Goal: Task Accomplishment & Management: Manage account settings

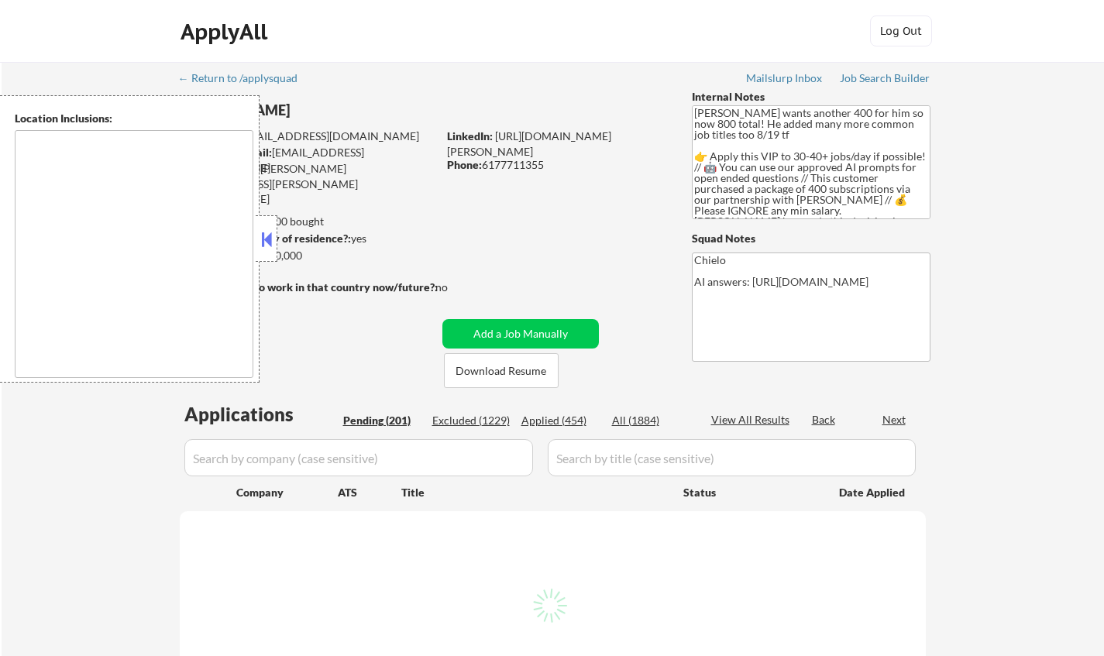
type textarea "[GEOGRAPHIC_DATA], [GEOGRAPHIC_DATA] [GEOGRAPHIC_DATA], [GEOGRAPHIC_DATA] [GEOG…"
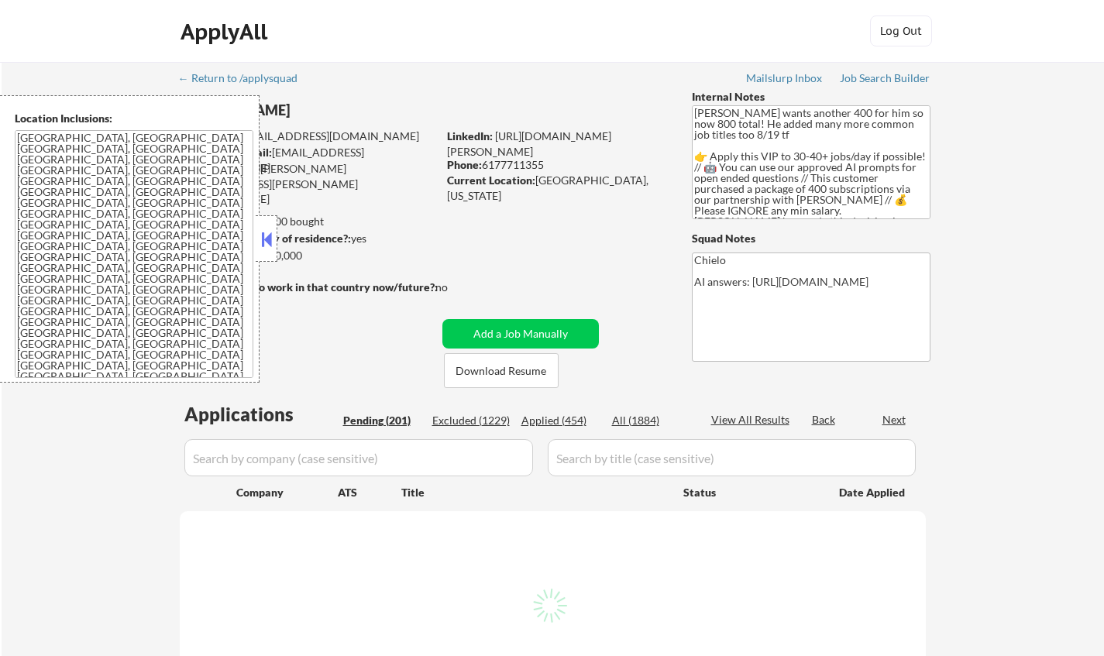
select select ""pending""
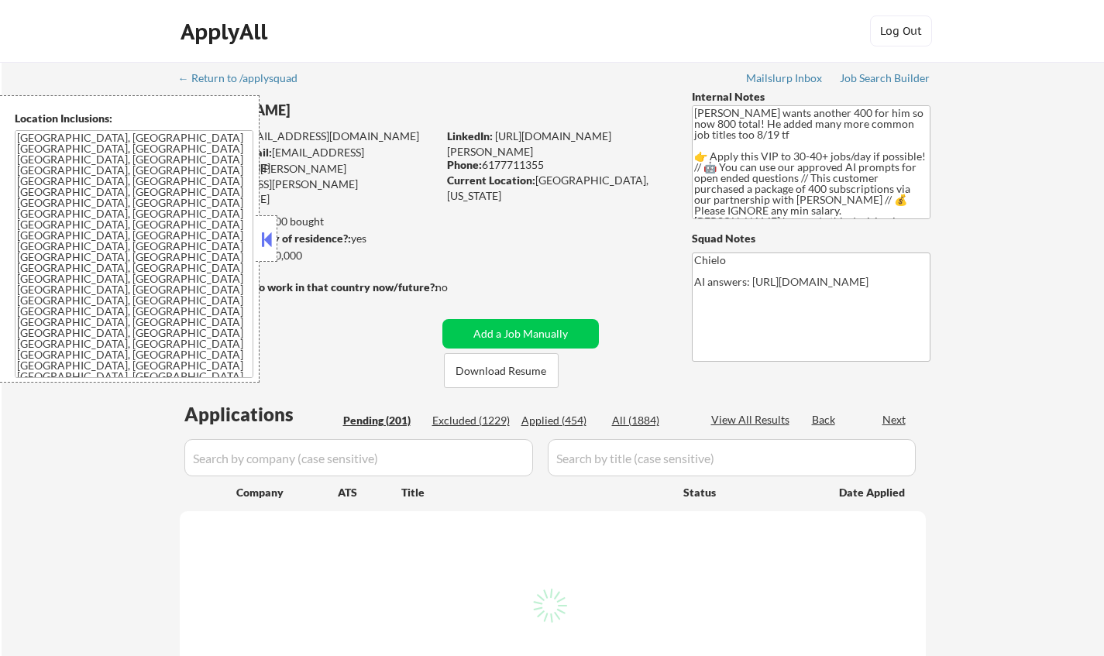
select select ""pending""
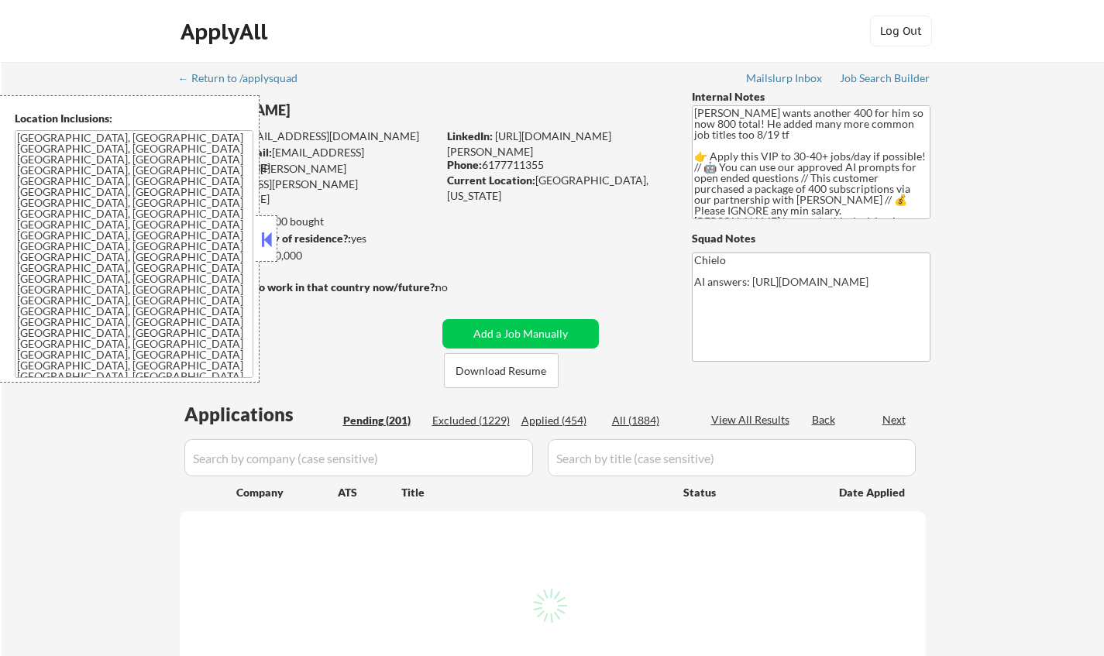
select select ""pending""
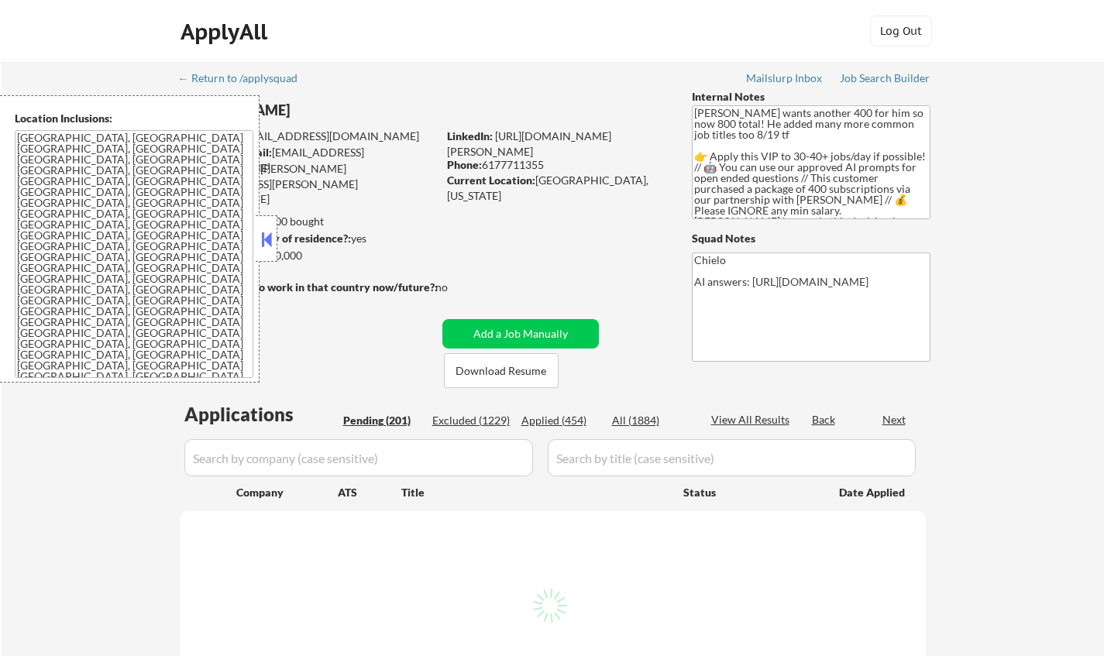
select select ""pending""
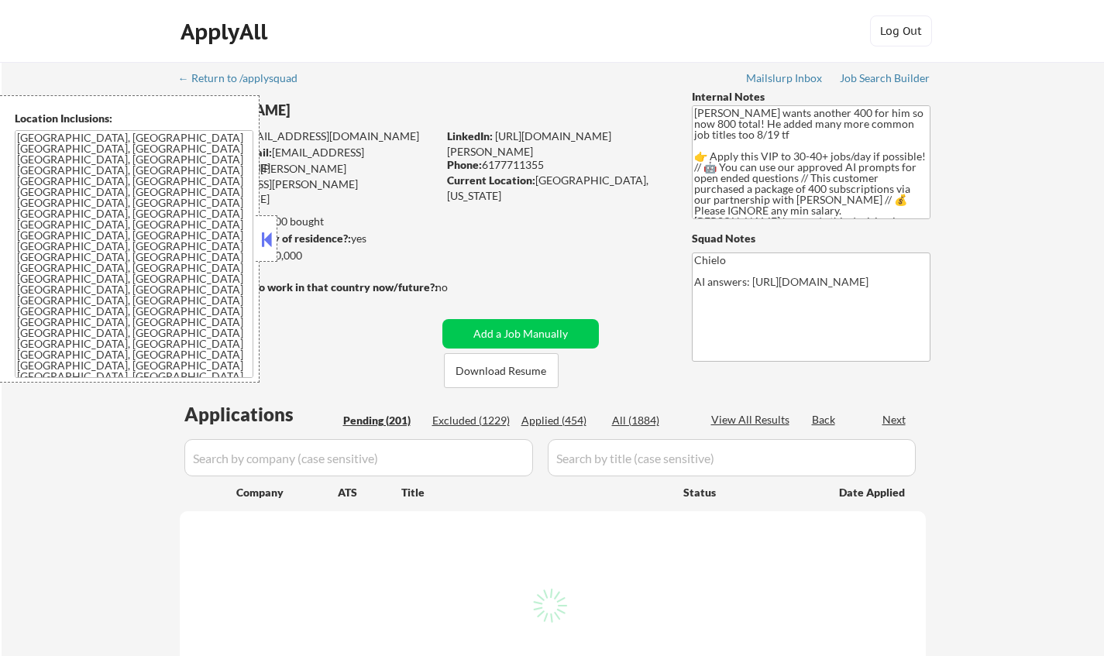
select select ""pending""
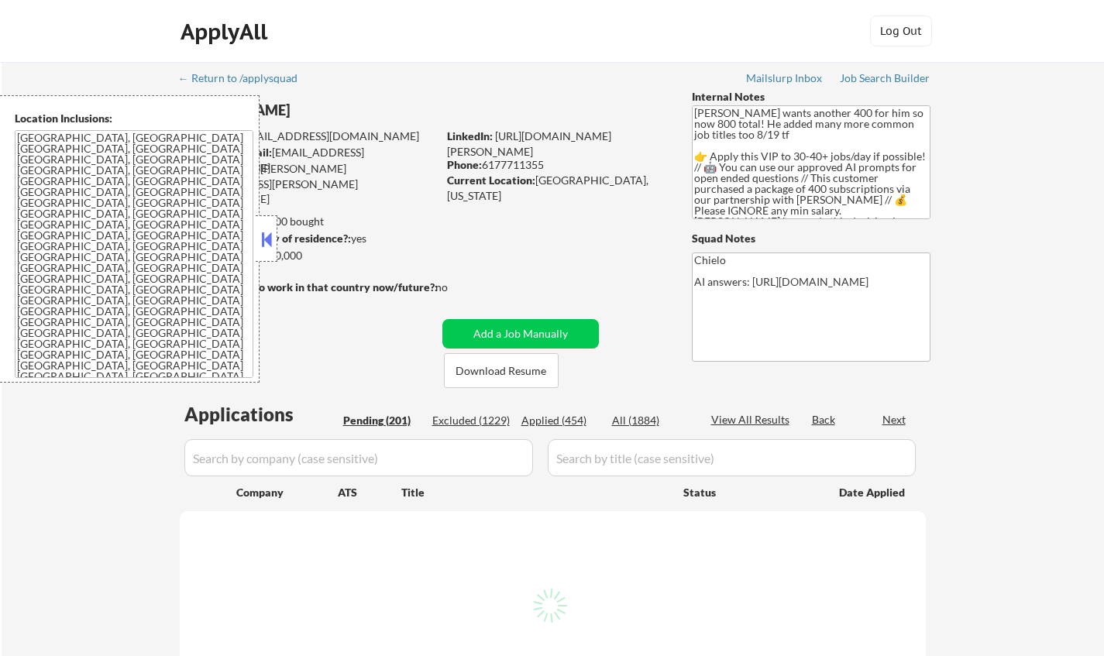
select select ""pending""
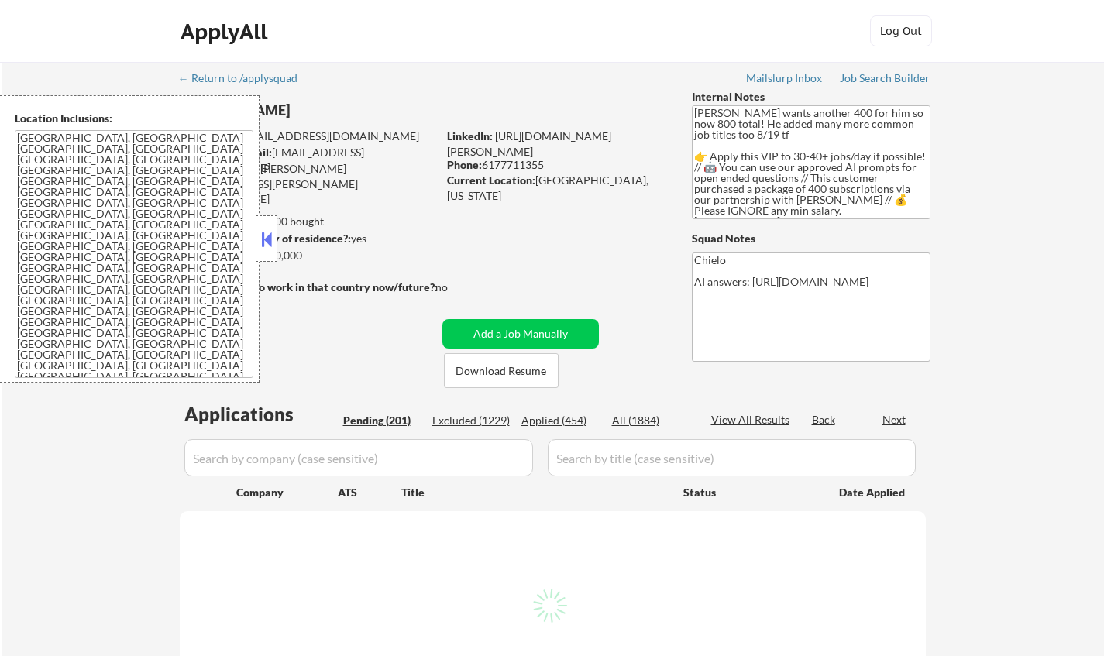
select select ""pending""
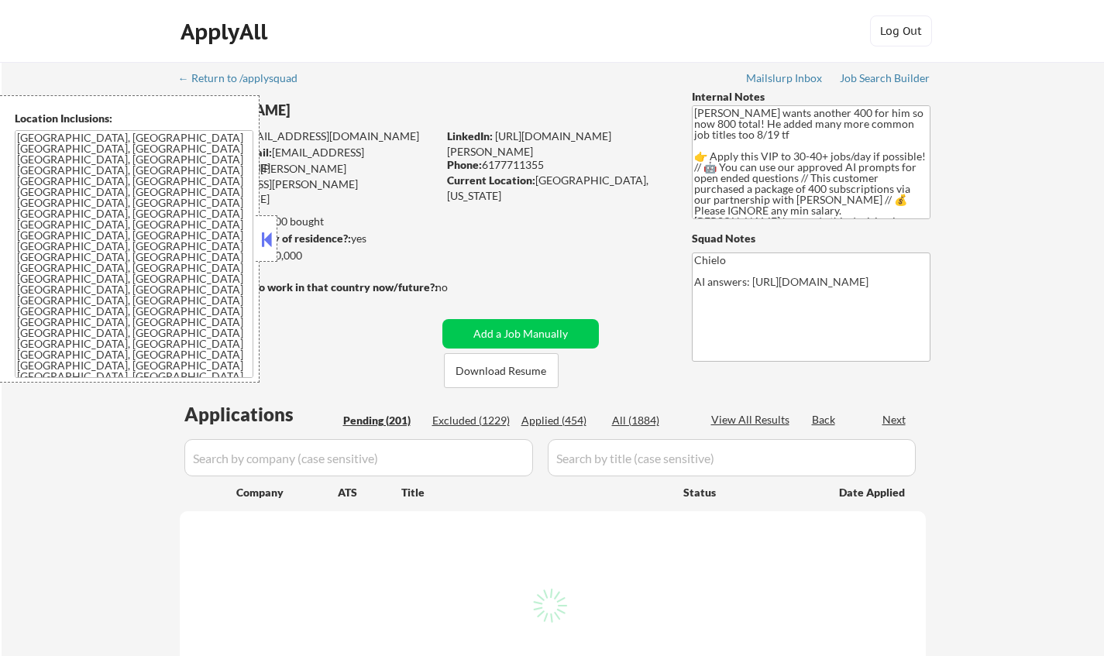
select select ""pending""
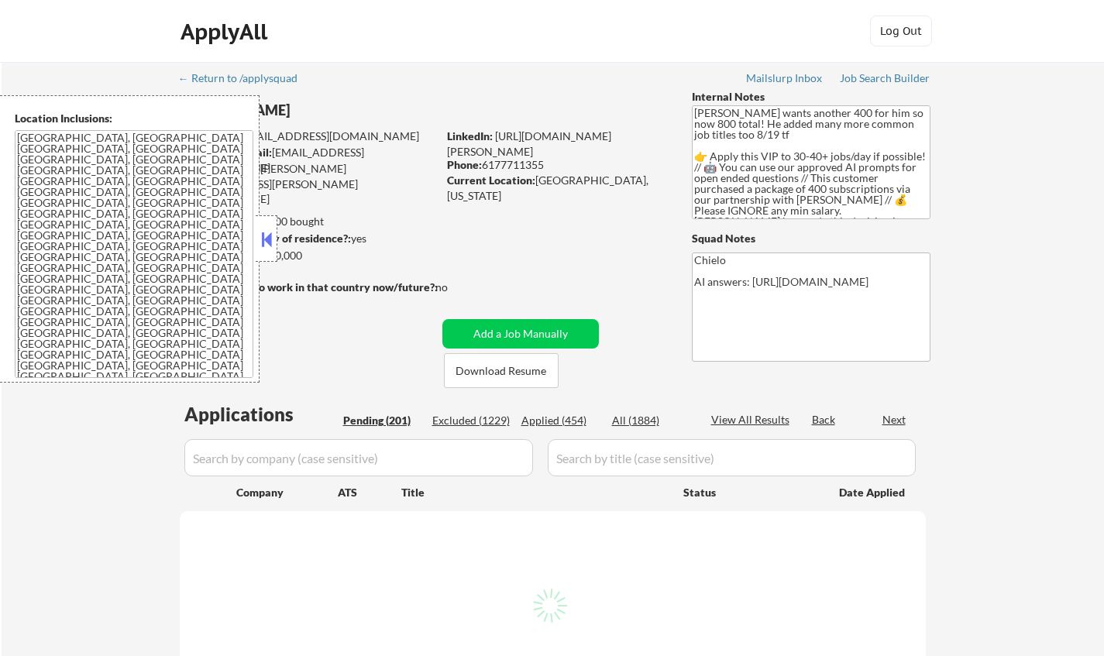
select select ""pending""
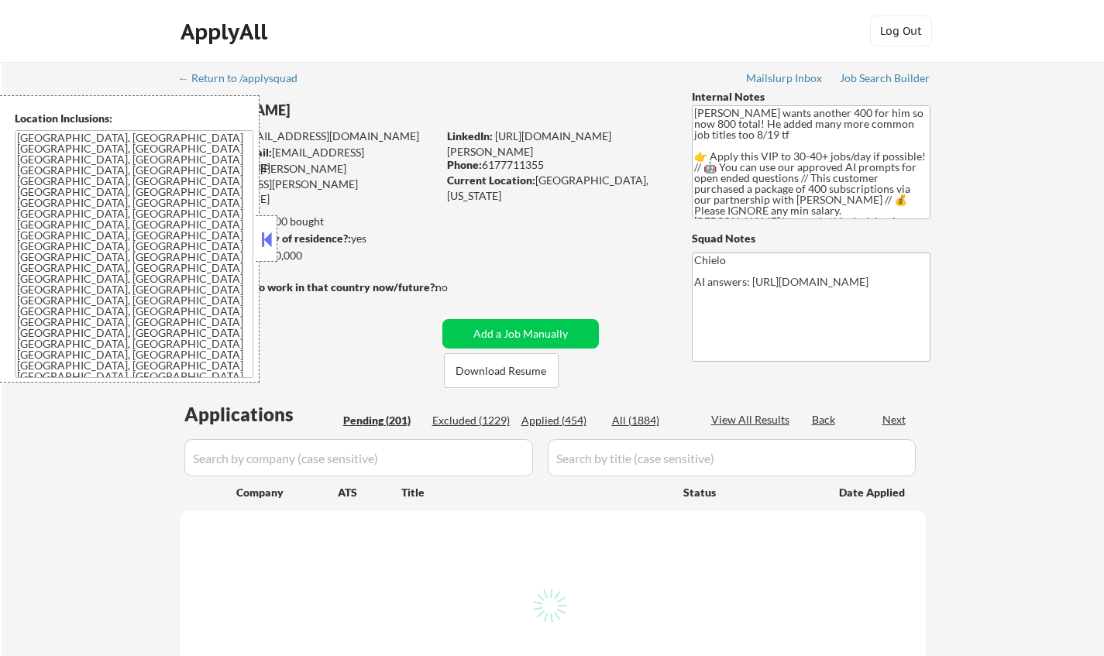
select select ""pending""
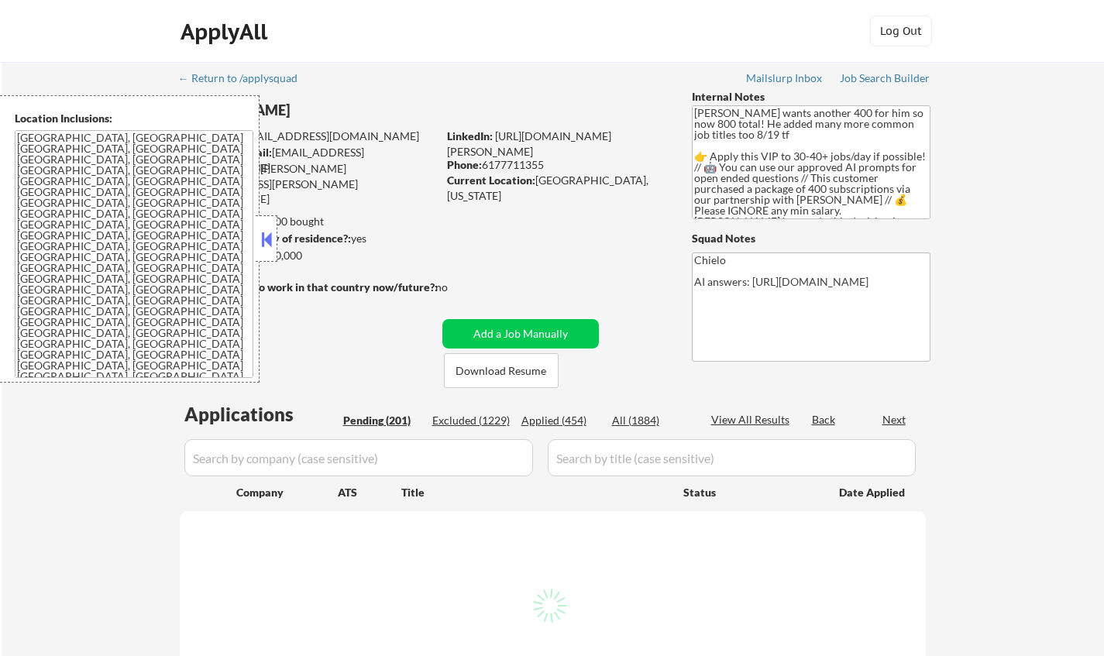
select select ""pending""
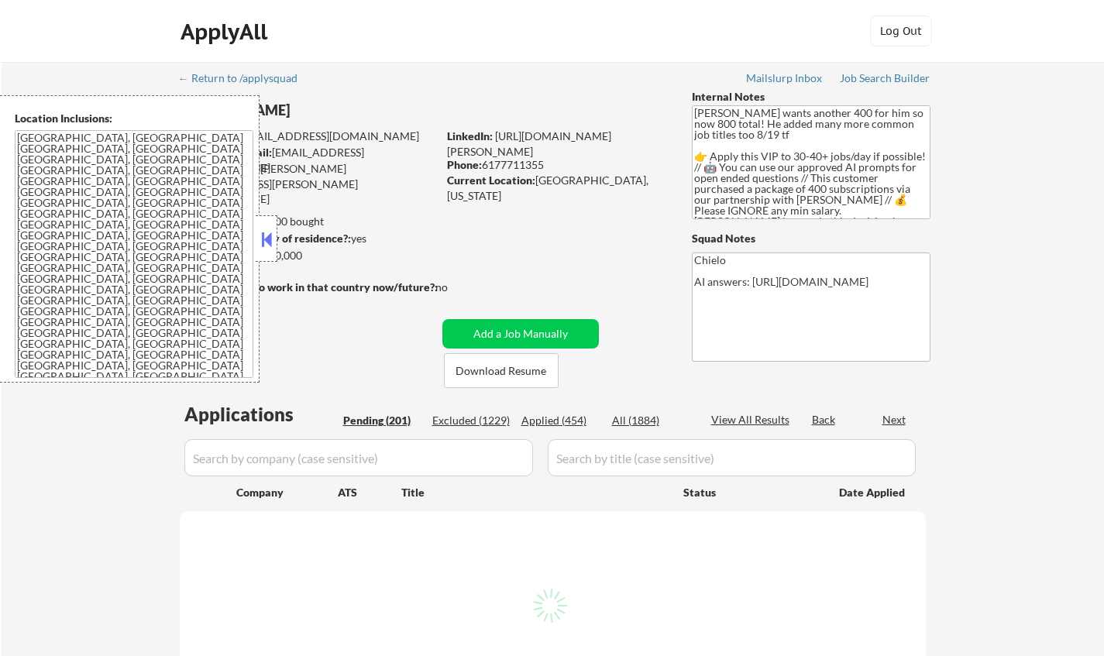
select select ""pending""
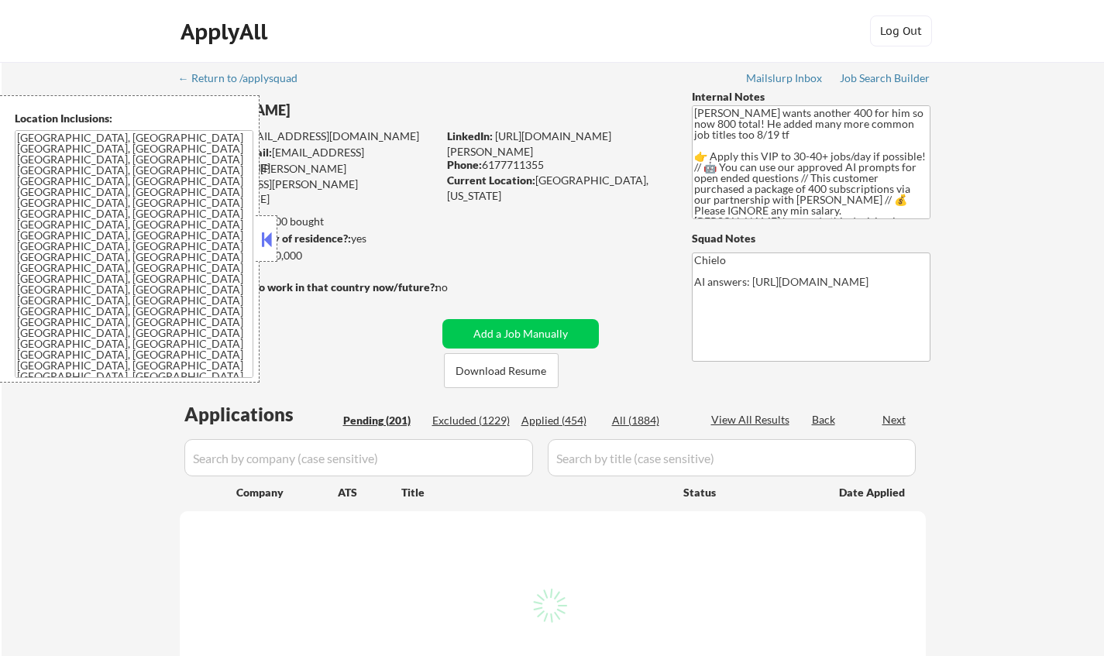
select select ""pending""
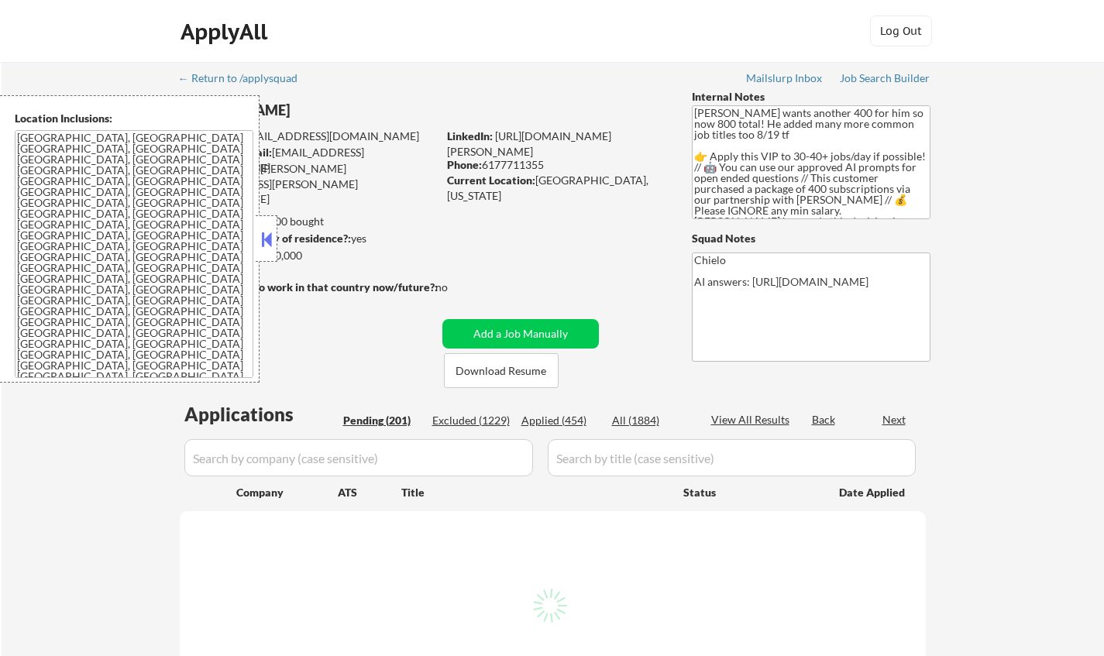
select select ""pending""
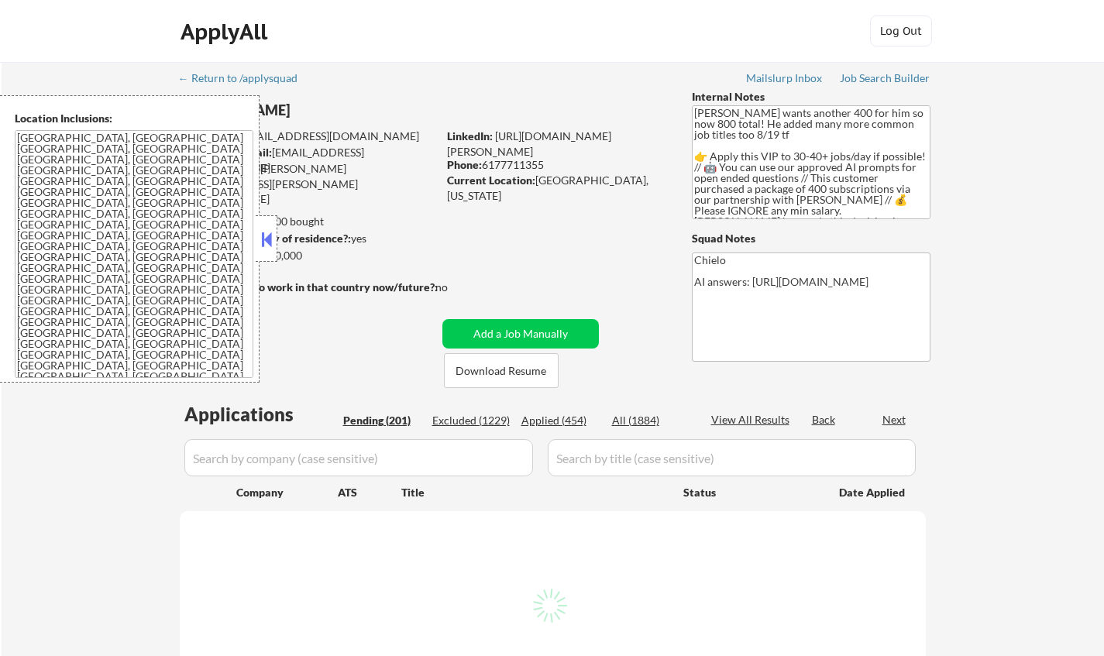
select select ""pending""
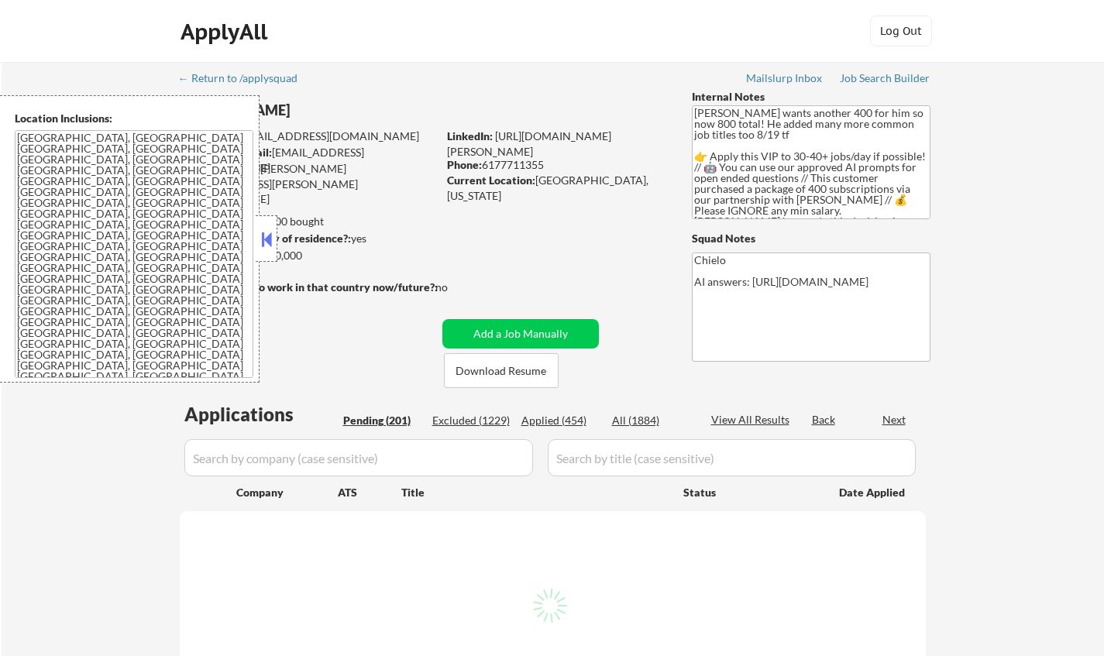
select select ""pending""
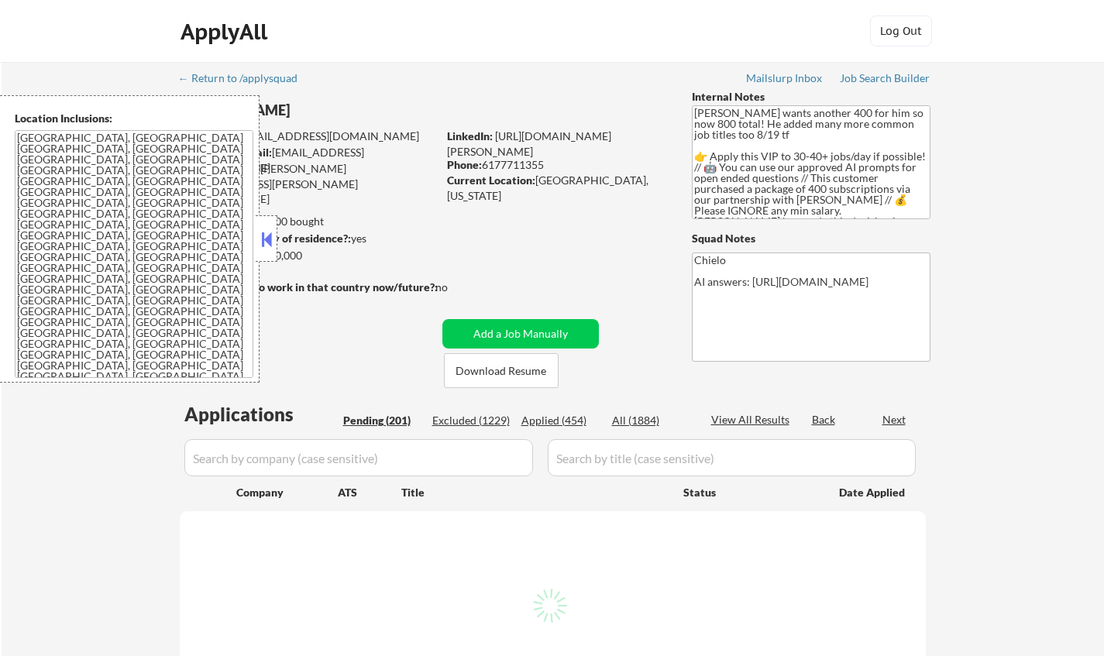
select select ""pending""
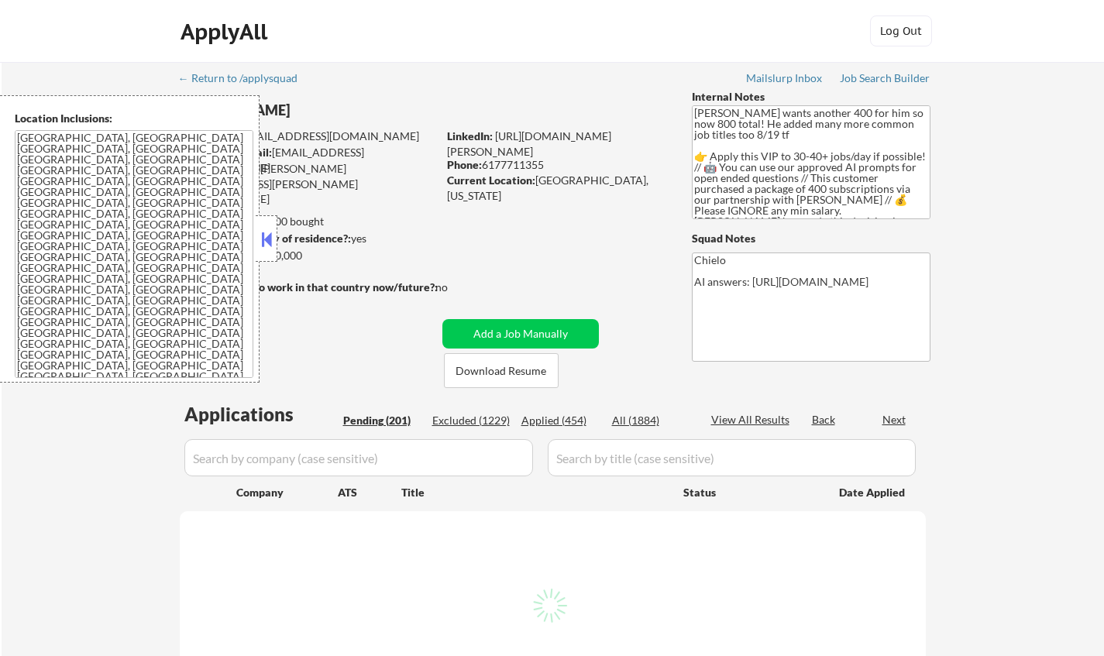
select select ""pending""
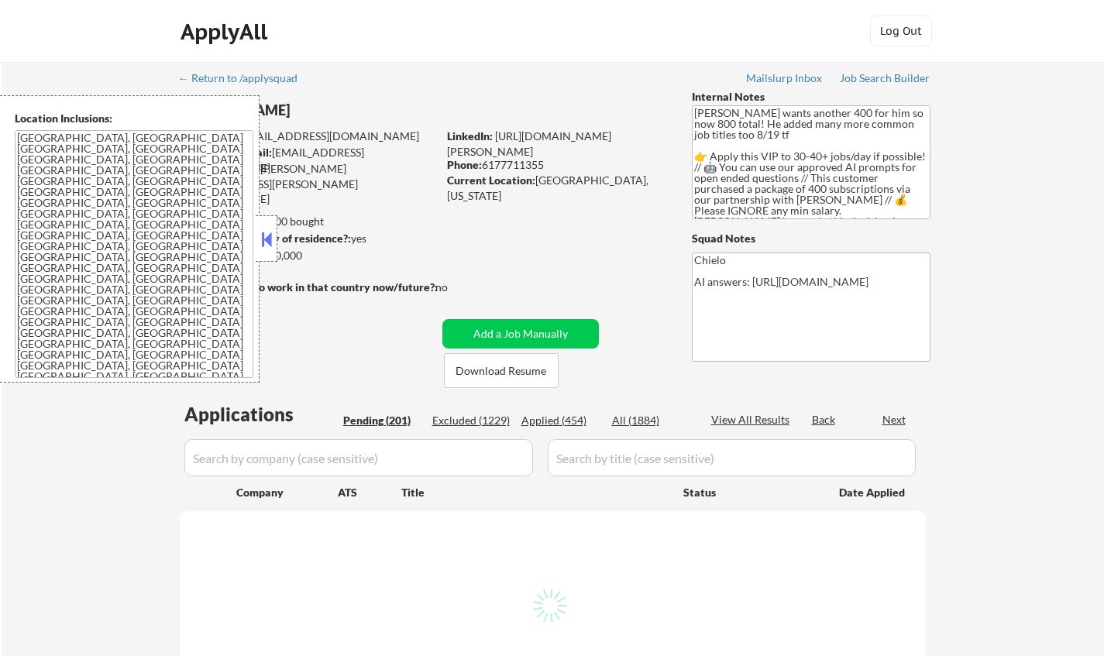
select select ""pending""
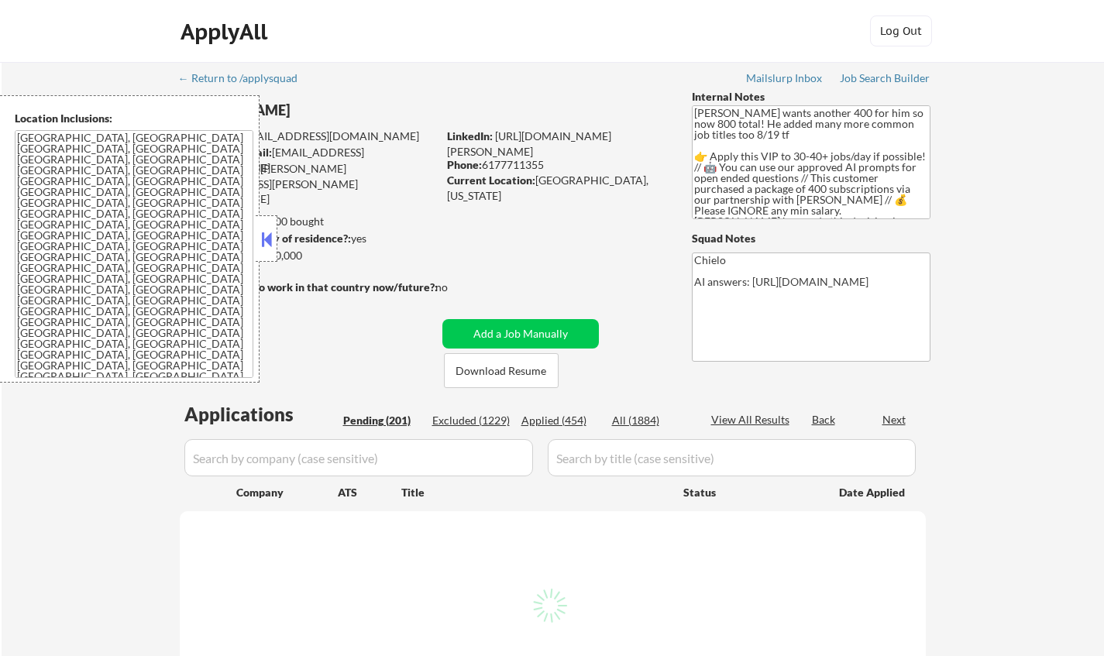
select select ""pending""
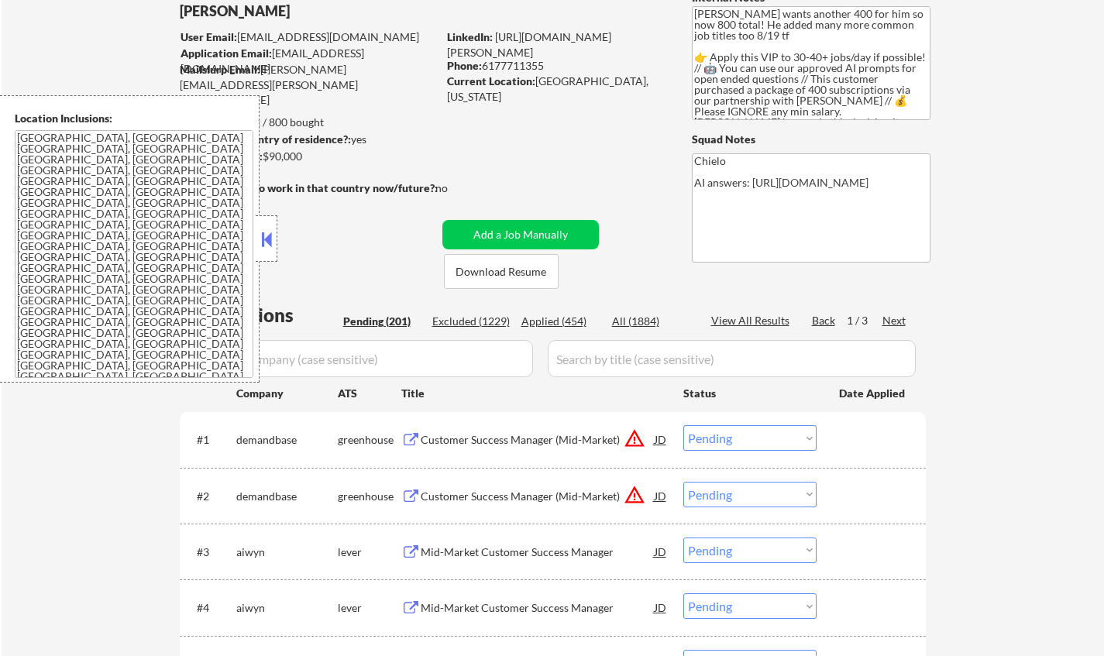
scroll to position [232, 0]
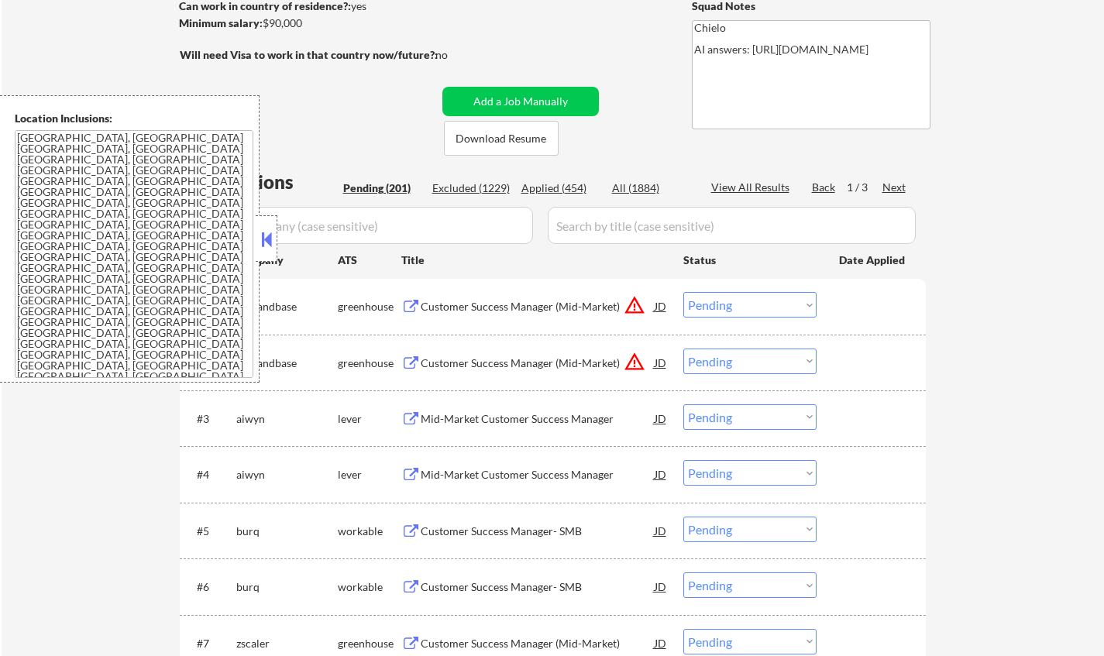
click at [259, 242] on button at bounding box center [266, 239] width 17 height 23
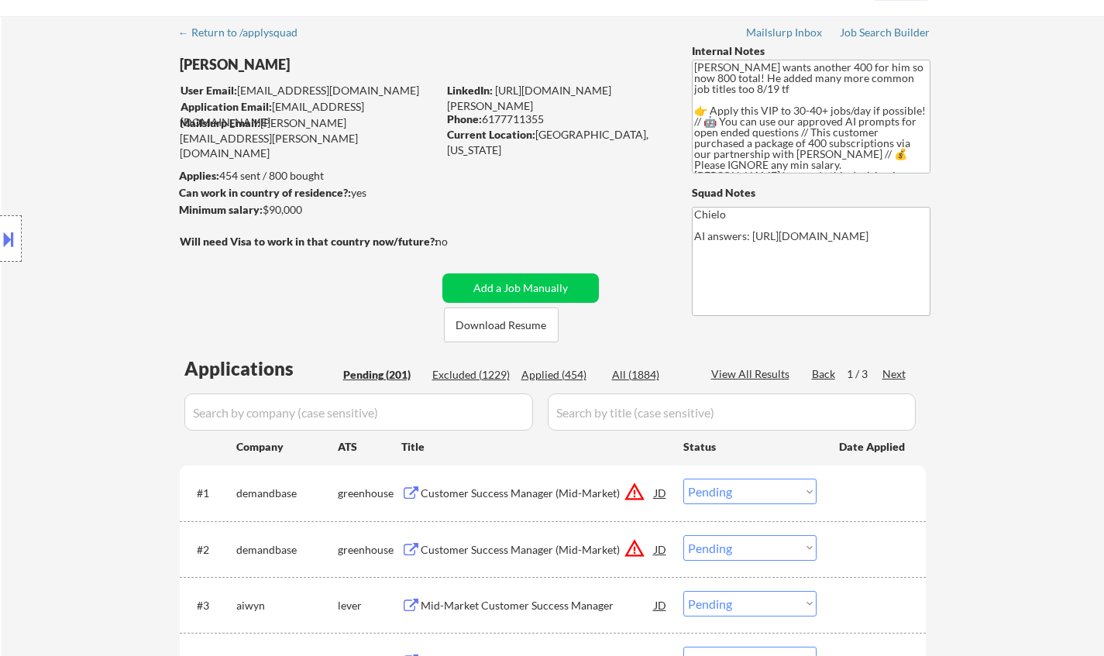
scroll to position [0, 0]
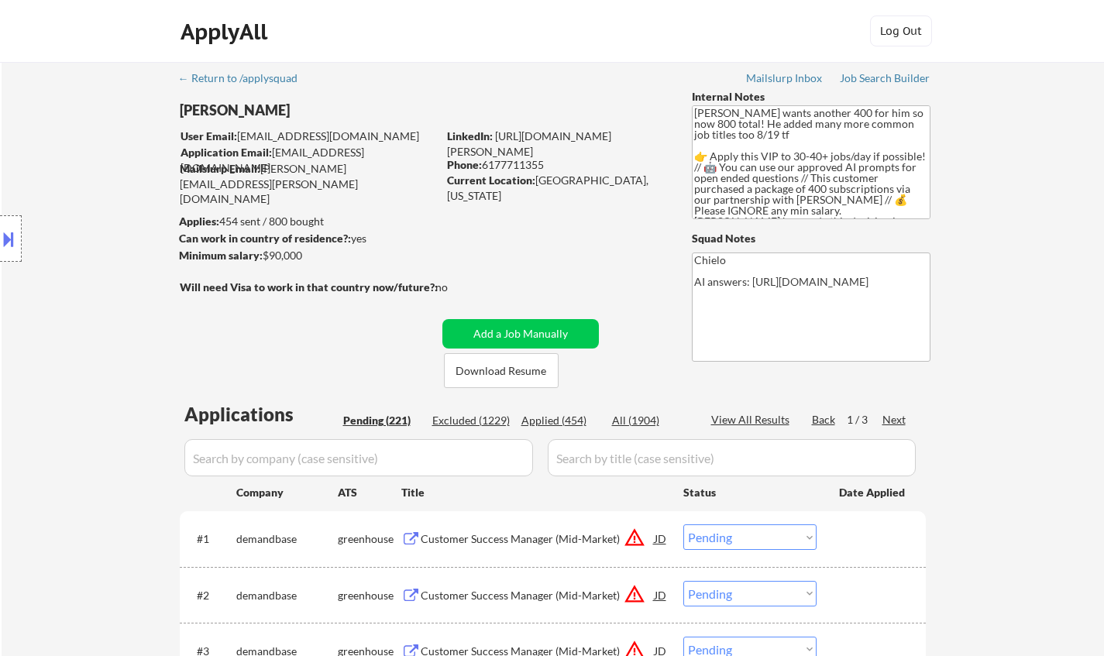
select select ""PLACEHOLDER_1427118222253""
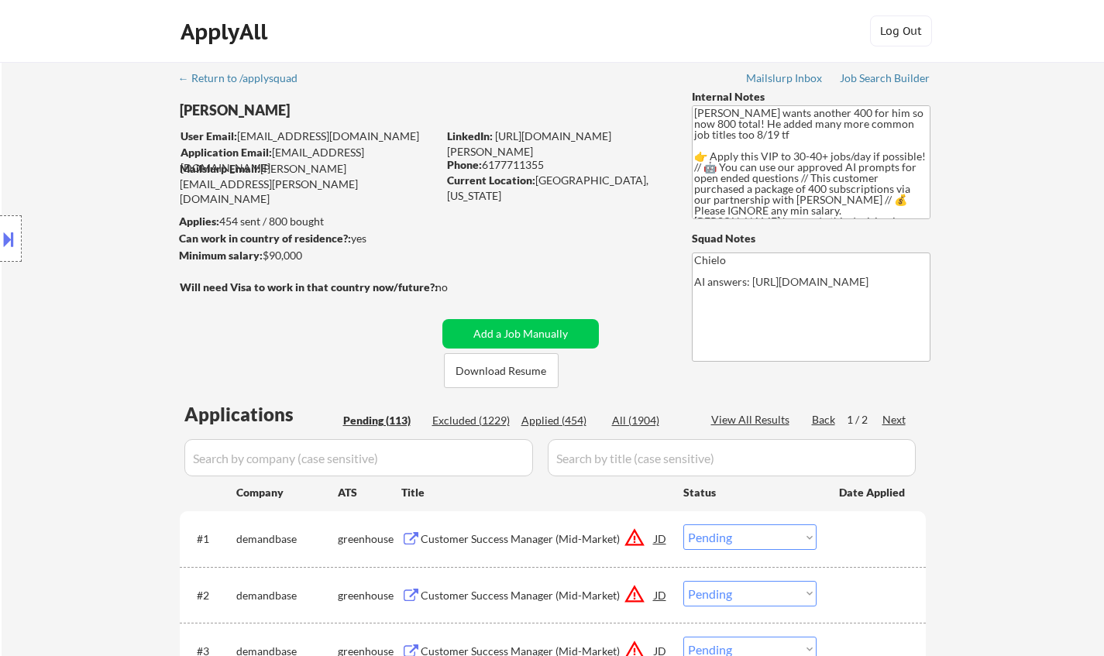
select select ""PLACEHOLDER_1427118222253""
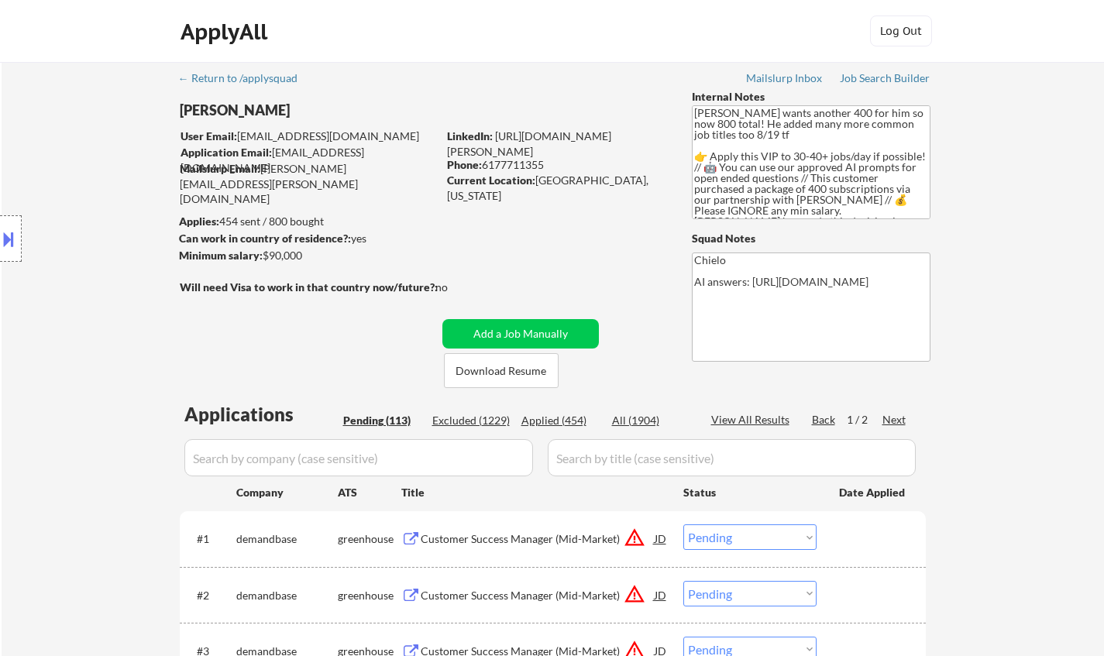
select select ""PLACEHOLDER_1427118222253""
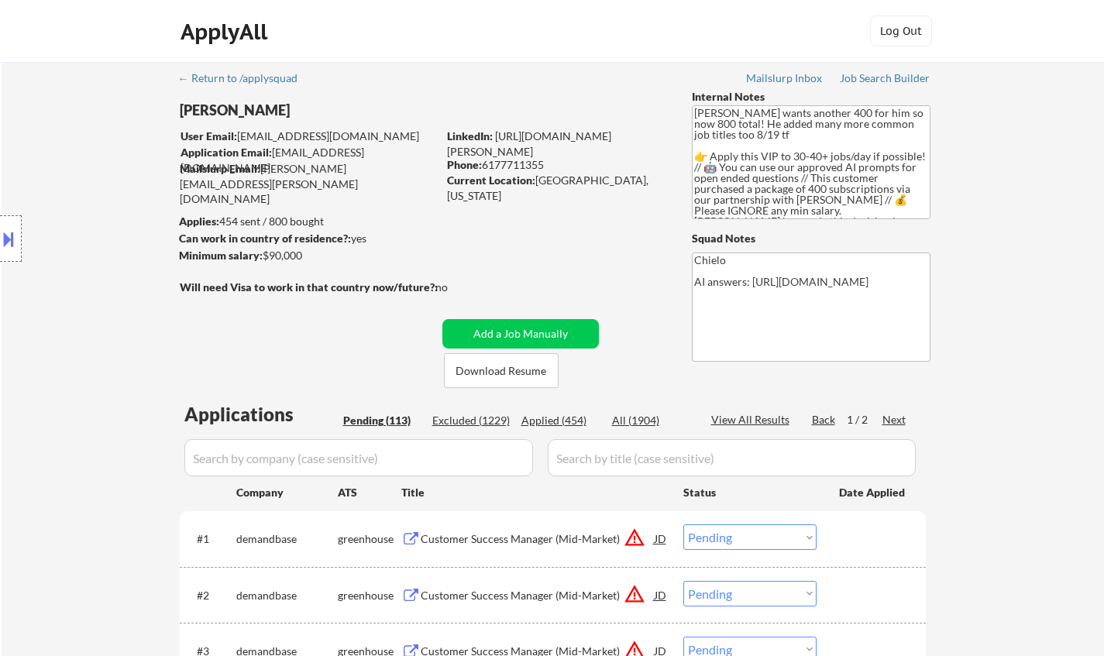
select select ""PLACEHOLDER_1427118222253""
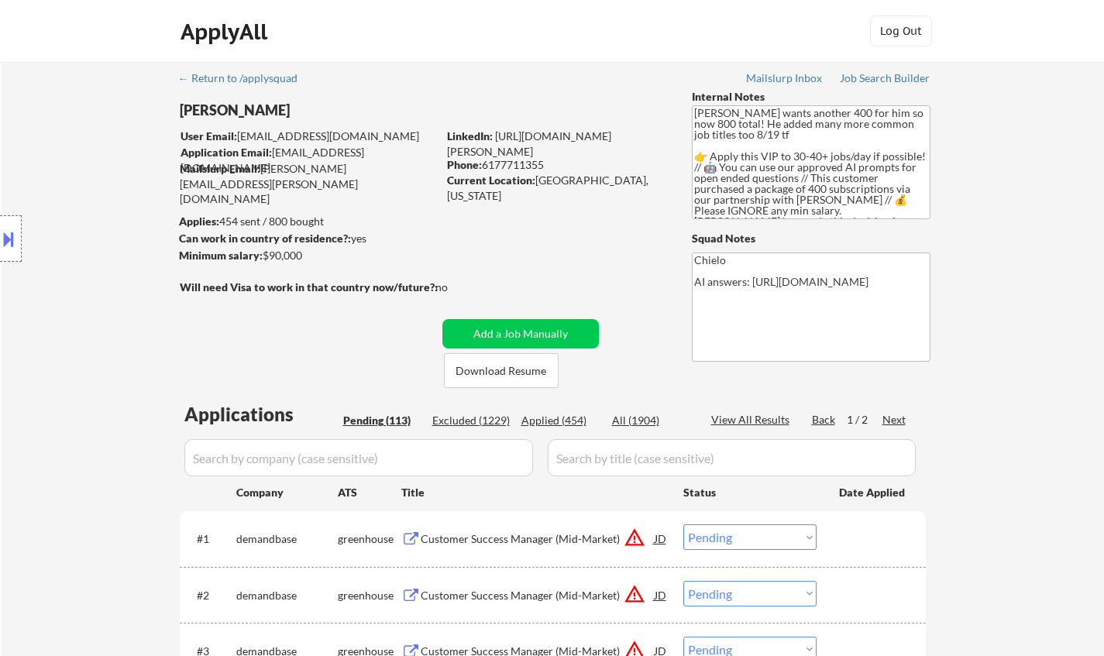
select select ""PLACEHOLDER_1427118222253""
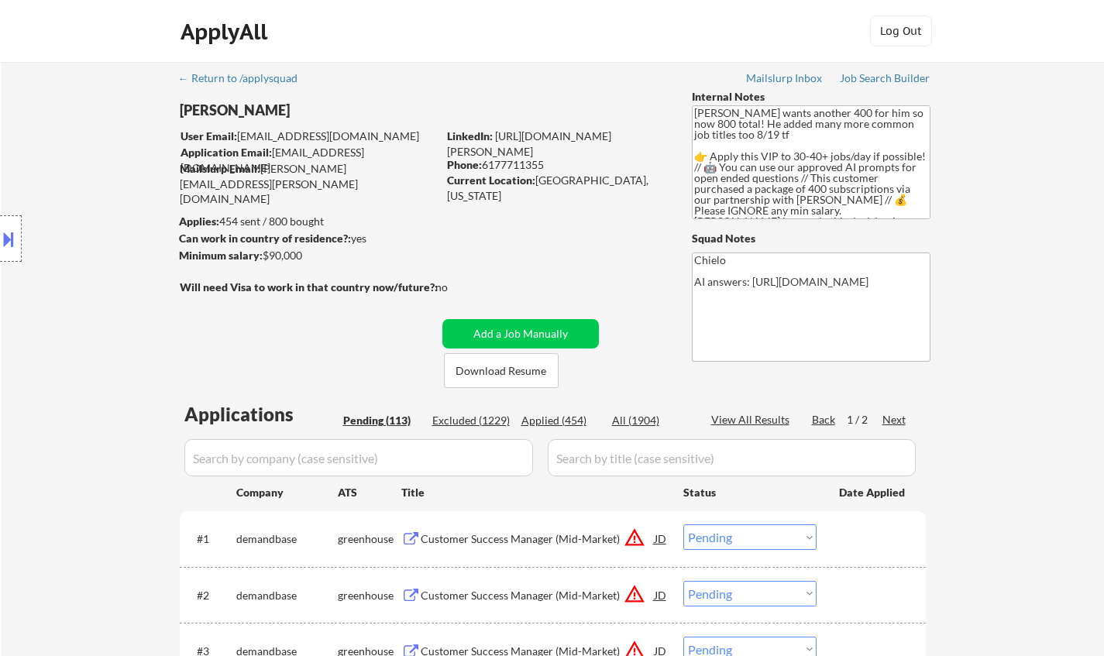
select select ""PLACEHOLDER_1427118222253""
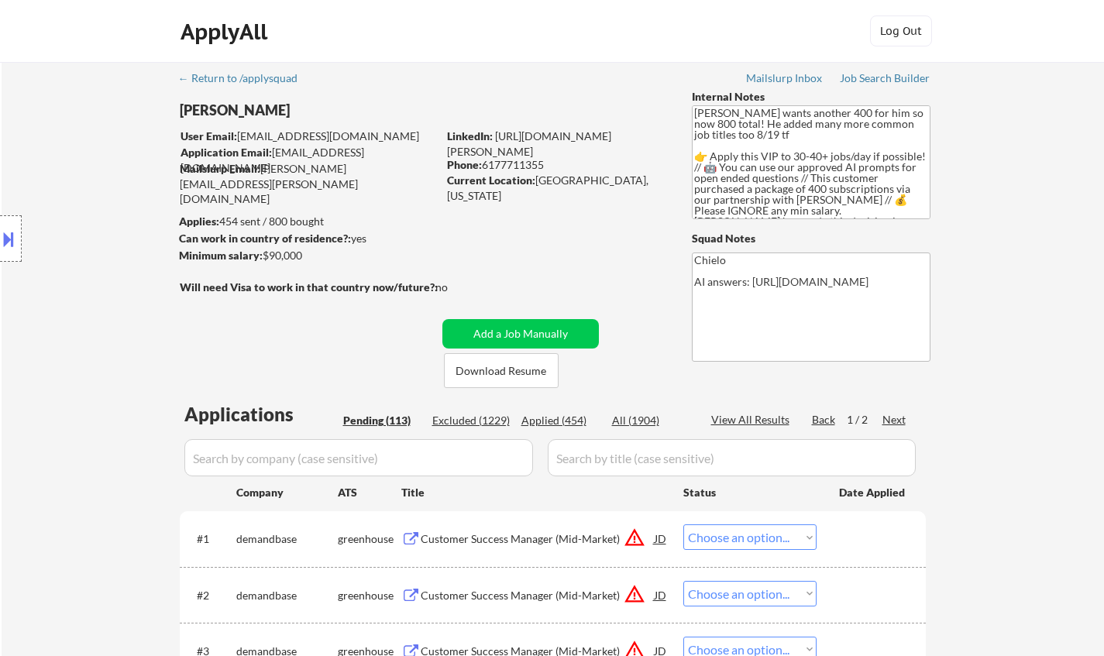
select select ""PLACEHOLDER_1427118222253""
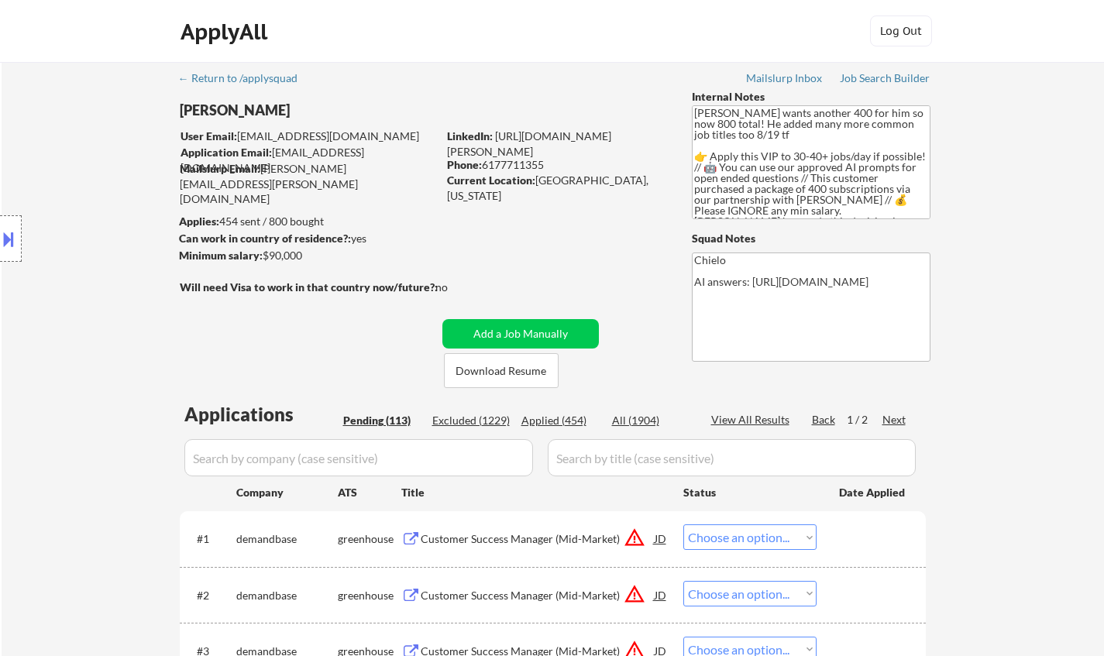
select select ""PLACEHOLDER_1427118222253""
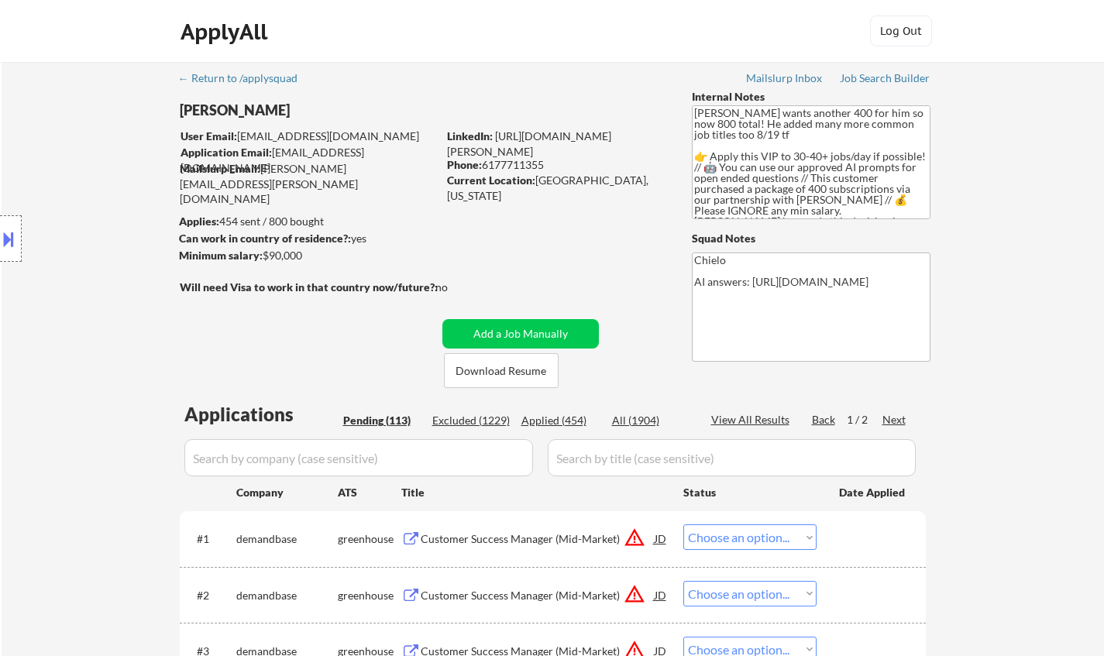
select select ""PLACEHOLDER_1427118222253""
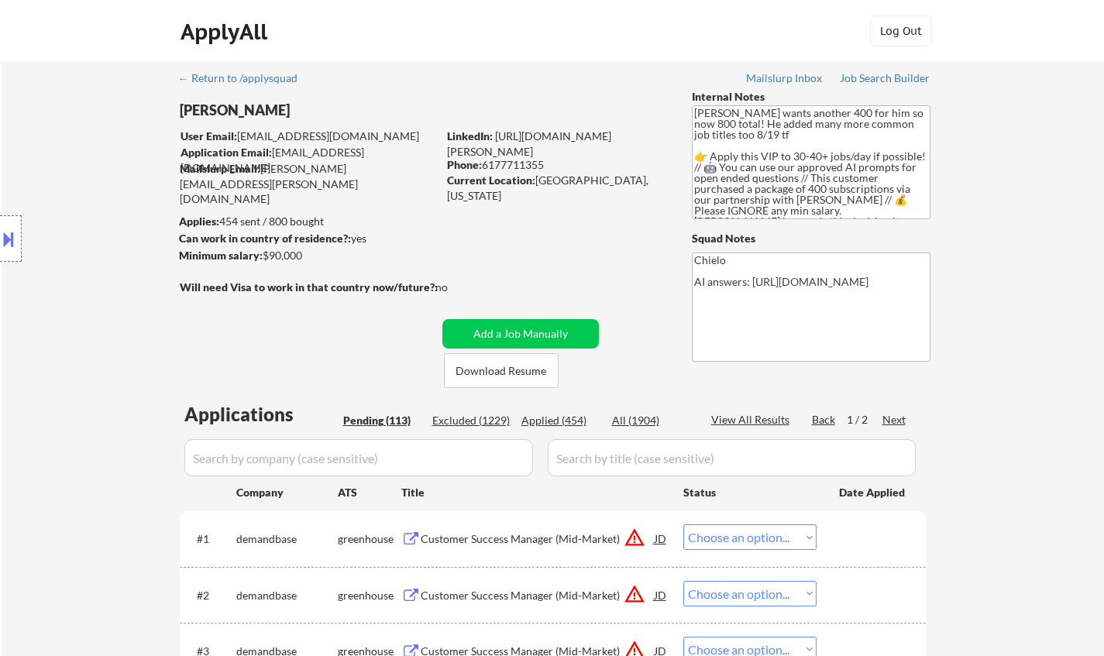
select select ""PLACEHOLDER_1427118222253""
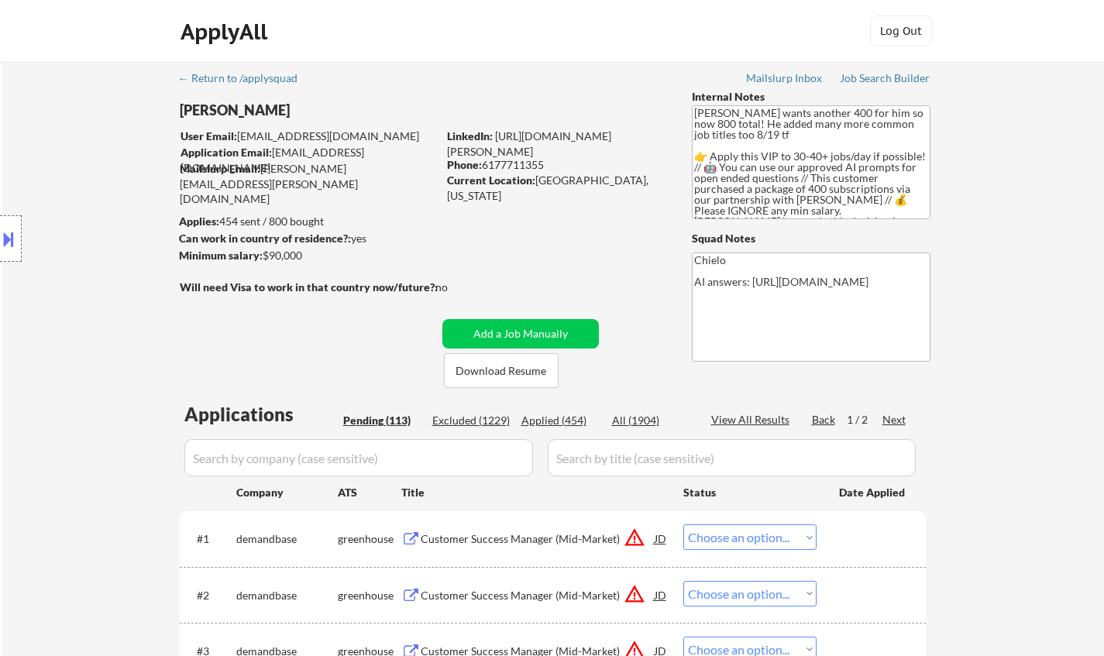
select select ""PLACEHOLDER_1427118222253""
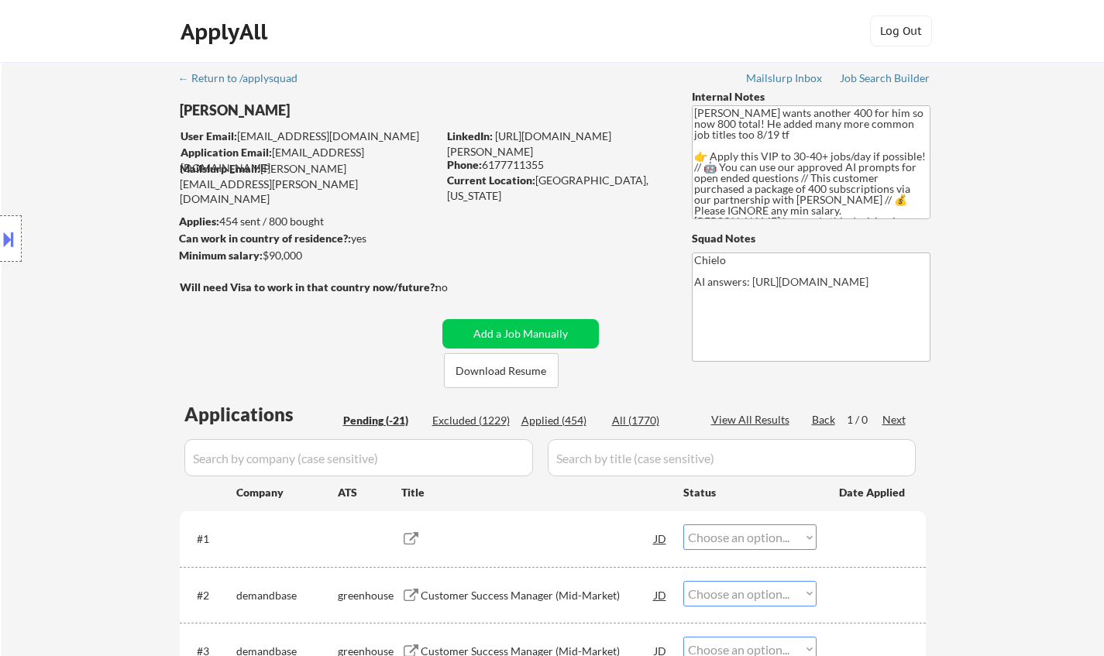
select select ""pending""
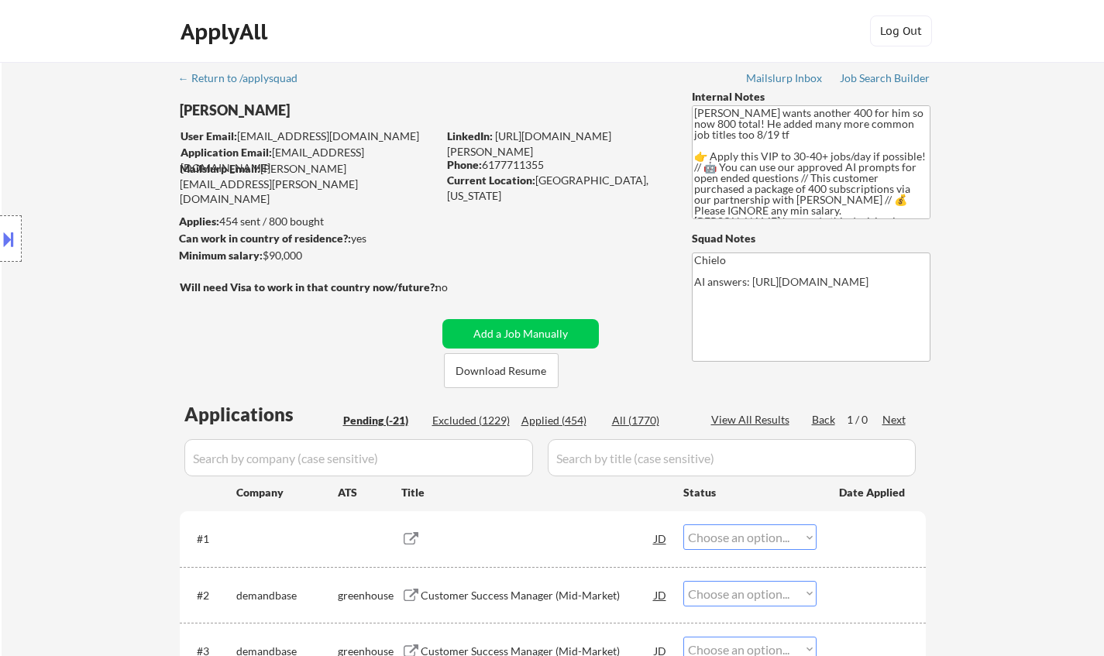
select select ""pending""
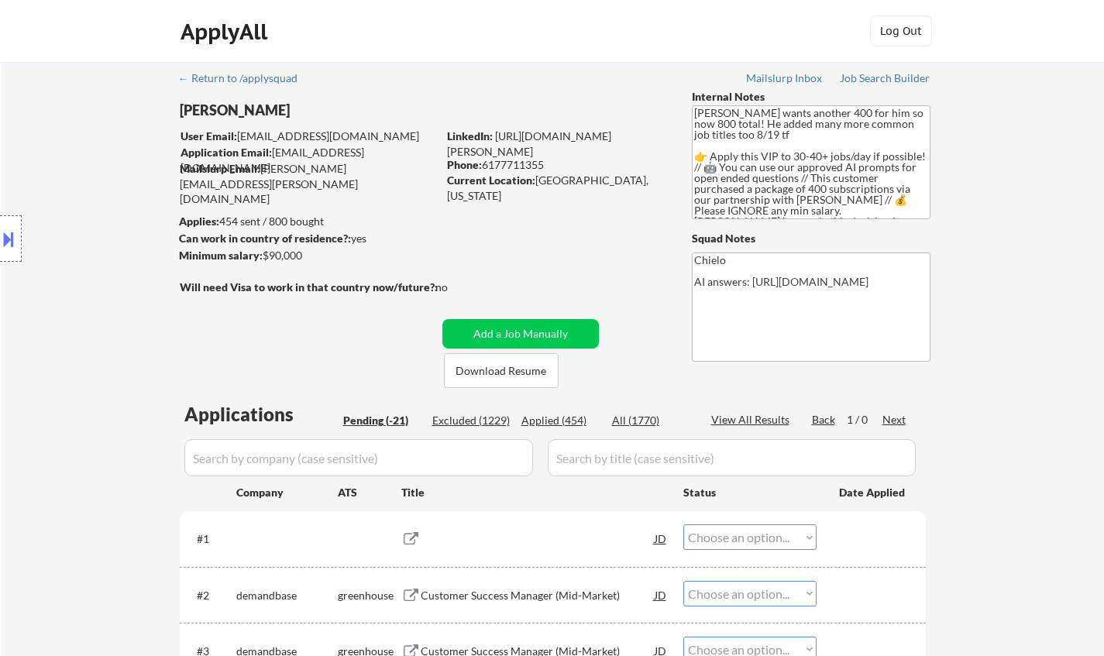
select select ""pending""
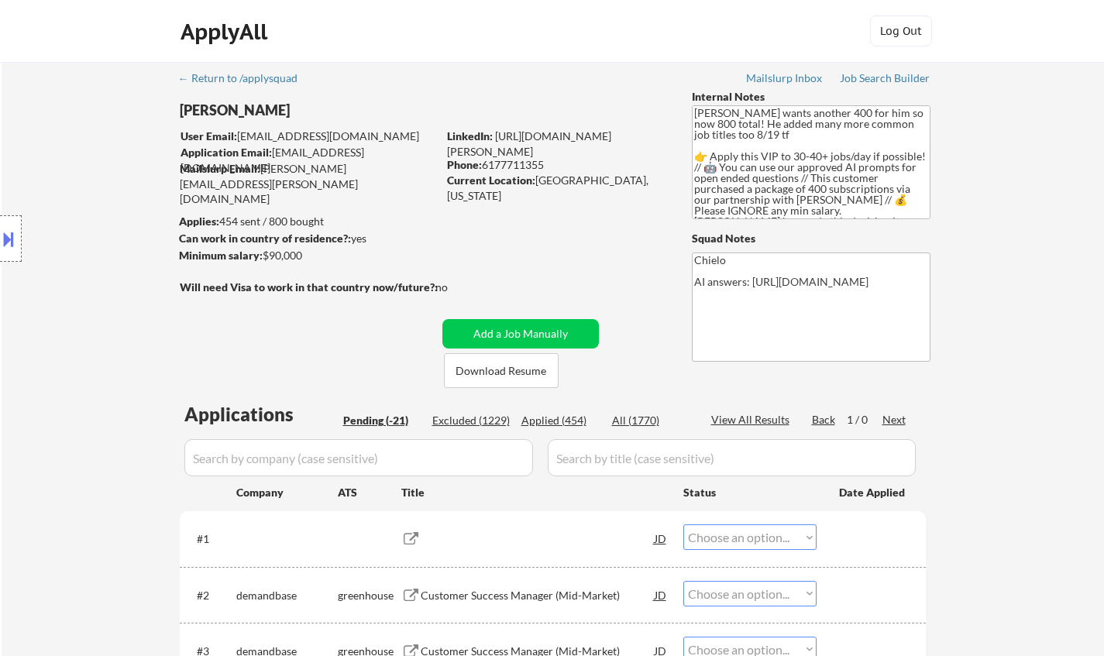
select select ""pending""
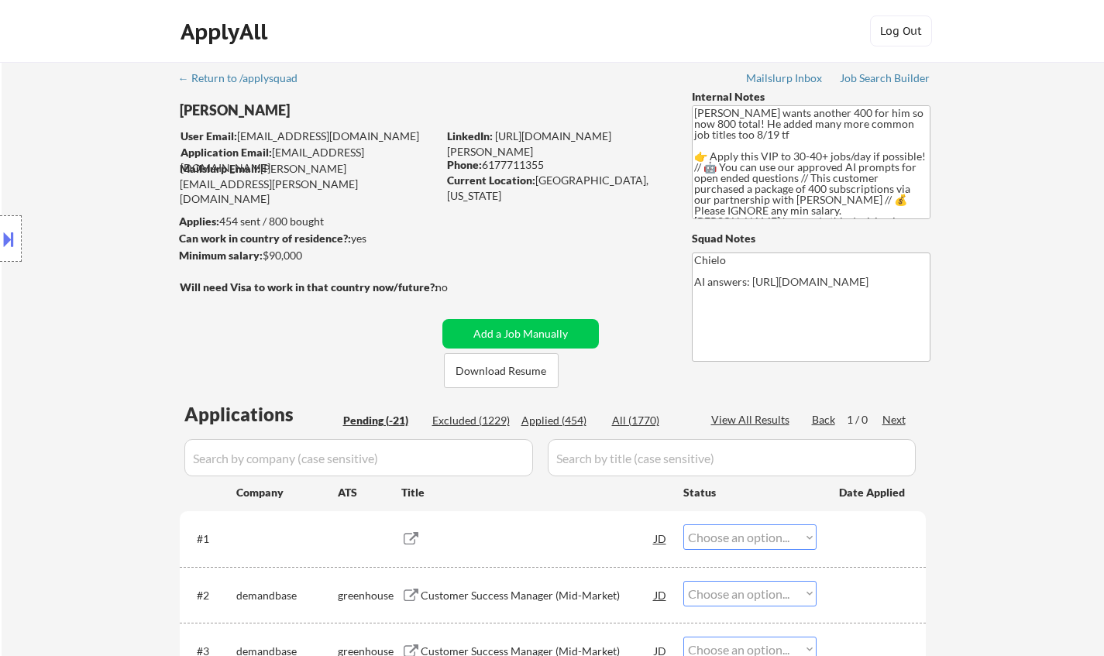
select select ""pending""
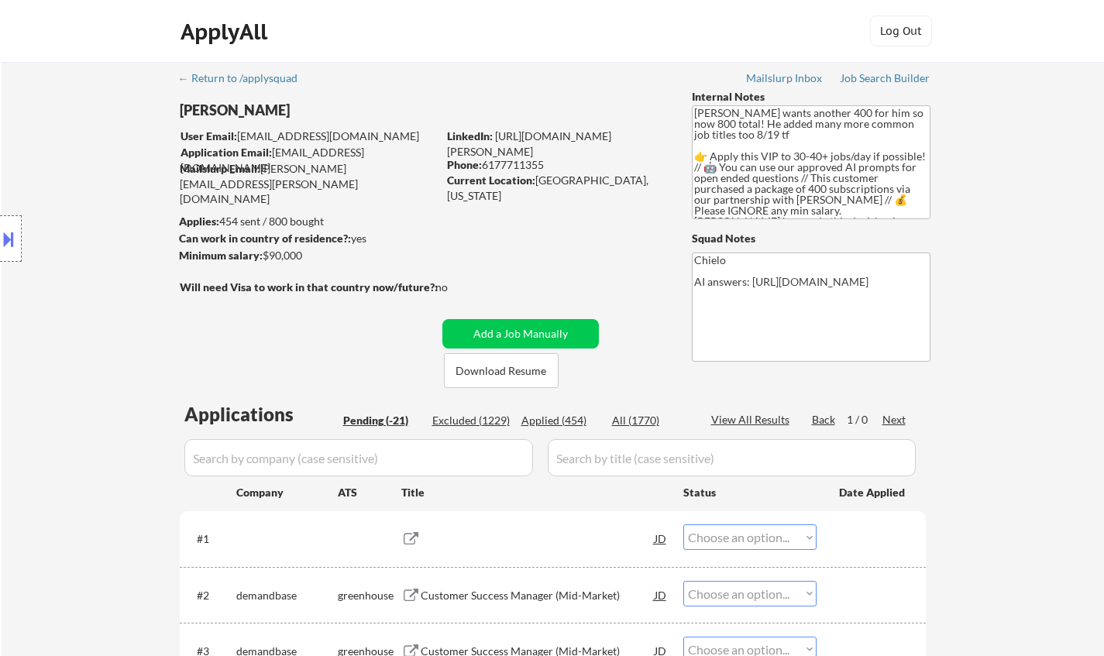
select select ""pending""
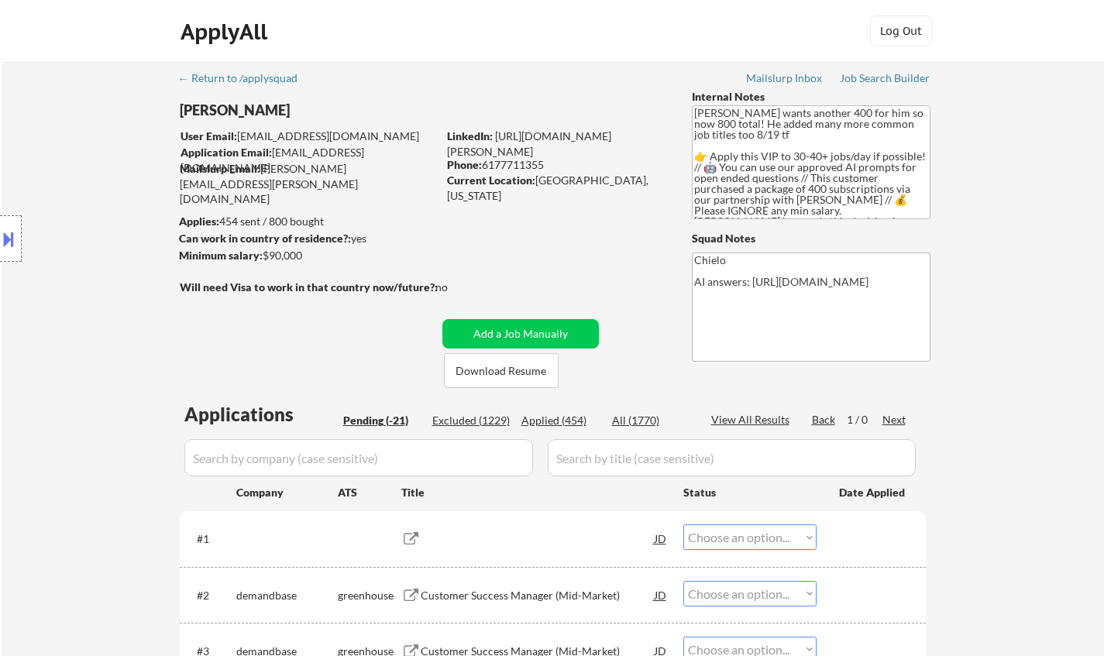
select select ""pending""
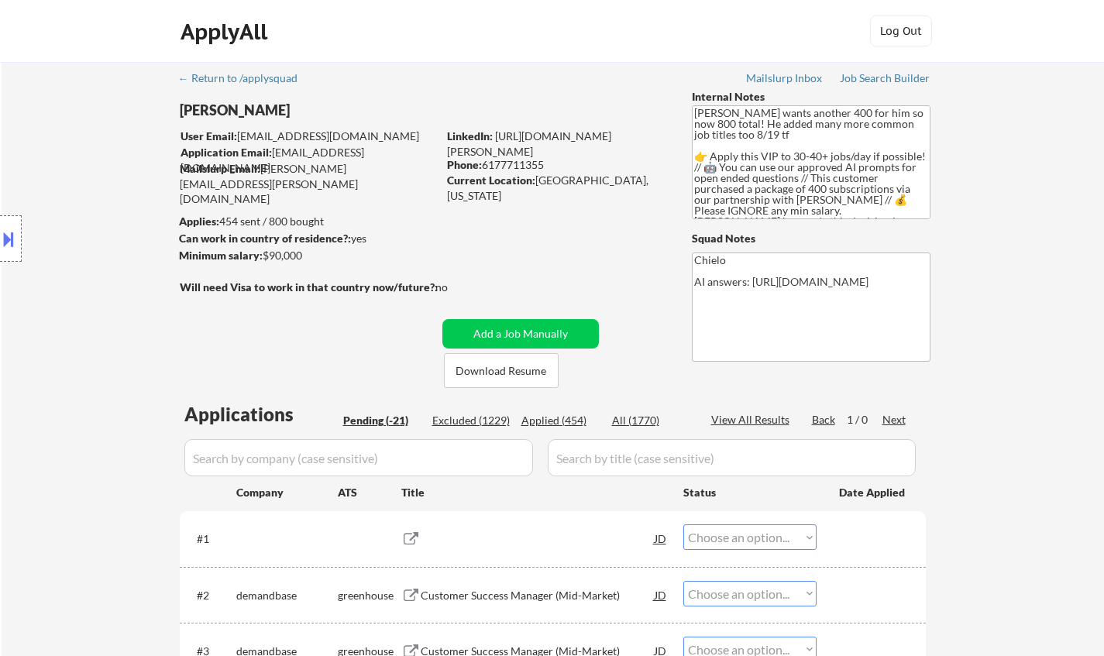
select select ""pending""
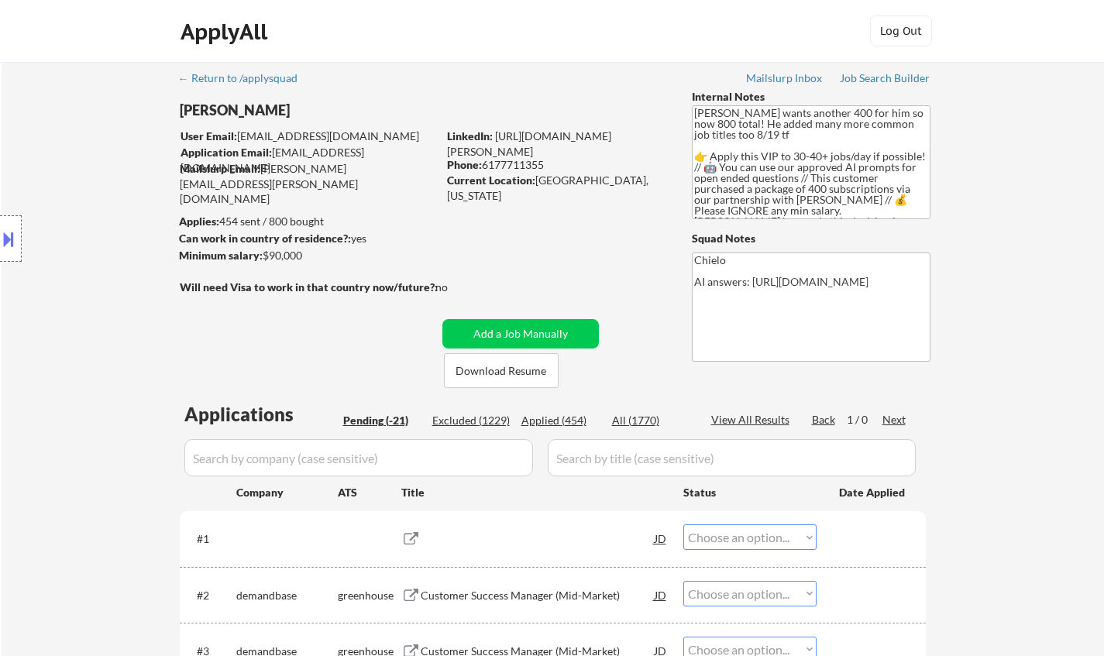
select select ""pending""
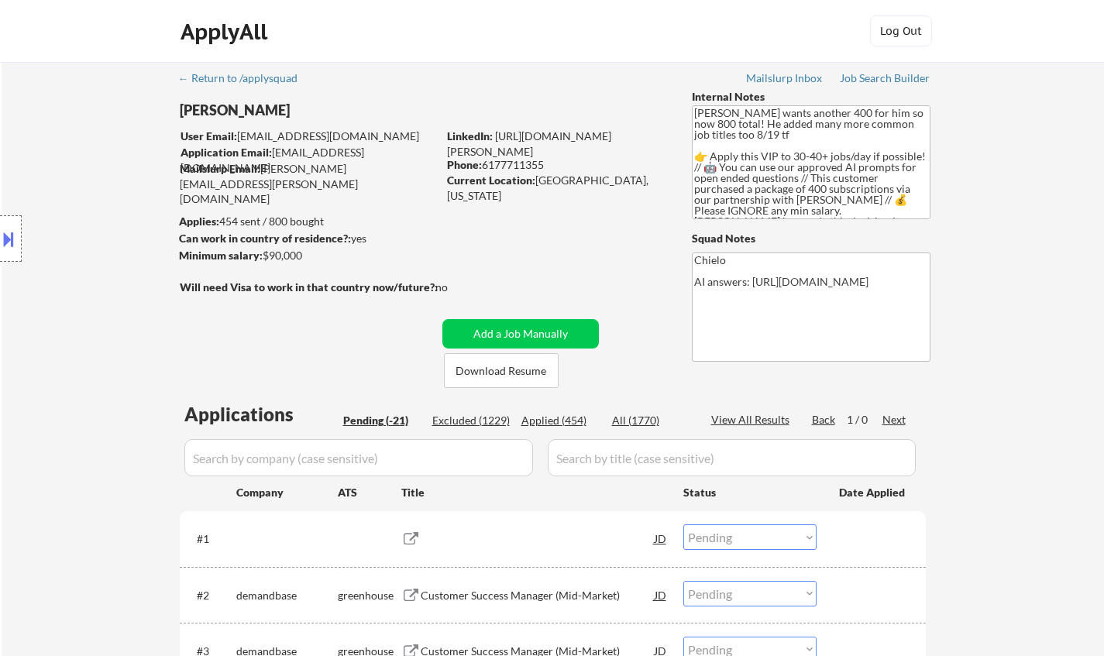
select select ""pending""
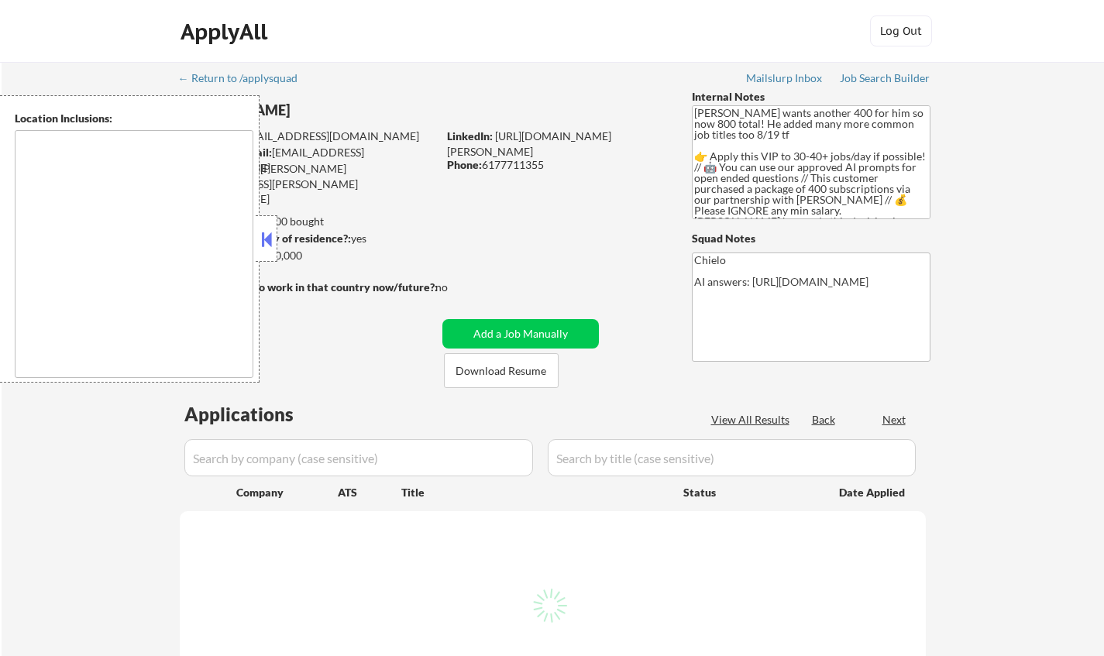
type textarea "[GEOGRAPHIC_DATA], [GEOGRAPHIC_DATA] [GEOGRAPHIC_DATA], [GEOGRAPHIC_DATA] [GEOG…"
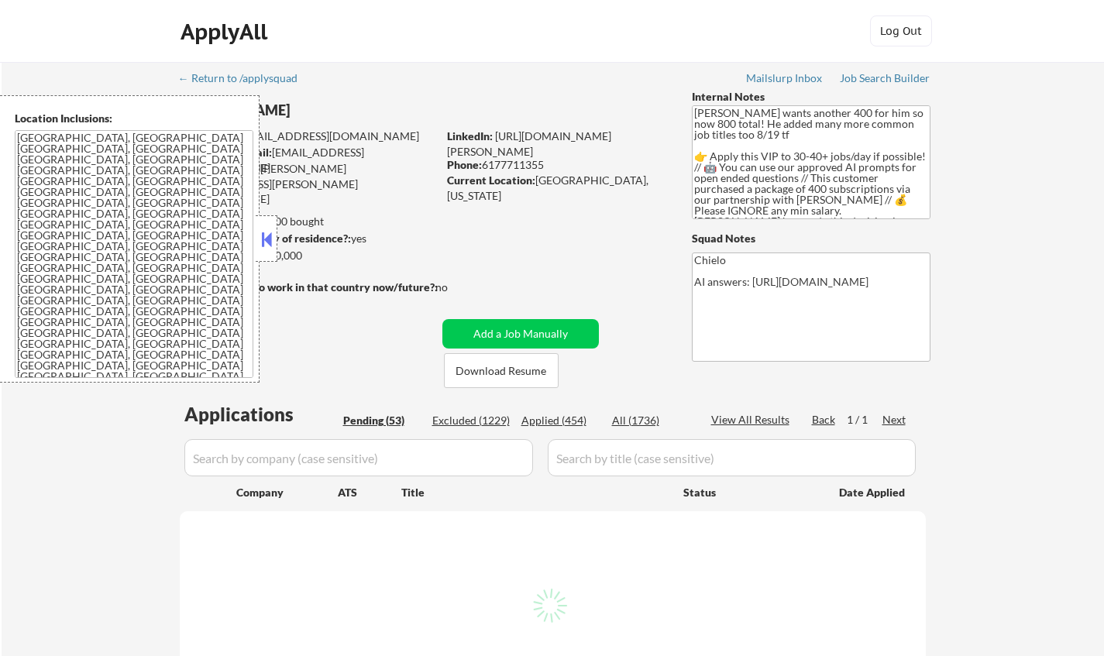
click at [267, 236] on button at bounding box center [266, 239] width 17 height 23
select select ""pending""
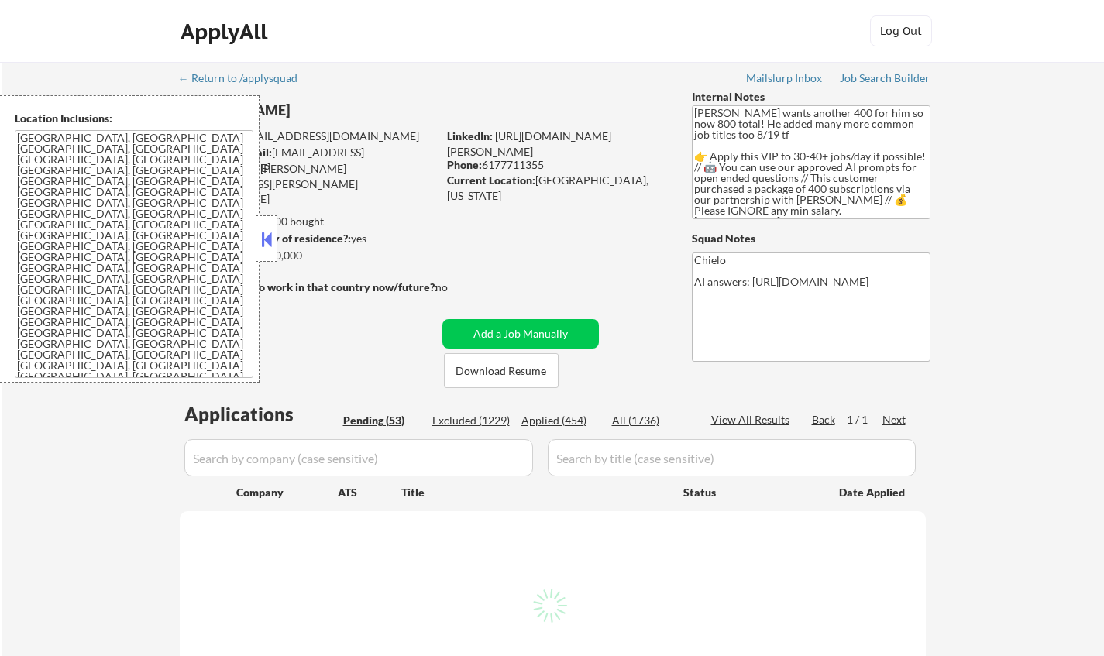
select select ""pending""
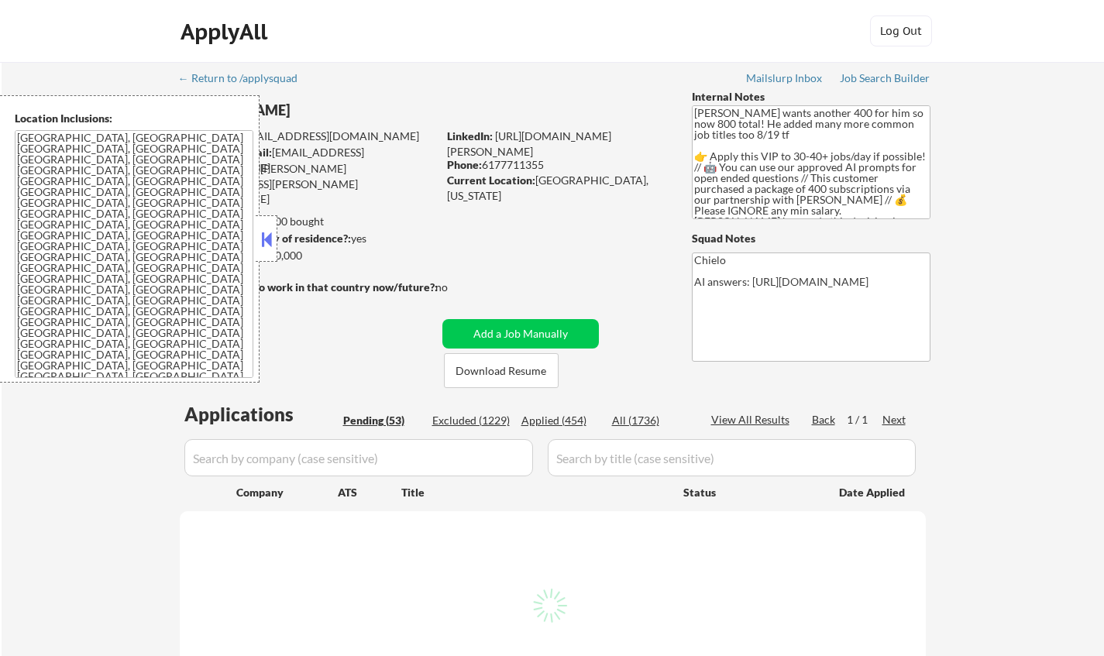
select select ""pending""
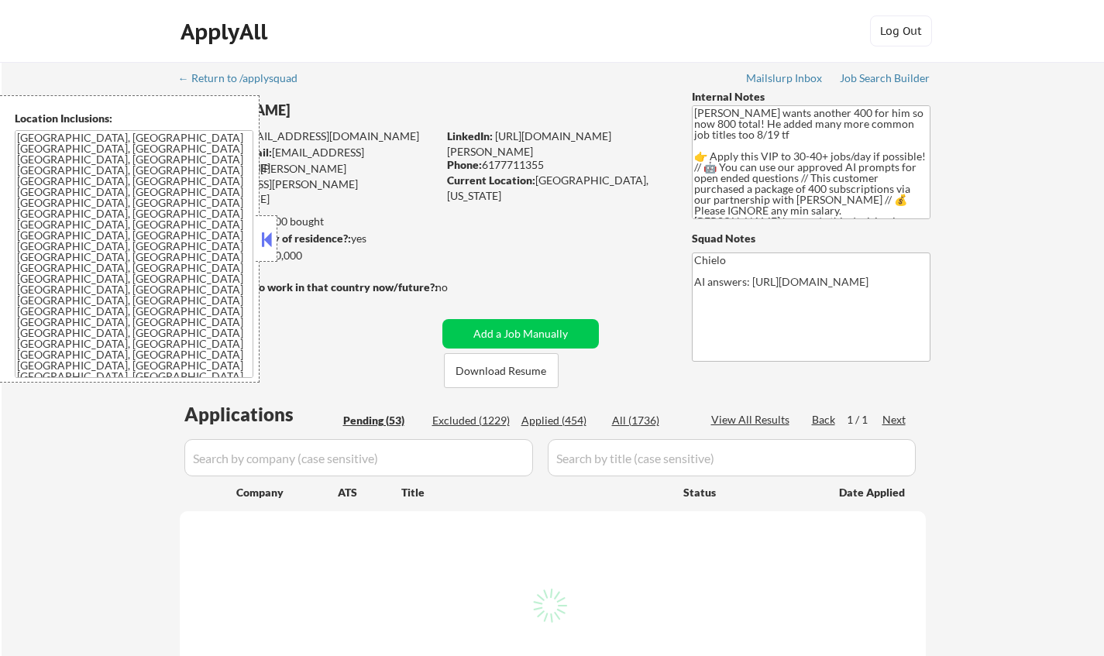
select select ""pending""
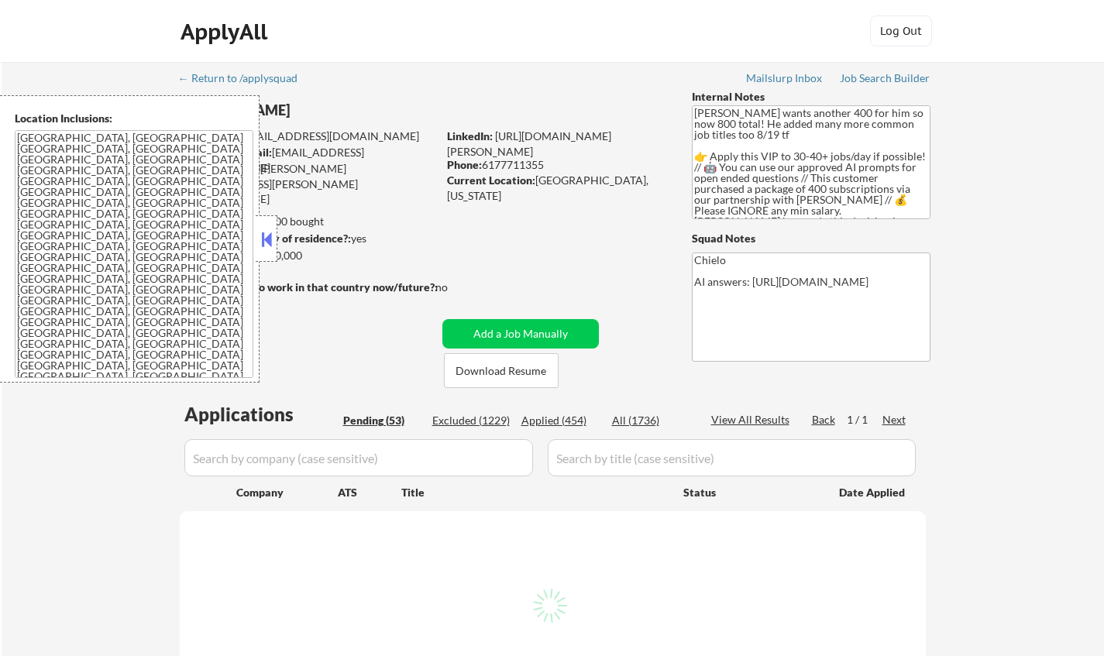
select select ""pending""
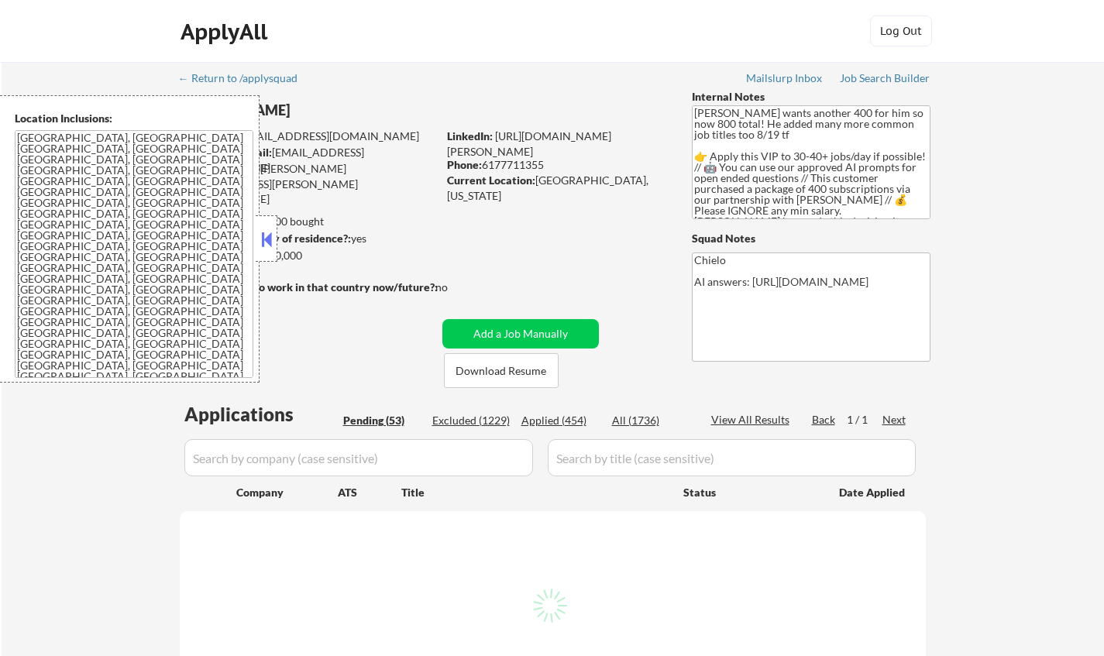
select select ""pending""
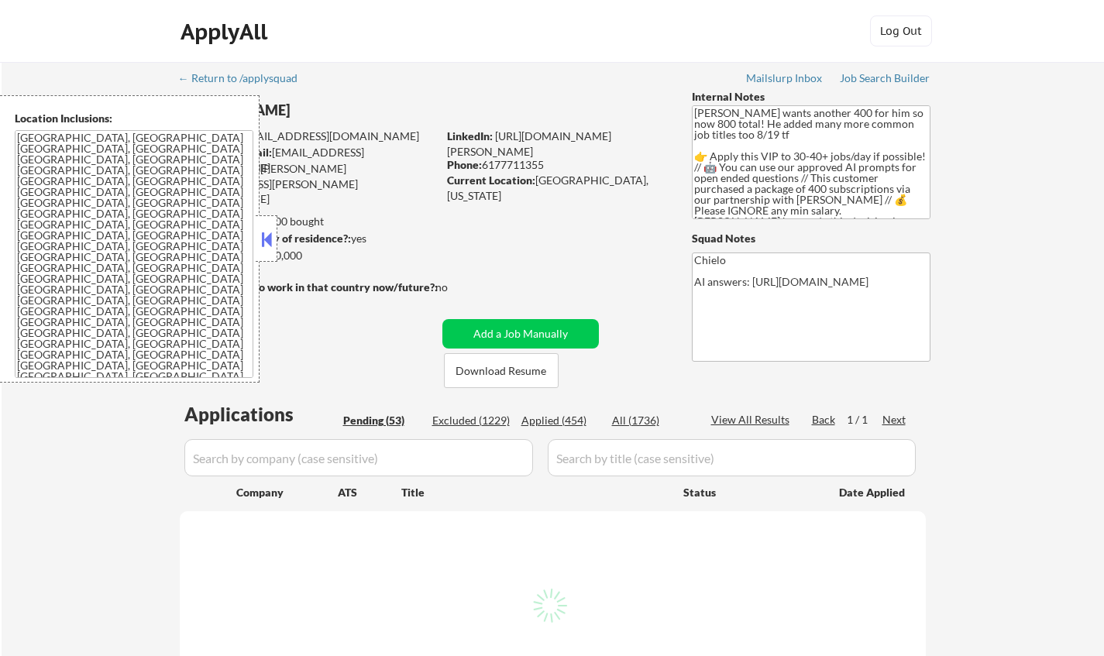
select select ""pending""
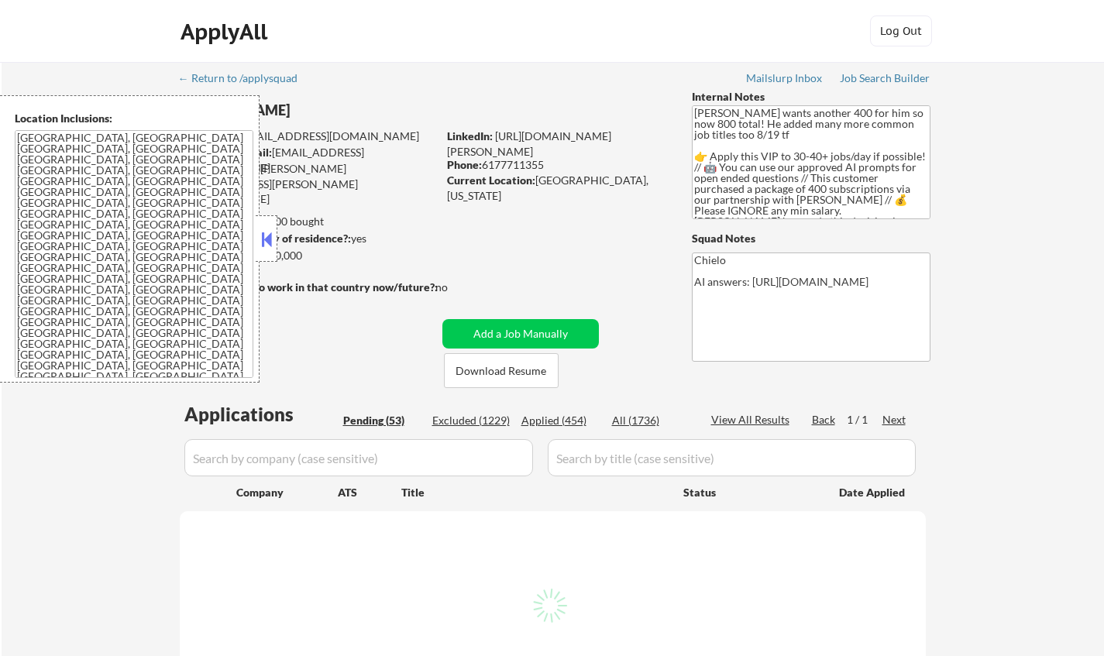
select select ""pending""
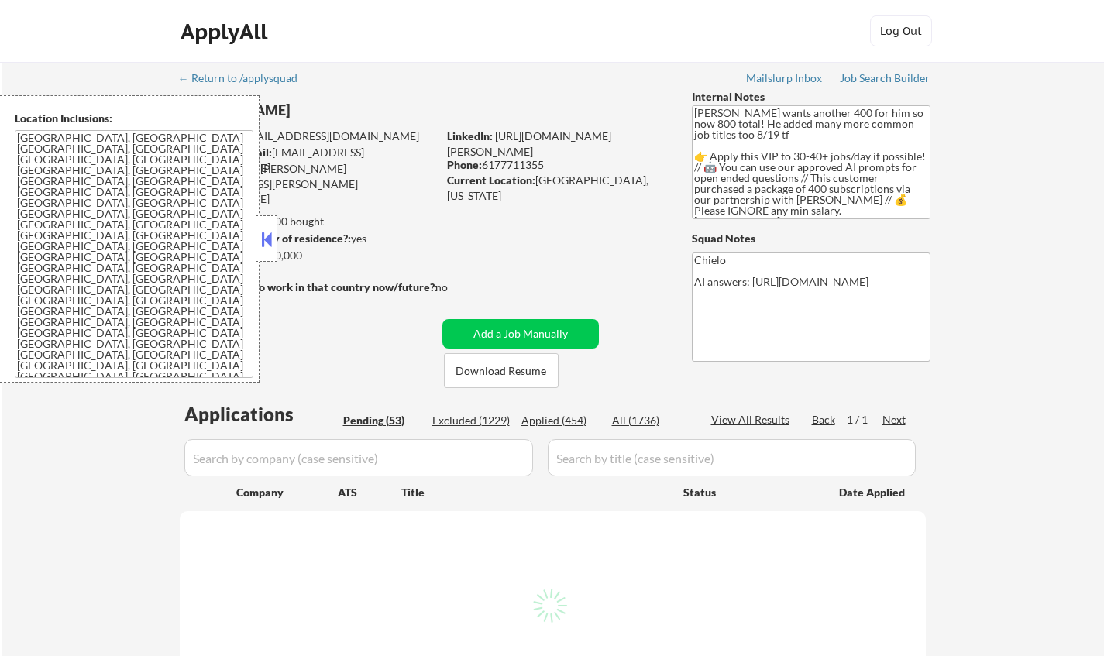
select select ""pending""
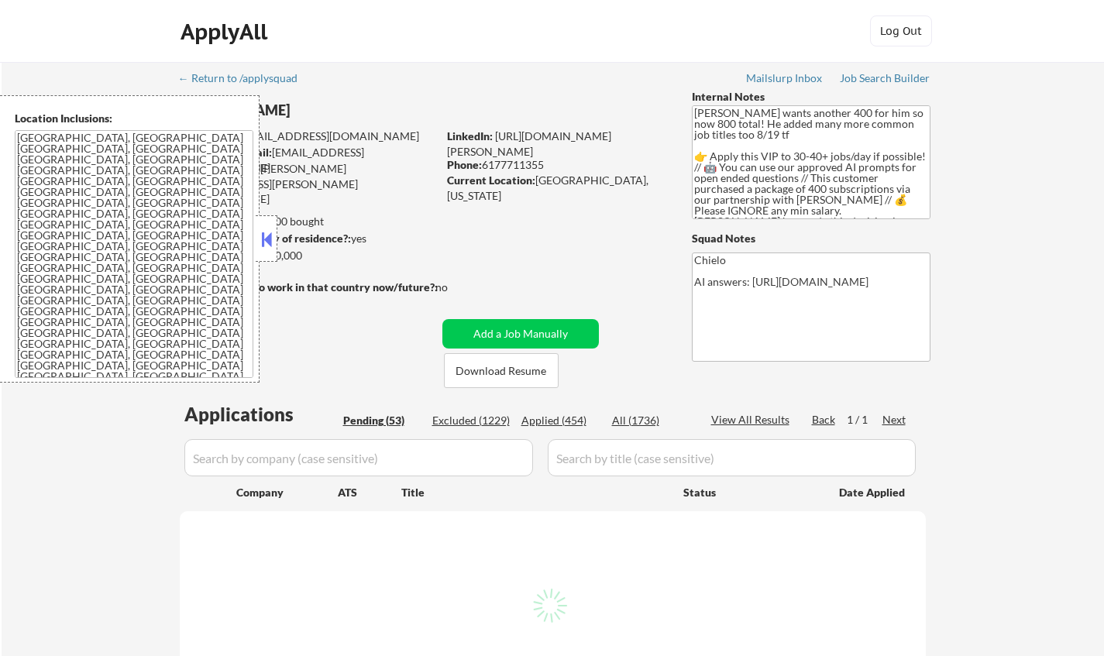
select select ""pending""
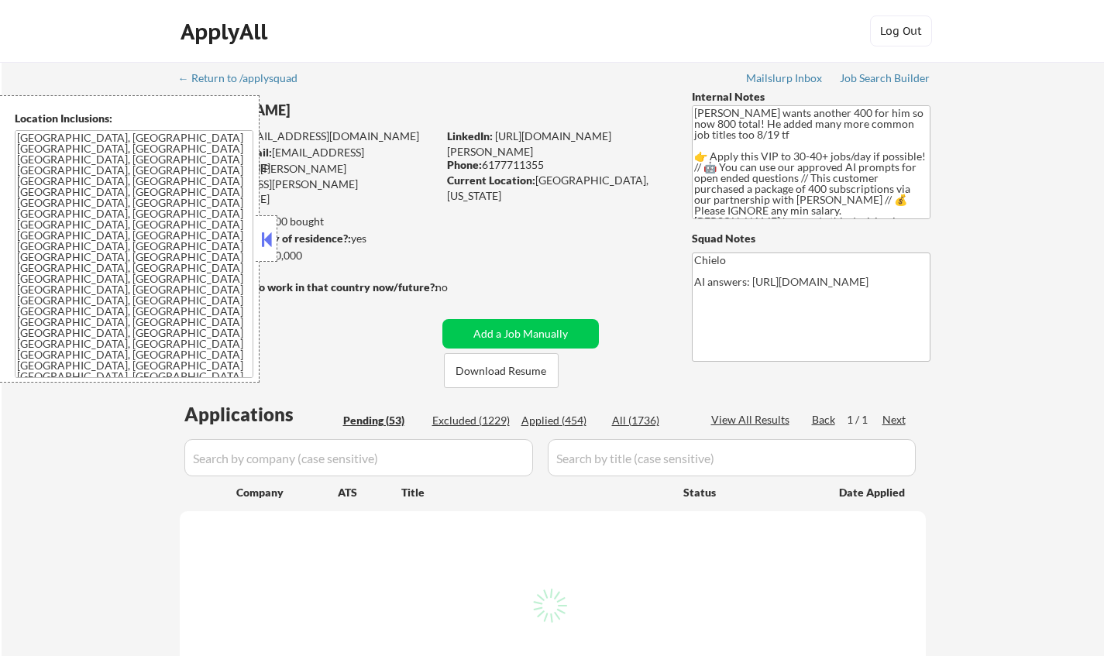
select select ""pending""
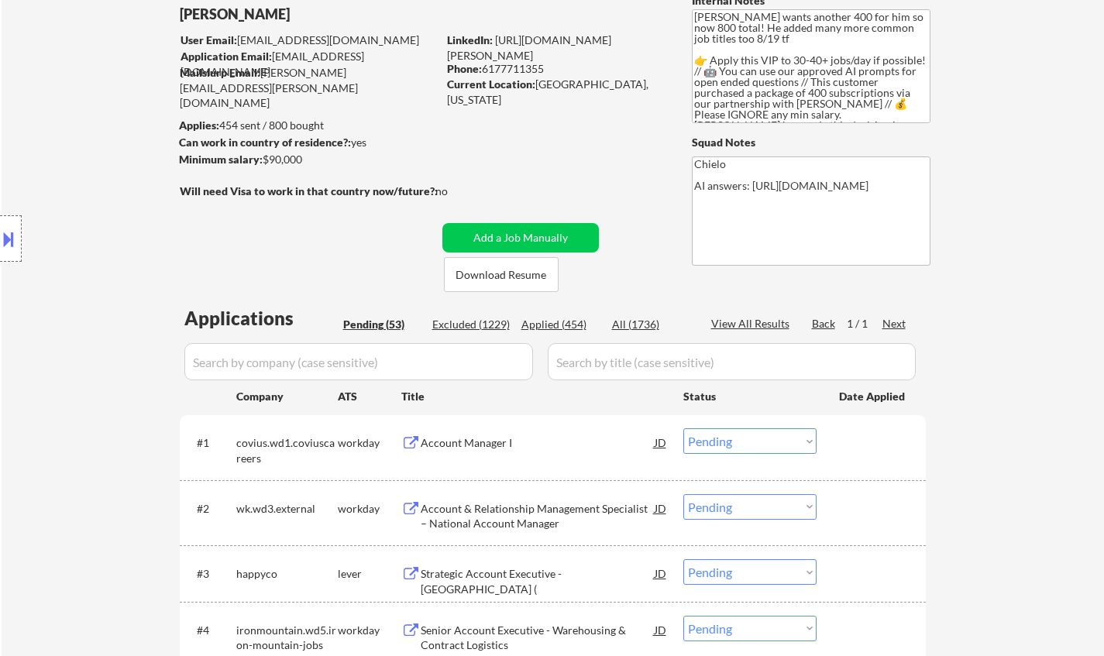
scroll to position [232, 0]
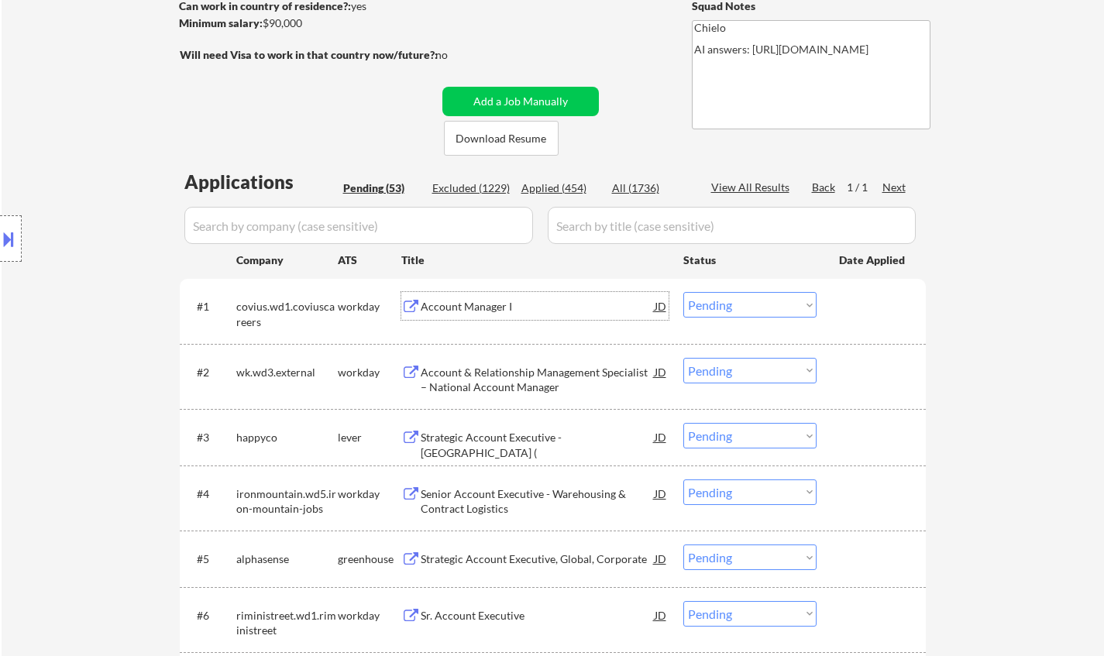
click at [479, 302] on div "Account Manager I" at bounding box center [538, 306] width 234 height 15
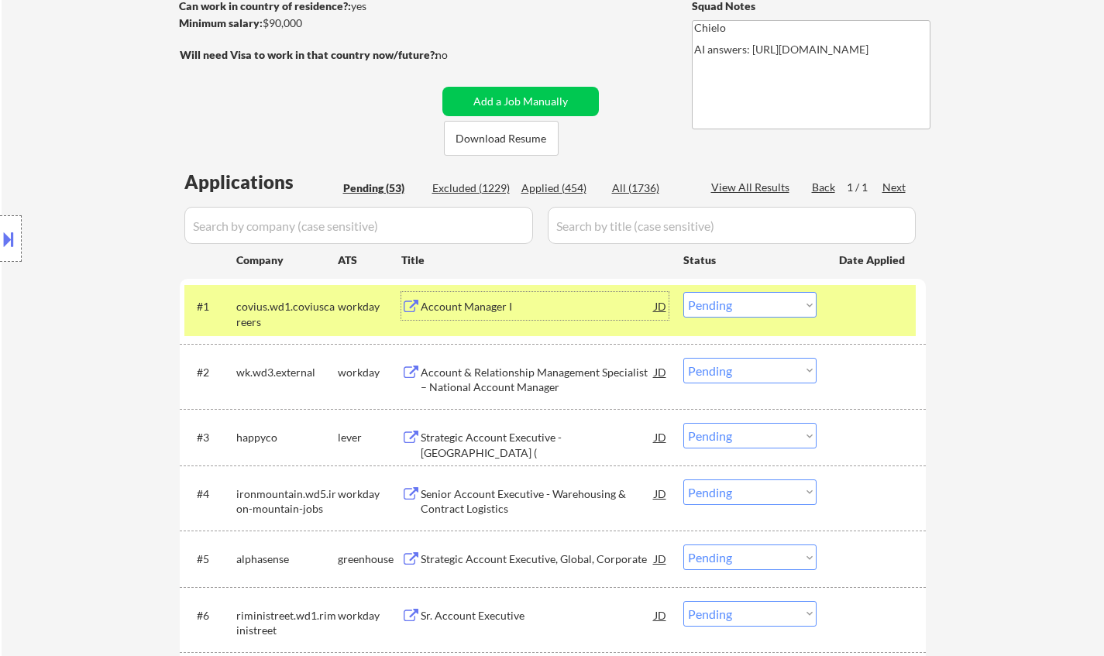
click at [499, 376] on div "Account & Relationship Management Specialist – National Account Manager" at bounding box center [538, 380] width 234 height 30
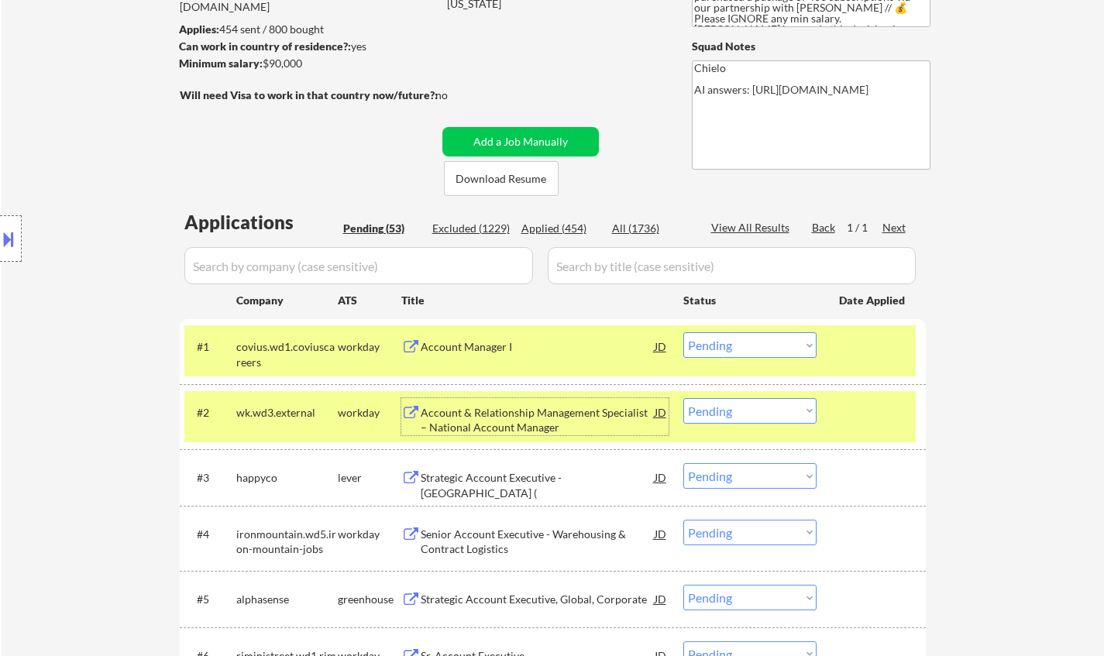
scroll to position [387, 0]
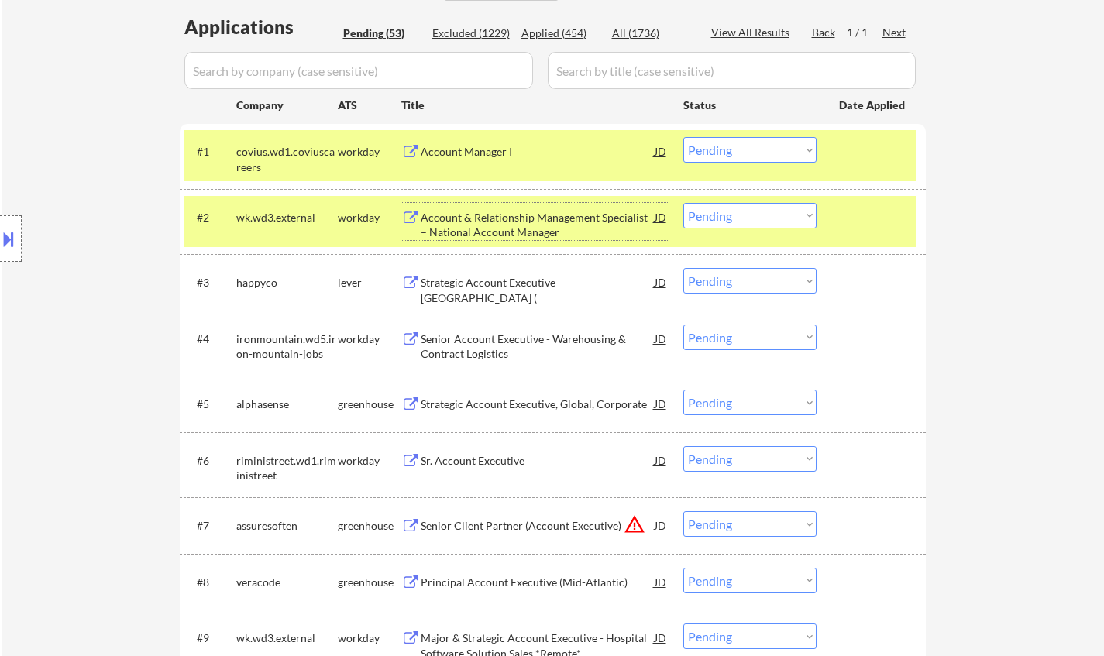
click at [747, 223] on select "Choose an option... Pending Applied Excluded (Questions) Excluded (Expired) Exc…" at bounding box center [749, 216] width 133 height 26
click at [683, 203] on select "Choose an option... Pending Applied Excluded (Questions) Excluded (Expired) Exc…" at bounding box center [749, 216] width 133 height 26
click at [487, 281] on div "Strategic Account Executive - [GEOGRAPHIC_DATA] (" at bounding box center [538, 290] width 234 height 30
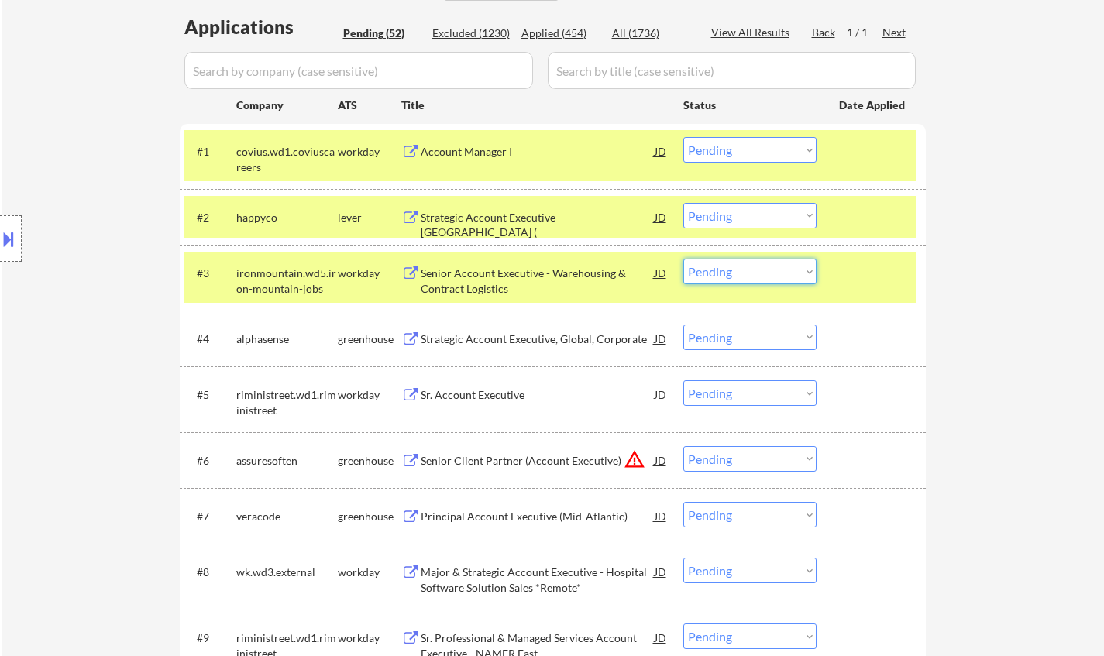
click at [755, 273] on select "Choose an option... Pending Applied Excluded (Questions) Excluded (Expired) Exc…" at bounding box center [749, 272] width 133 height 26
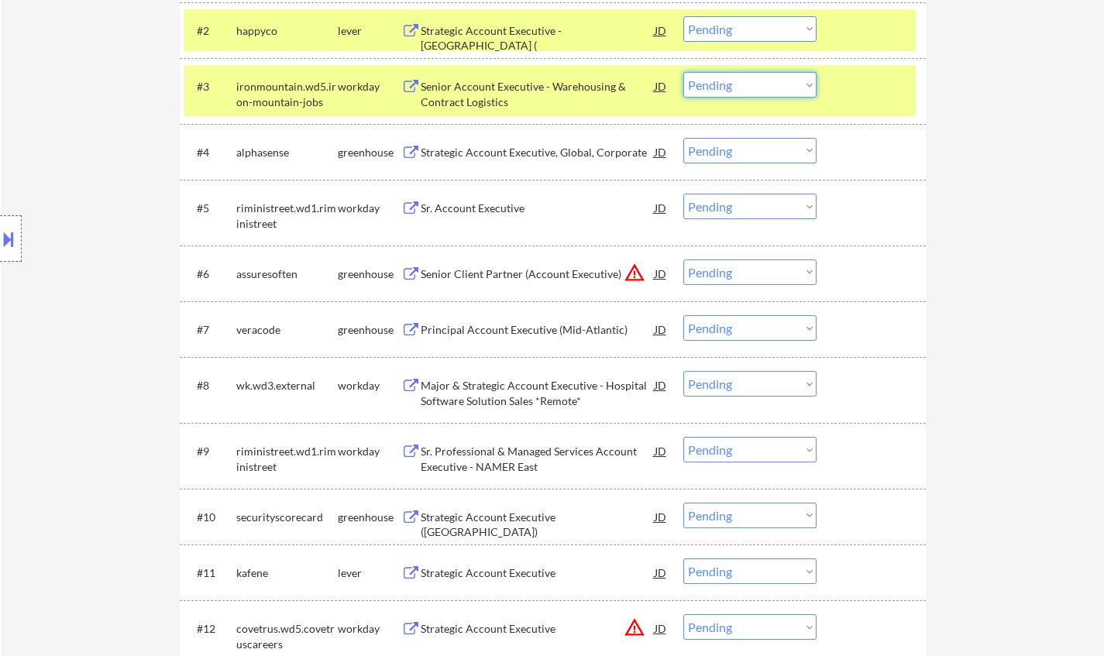
scroll to position [187, 0]
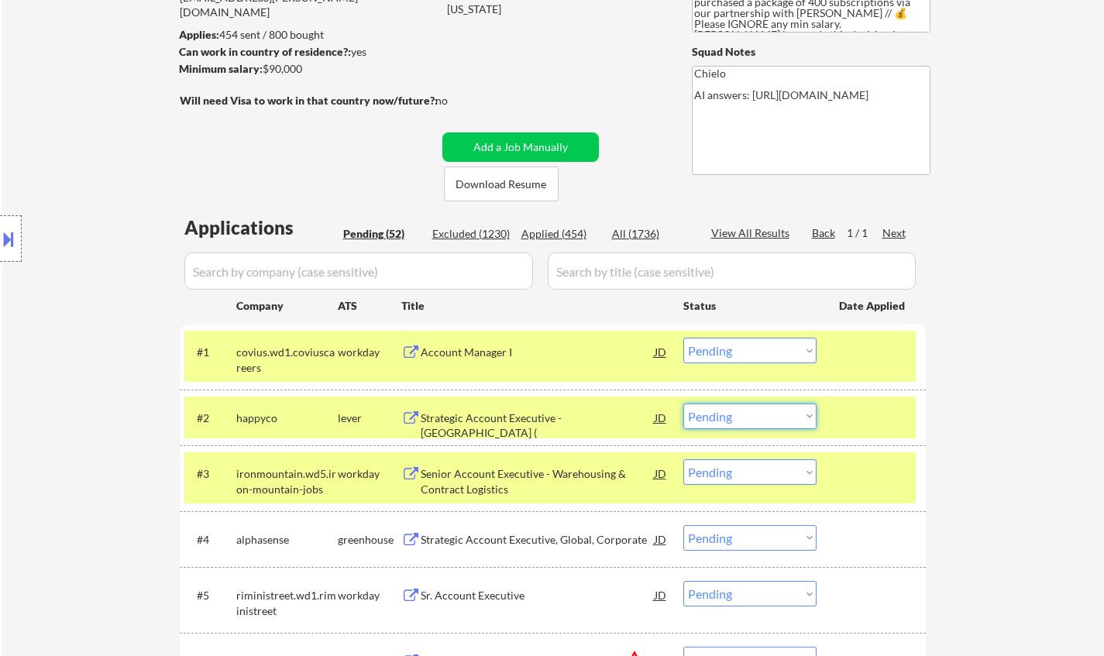
drag, startPoint x: 750, startPoint y: 424, endPoint x: 774, endPoint y: 428, distance: 24.3
click at [754, 424] on select "Choose an option... Pending Applied Excluded (Questions) Excluded (Expired) Exc…" at bounding box center [749, 416] width 133 height 26
click at [683, 403] on select "Choose an option... Pending Applied Excluded (Questions) Excluded (Expired) Exc…" at bounding box center [749, 416] width 133 height 26
select select ""pending""
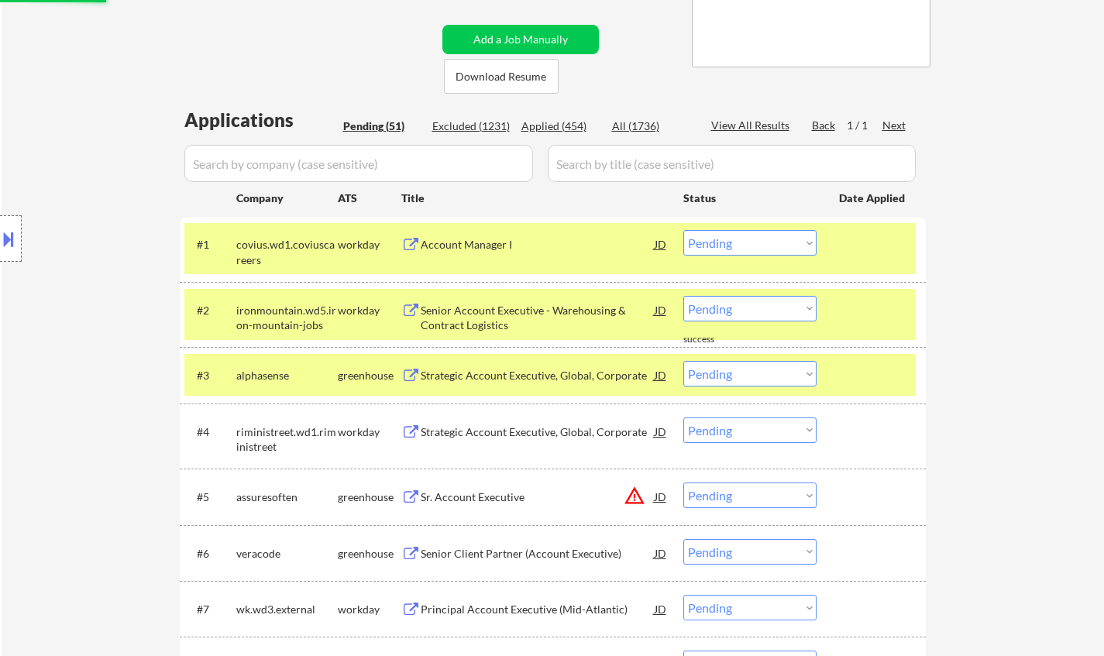
scroll to position [419, 0]
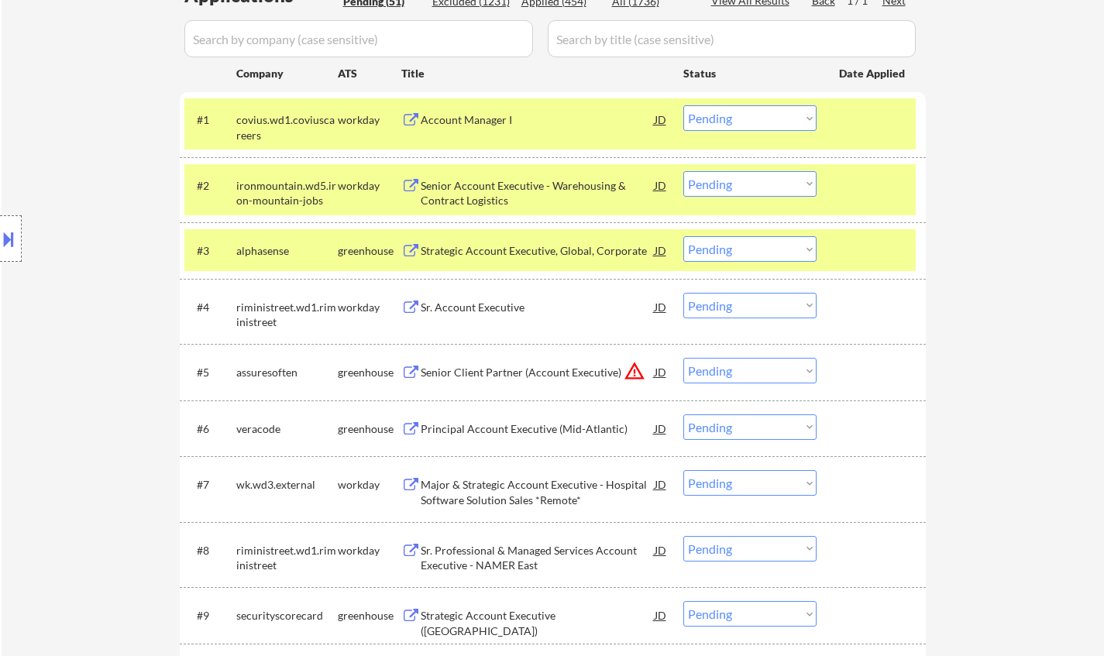
click at [487, 304] on div "Sr. Account Executive" at bounding box center [538, 307] width 234 height 15
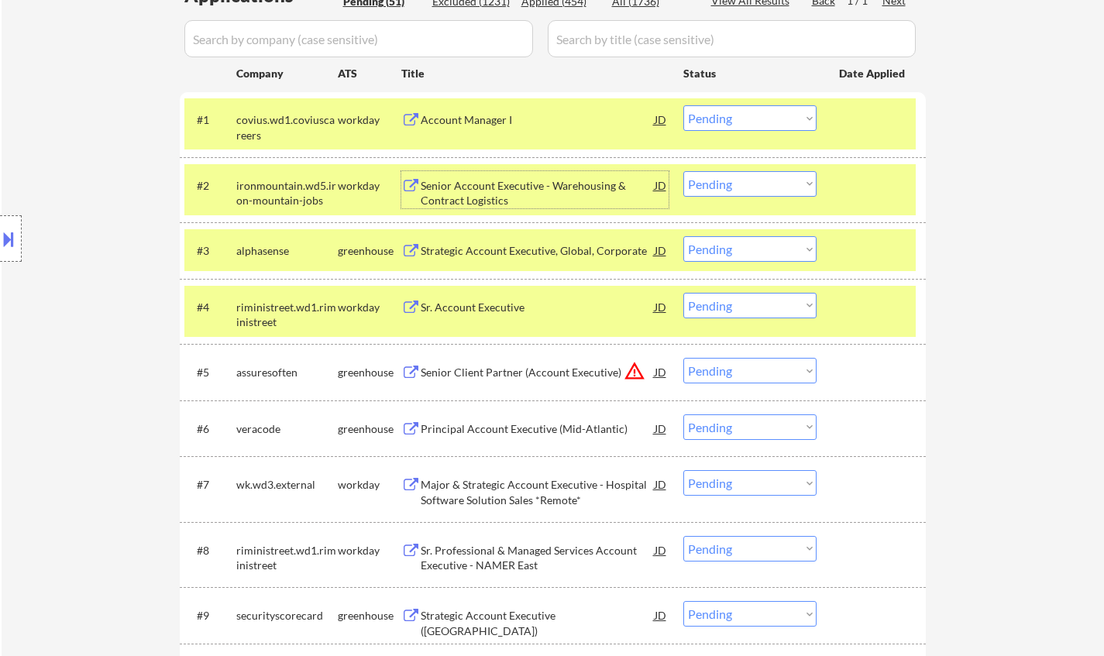
click at [456, 206] on div "Senior Account Executive - Warehousing & Contract Logistics" at bounding box center [538, 193] width 234 height 30
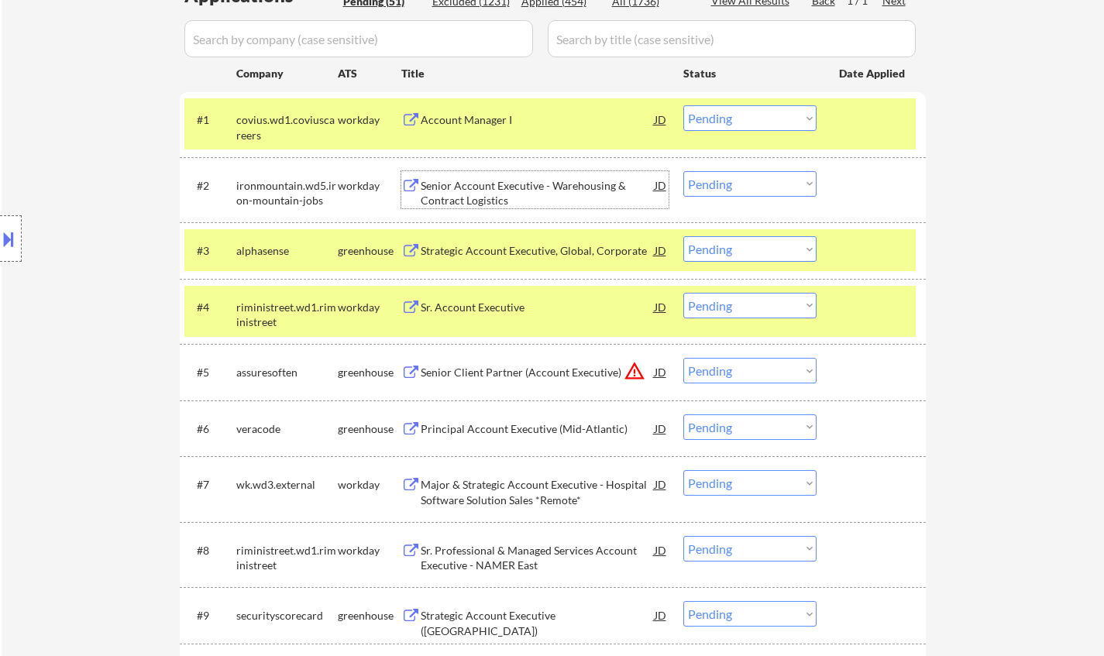
click at [471, 114] on div "Account Manager I" at bounding box center [538, 119] width 234 height 15
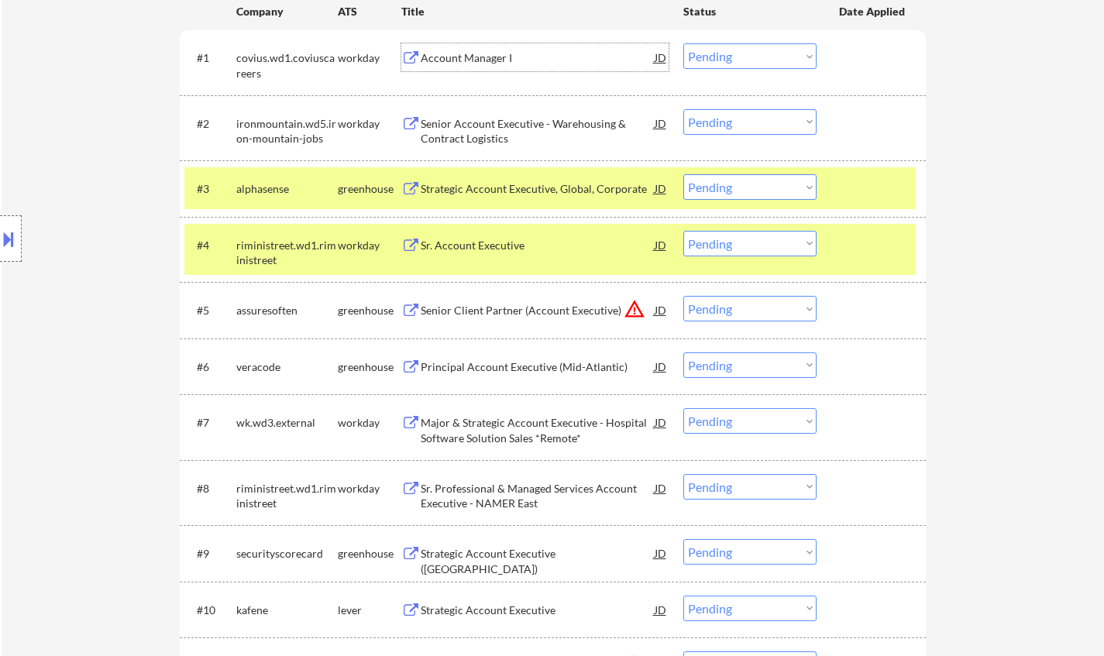
scroll to position [496, 0]
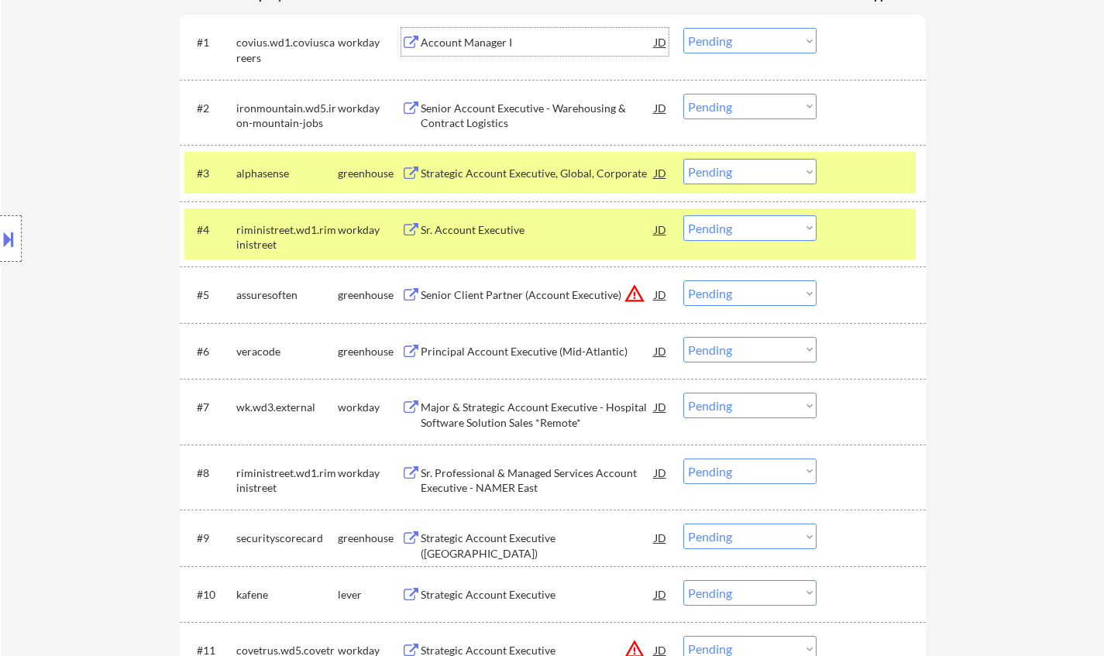
click at [654, 291] on div "JD" at bounding box center [660, 294] width 15 height 28
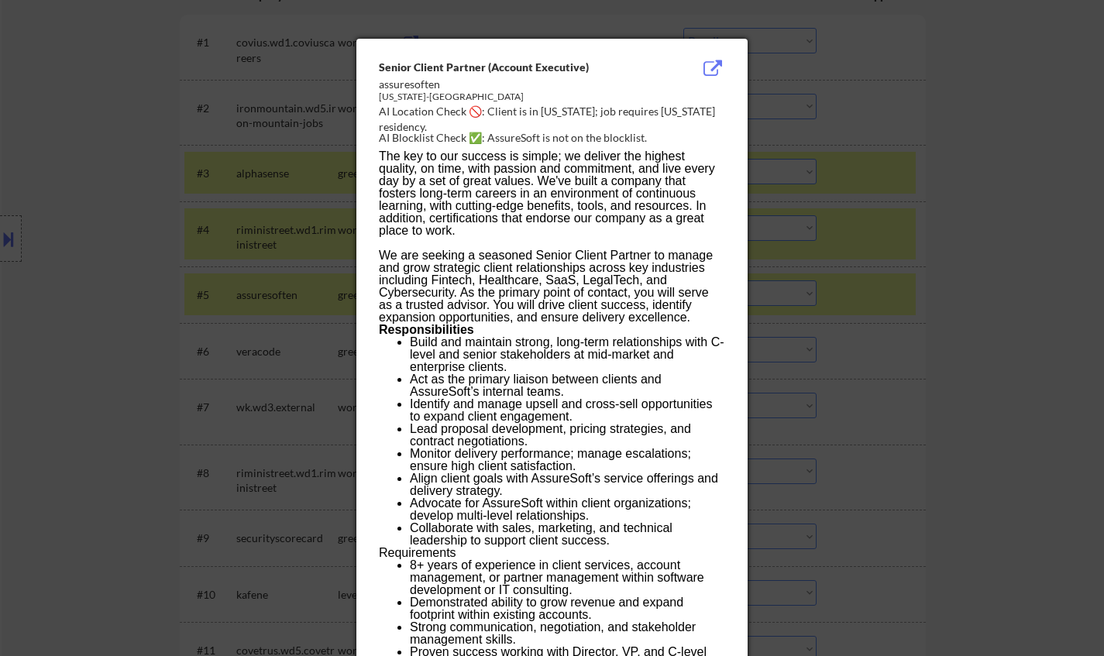
click at [923, 449] on div at bounding box center [552, 328] width 1104 height 656
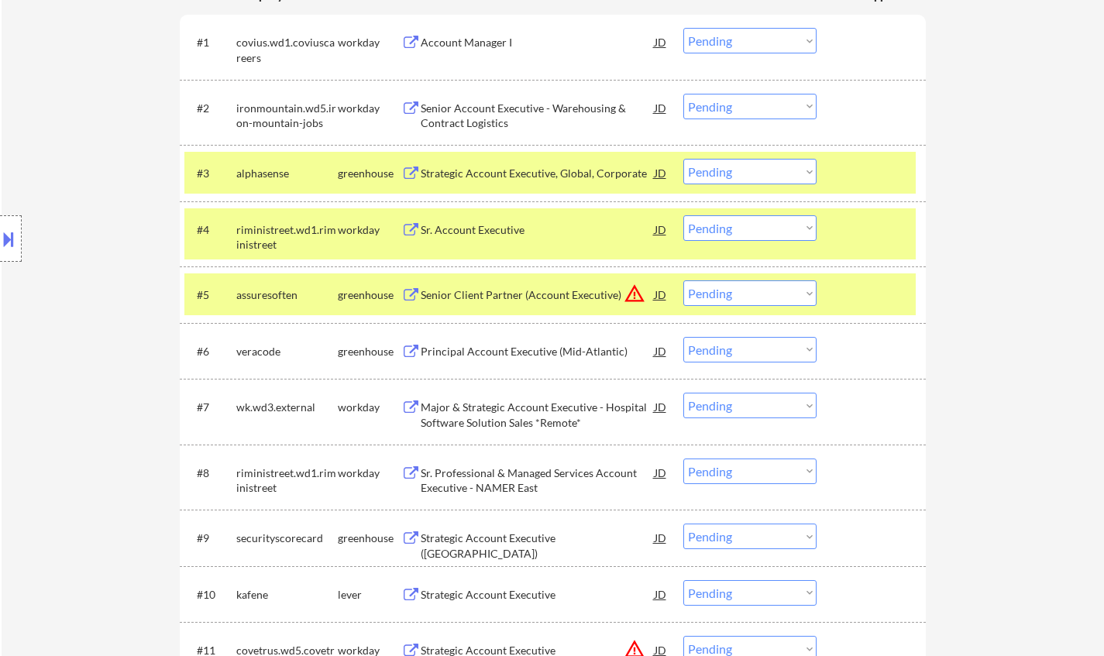
click at [781, 300] on select "Choose an option... Pending Applied Excluded (Questions) Excluded (Expired) Exc…" at bounding box center [749, 293] width 133 height 26
click at [683, 280] on select "Choose an option... Pending Applied Excluded (Questions) Excluded (Expired) Exc…" at bounding box center [749, 293] width 133 height 26
click at [489, 359] on div "Principal Account Executive (Mid-Atlantic)" at bounding box center [538, 351] width 234 height 28
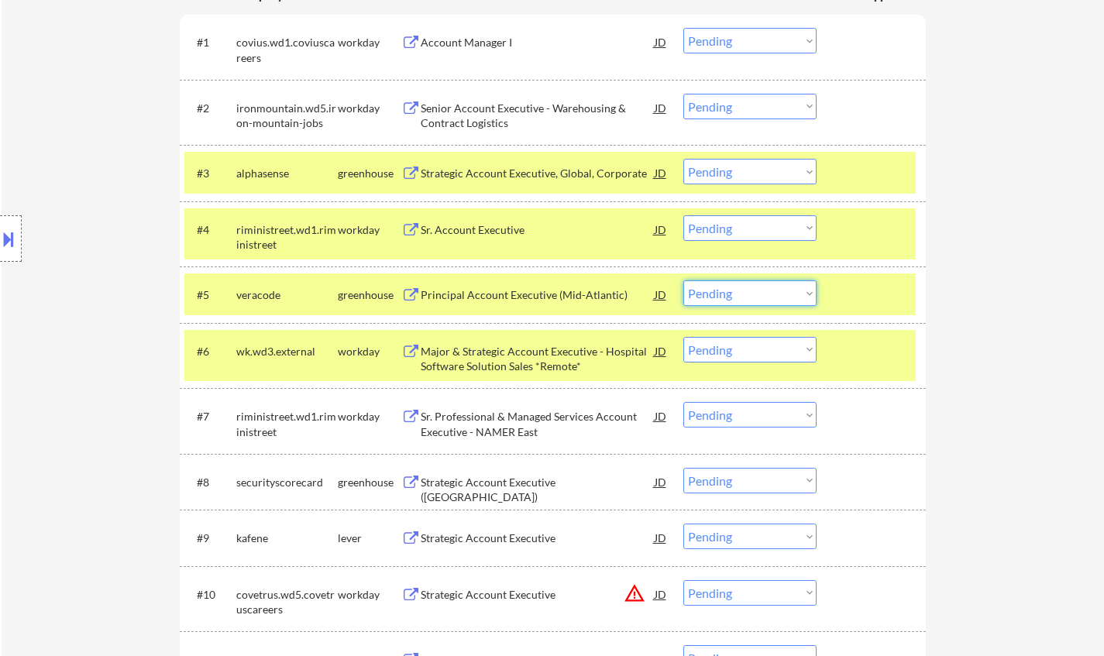
drag, startPoint x: 757, startPoint y: 299, endPoint x: 771, endPoint y: 305, distance: 16.0
click at [757, 298] on select "Choose an option... Pending Applied Excluded (Questions) Excluded (Expired) Exc…" at bounding box center [749, 293] width 133 height 26
click at [683, 280] on select "Choose an option... Pending Applied Excluded (Questions) Excluded (Expired) Exc…" at bounding box center [749, 293] width 133 height 26
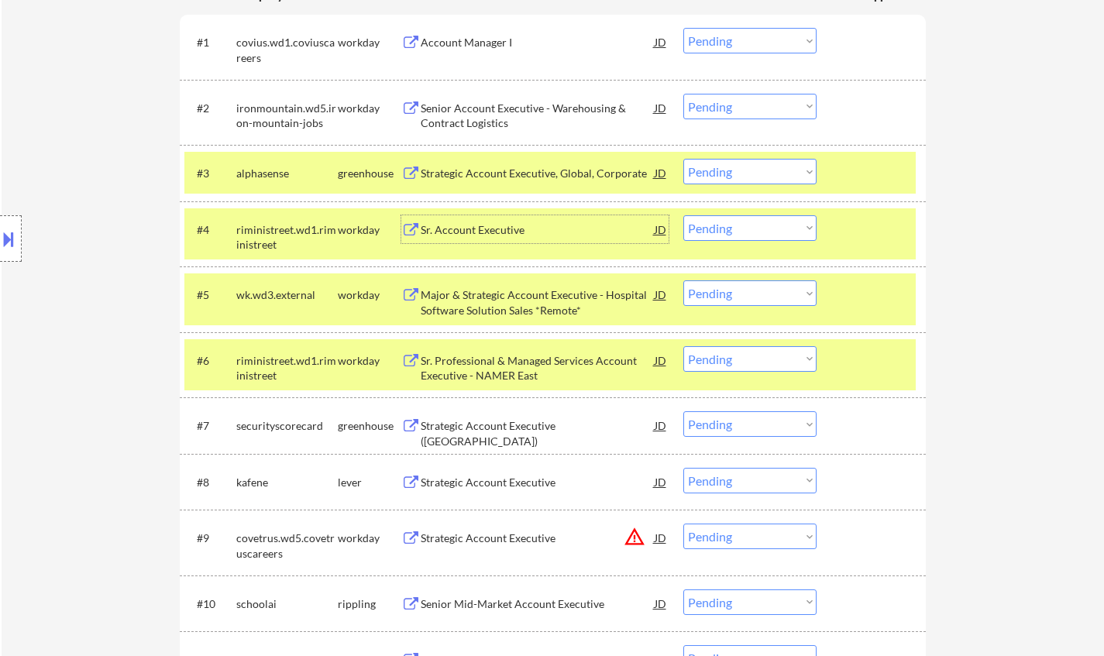
click at [496, 224] on div "Sr. Account Executive" at bounding box center [538, 229] width 234 height 15
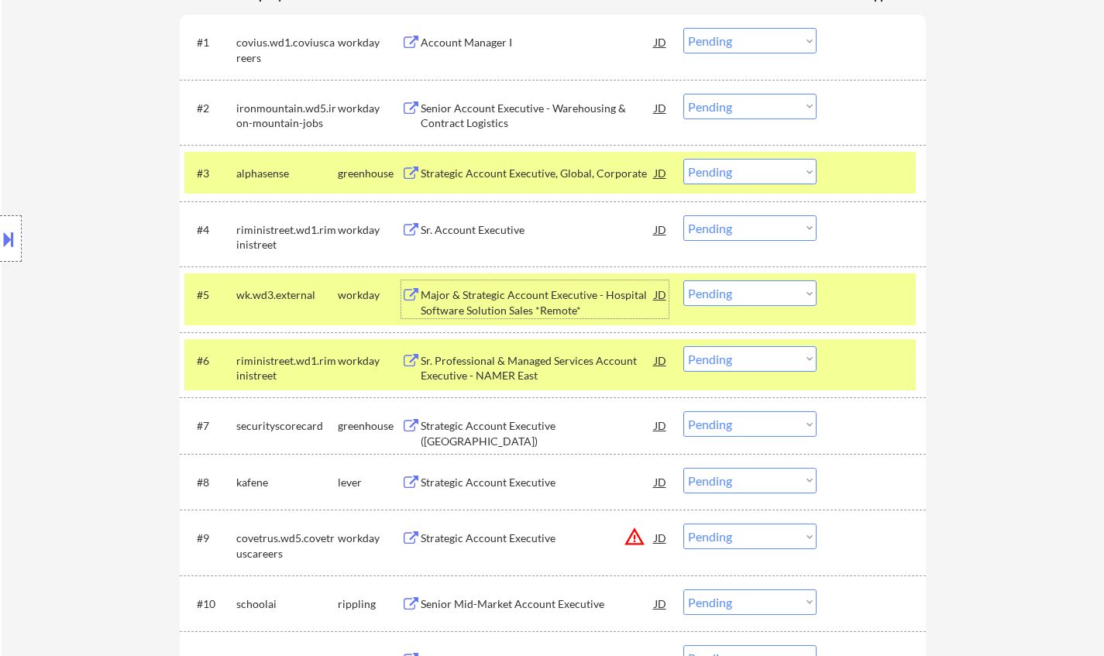
click at [508, 300] on div "Major & Strategic Account Executive - Hospital Software Solution Sales *Remote*" at bounding box center [538, 302] width 234 height 30
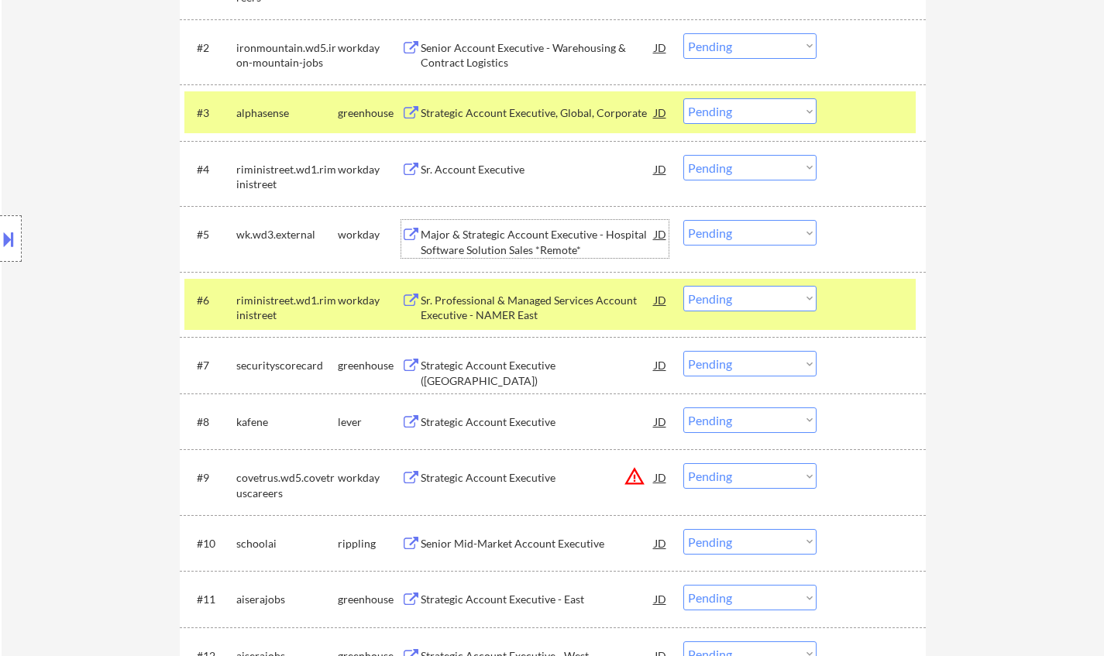
scroll to position [574, 0]
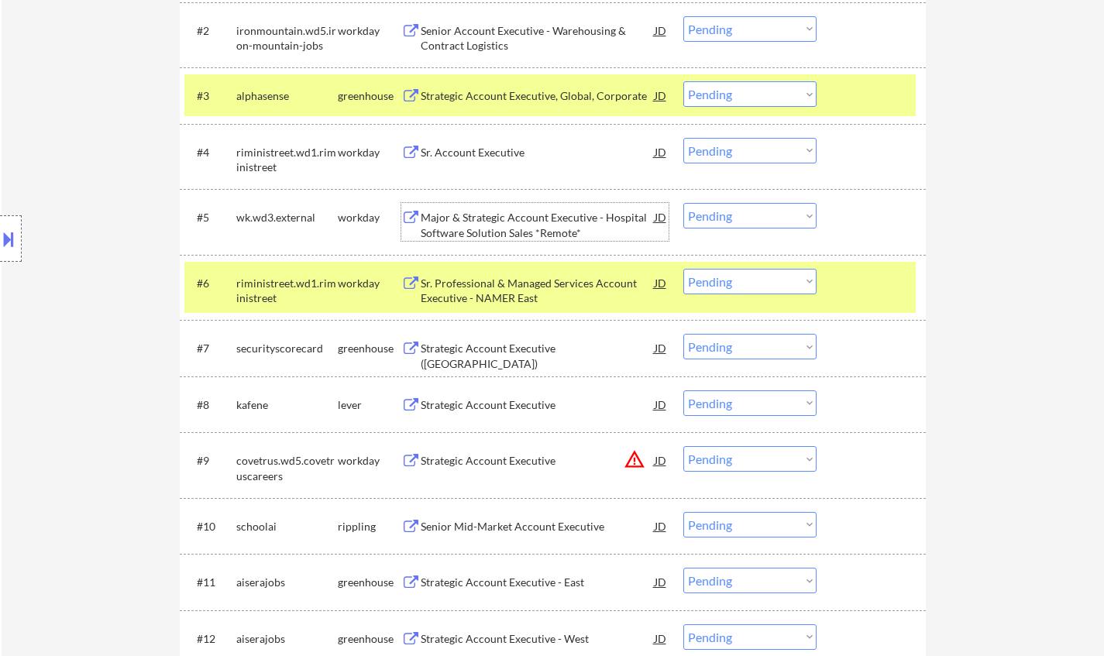
click at [718, 211] on select "Choose an option... Pending Applied Excluded (Questions) Excluded (Expired) Exc…" at bounding box center [749, 216] width 133 height 26
click at [683, 203] on select "Choose an option... Pending Applied Excluded (Questions) Excluded (Expired) Exc…" at bounding box center [749, 216] width 133 height 26
select select ""pending""
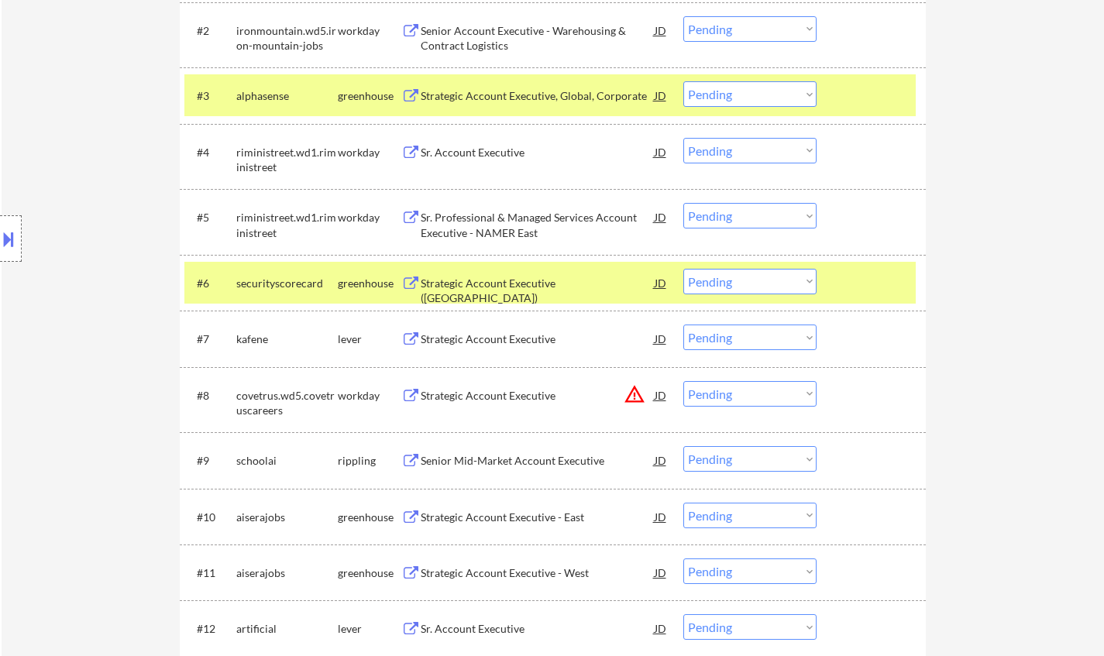
click at [526, 276] on div "Strategic Account Executive ([GEOGRAPHIC_DATA])" at bounding box center [538, 291] width 234 height 30
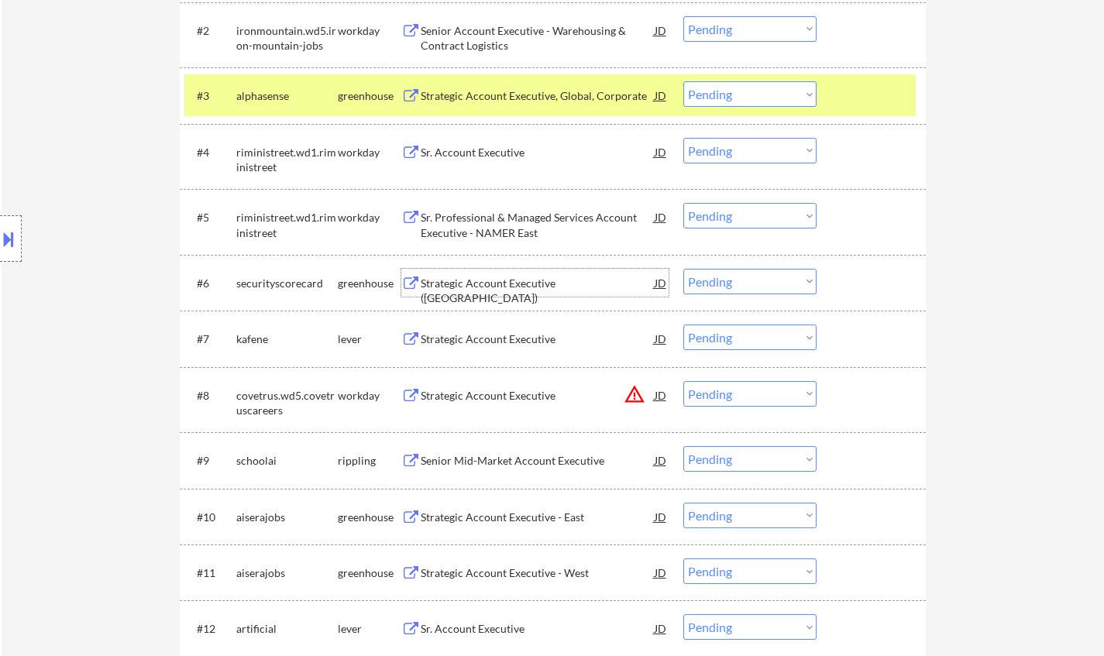
click at [740, 283] on select "Choose an option... Pending Applied Excluded (Questions) Excluded (Expired) Exc…" at bounding box center [749, 282] width 133 height 26
click at [683, 269] on select "Choose an option... Pending Applied Excluded (Questions) Excluded (Expired) Exc…" at bounding box center [749, 282] width 133 height 26
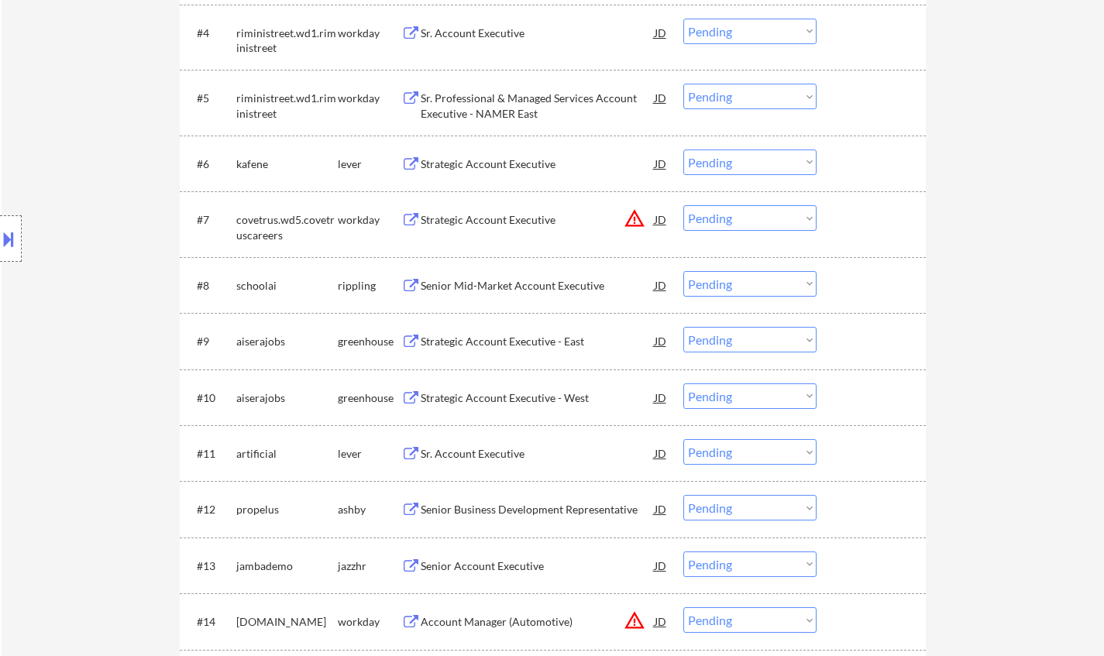
scroll to position [729, 0]
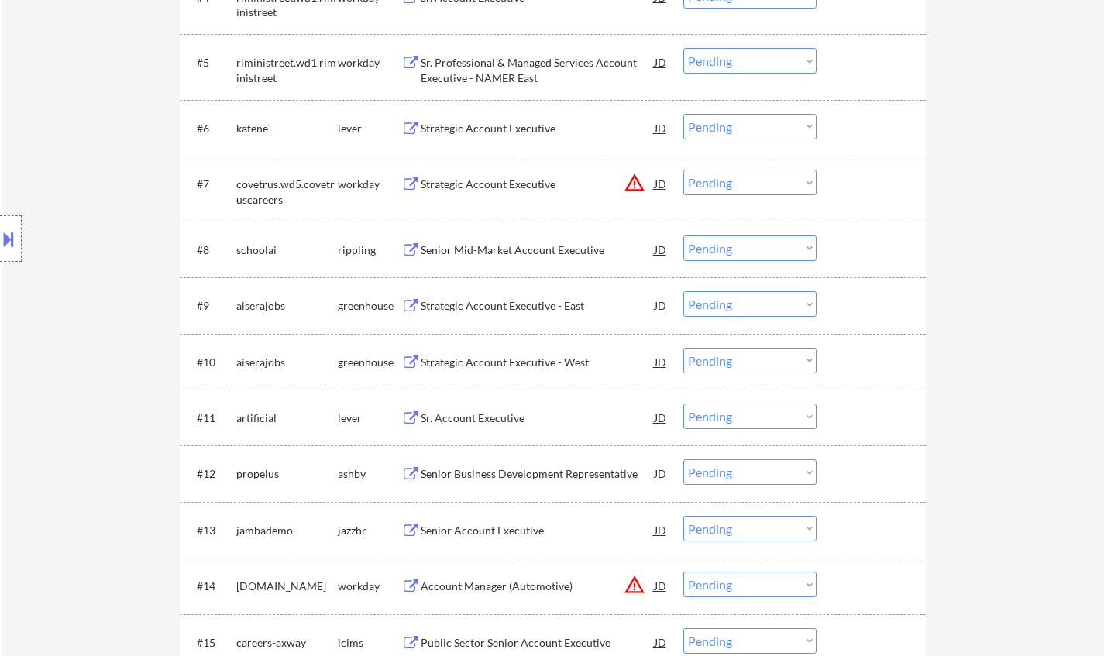
click at [509, 122] on div "Strategic Account Executive" at bounding box center [538, 128] width 234 height 15
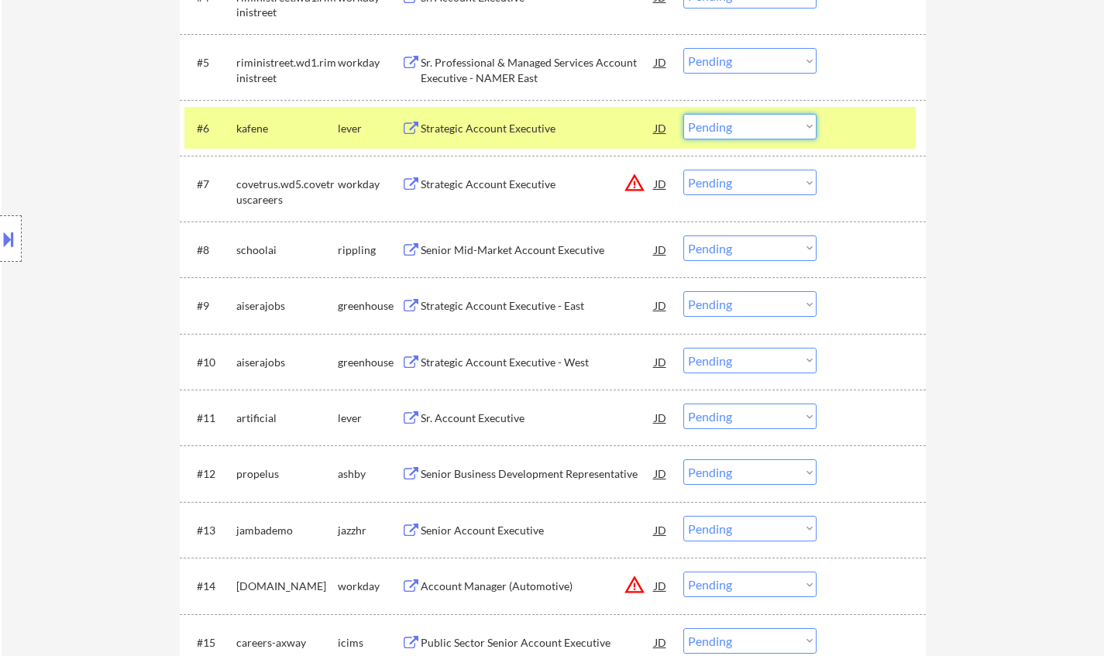
click at [746, 134] on select "Choose an option... Pending Applied Excluded (Questions) Excluded (Expired) Exc…" at bounding box center [749, 127] width 133 height 26
click at [683, 114] on select "Choose an option... Pending Applied Excluded (Questions) Excluded (Expired) Exc…" at bounding box center [749, 127] width 133 height 26
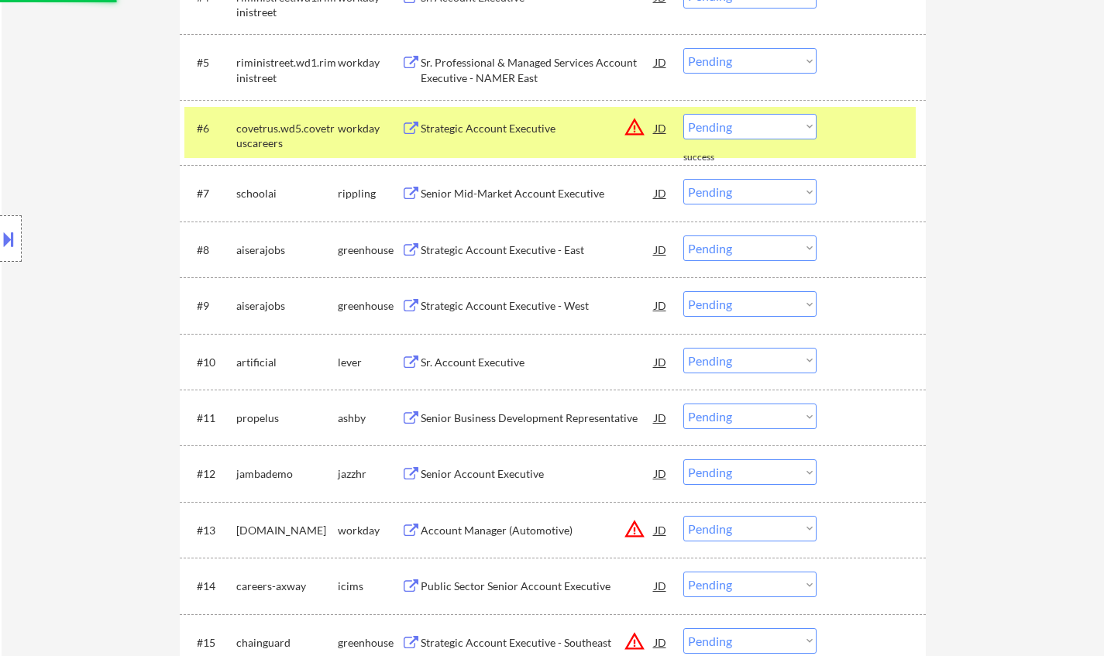
click at [658, 131] on div "JD" at bounding box center [660, 128] width 15 height 28
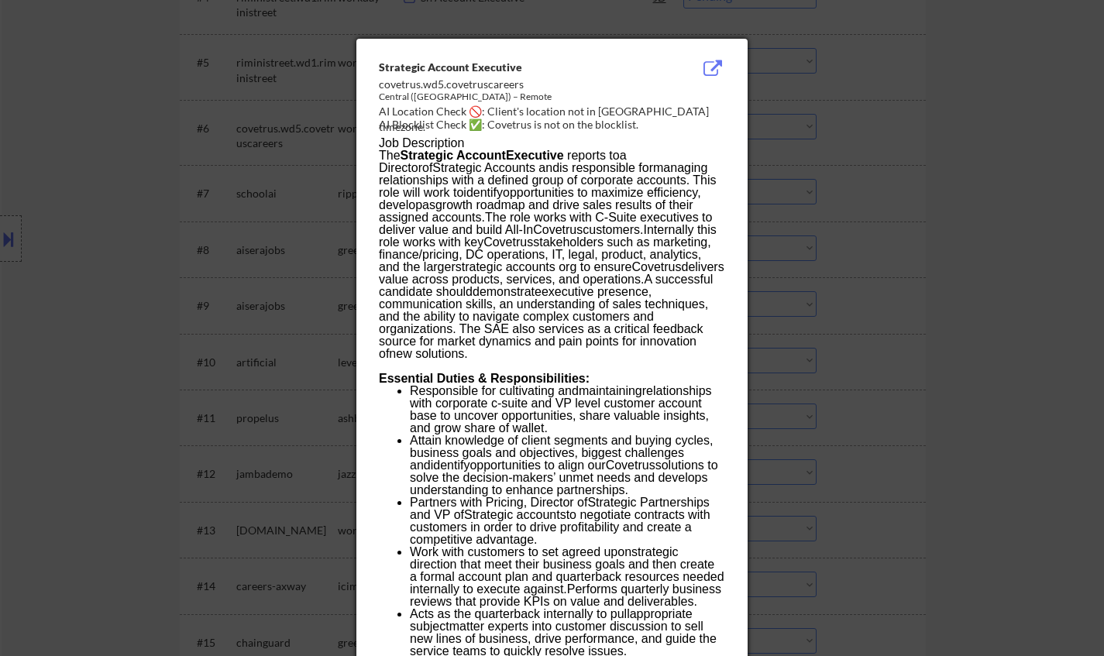
click at [854, 377] on div at bounding box center [552, 328] width 1104 height 656
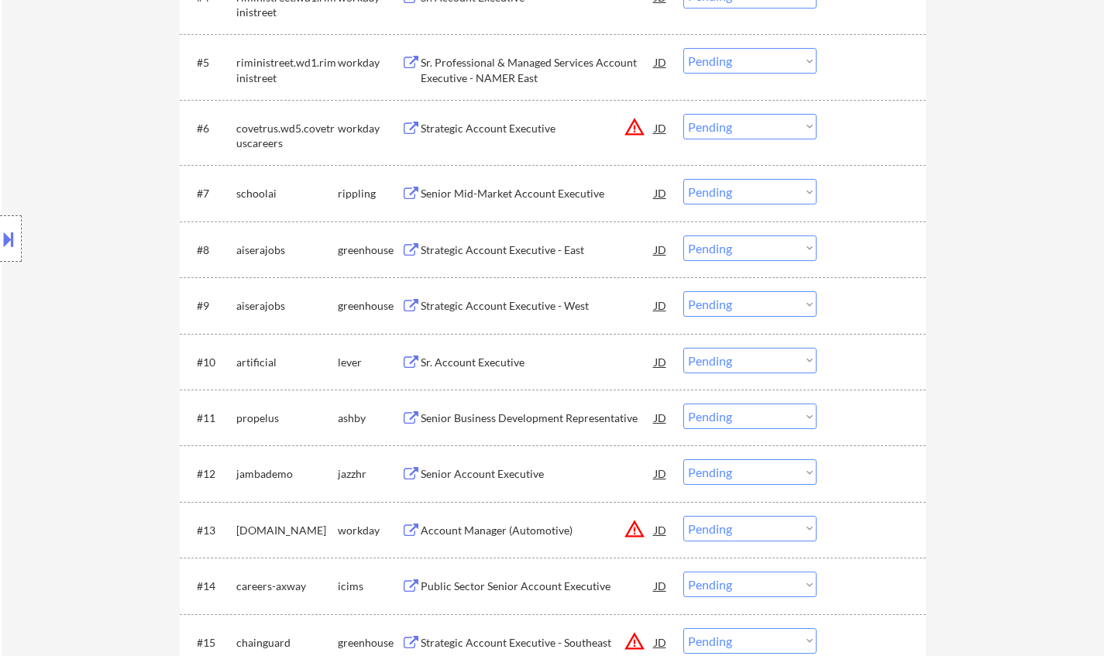
drag, startPoint x: 743, startPoint y: 122, endPoint x: 749, endPoint y: 135, distance: 13.5
click at [743, 122] on select "Choose an option... Pending Applied Excluded (Questions) Excluded (Expired) Exc…" at bounding box center [749, 127] width 133 height 26
click at [683, 114] on select "Choose an option... Pending Applied Excluded (Questions) Excluded (Expired) Exc…" at bounding box center [749, 127] width 133 height 26
click at [499, 191] on div "Senior Mid-Market Account Executive" at bounding box center [538, 193] width 234 height 15
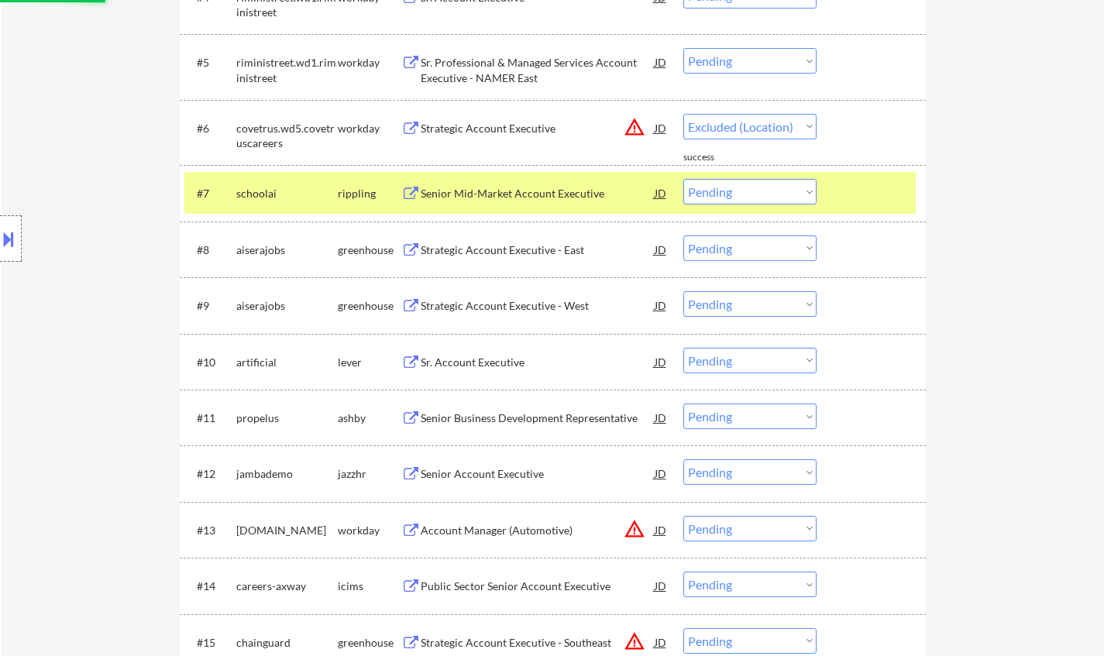
select select ""pending""
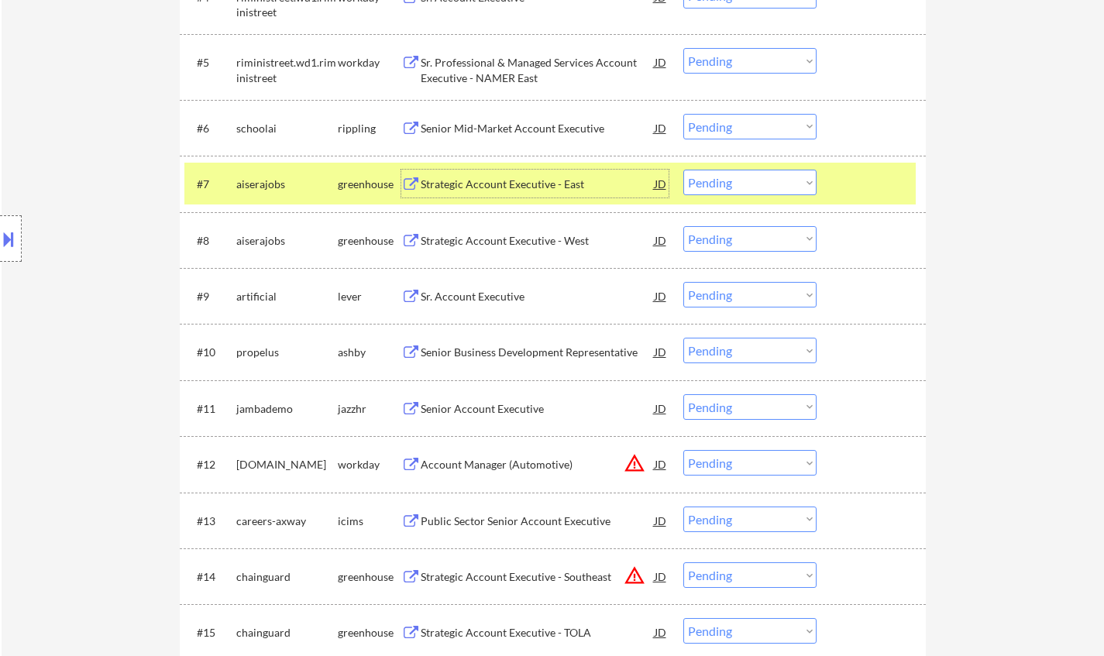
drag, startPoint x: 741, startPoint y: 182, endPoint x: 752, endPoint y: 194, distance: 15.9
click at [743, 185] on select "Choose an option... Pending Applied Excluded (Questions) Excluded (Expired) Exc…" at bounding box center [749, 183] width 133 height 26
click at [683, 170] on select "Choose an option... Pending Applied Excluded (Questions) Excluded (Expired) Exc…" at bounding box center [749, 183] width 133 height 26
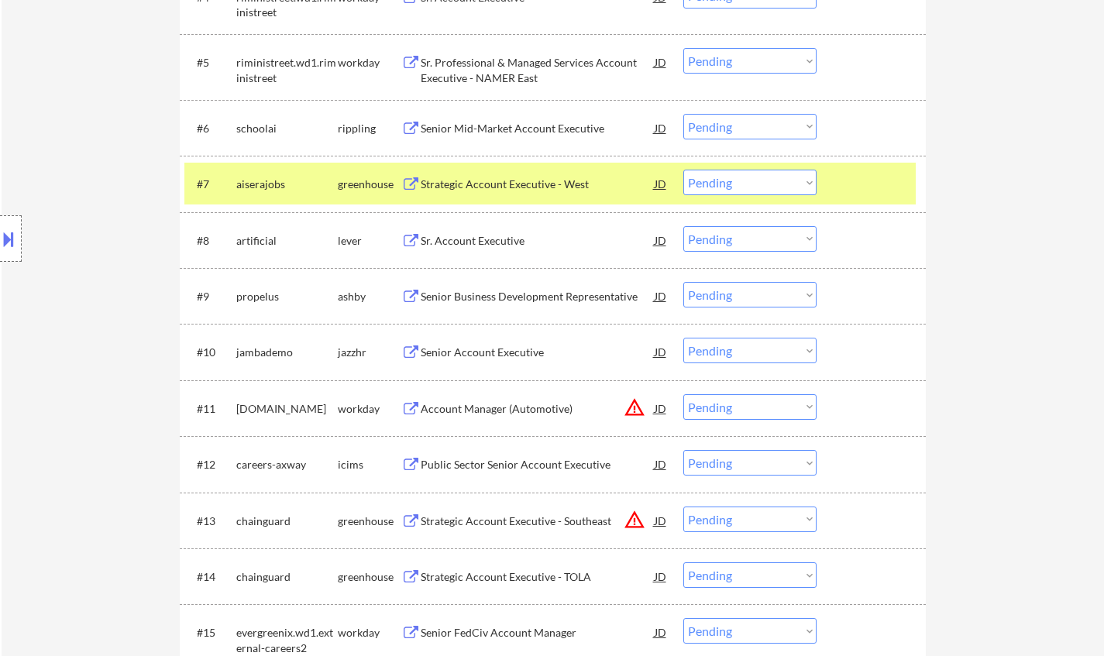
click at [492, 184] on div "Strategic Account Executive - West" at bounding box center [538, 184] width 234 height 15
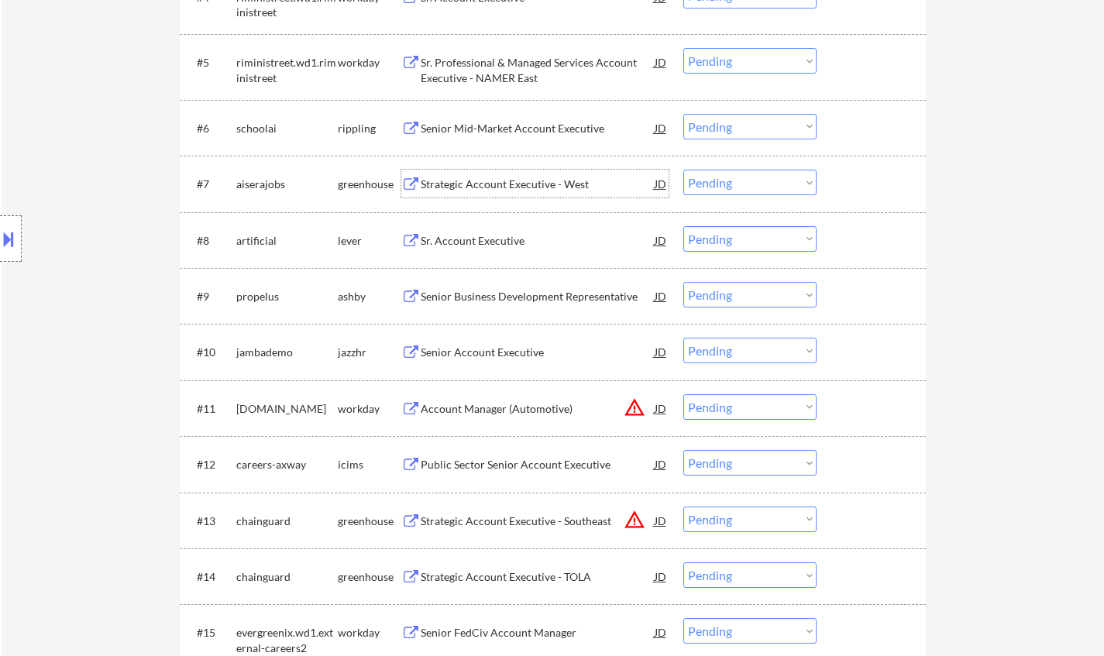
click at [741, 184] on select "Choose an option... Pending Applied Excluded (Questions) Excluded (Expired) Exc…" at bounding box center [749, 183] width 133 height 26
click at [683, 170] on select "Choose an option... Pending Applied Excluded (Questions) Excluded (Expired) Exc…" at bounding box center [749, 183] width 133 height 26
select select ""pending""
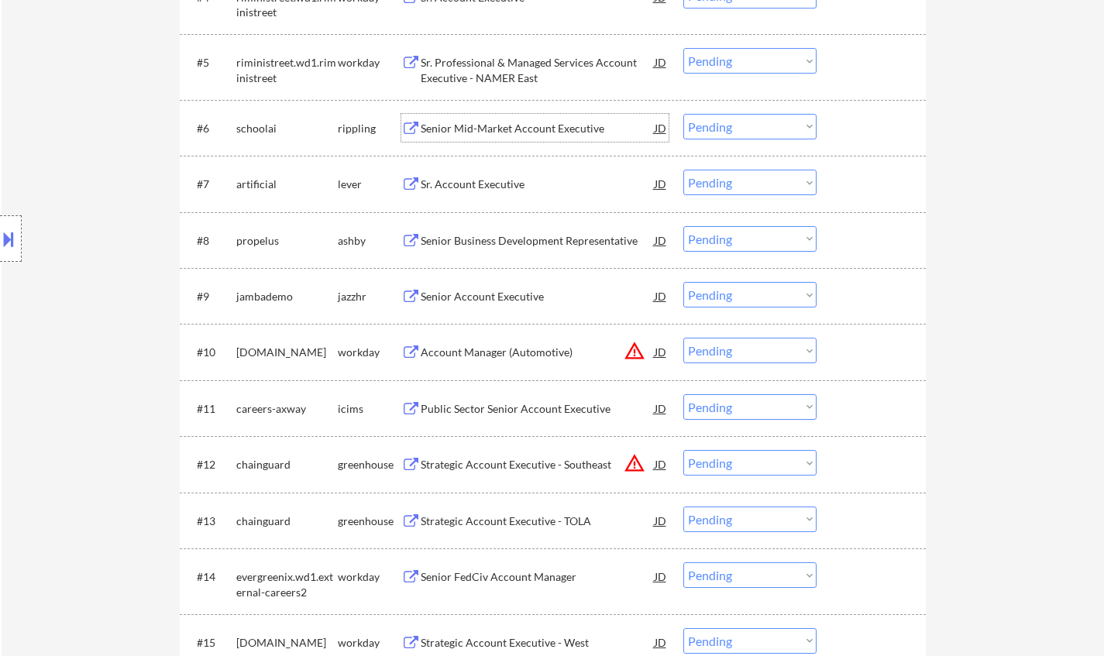
click at [519, 132] on div "Senior Mid-Market Account Executive" at bounding box center [538, 128] width 234 height 15
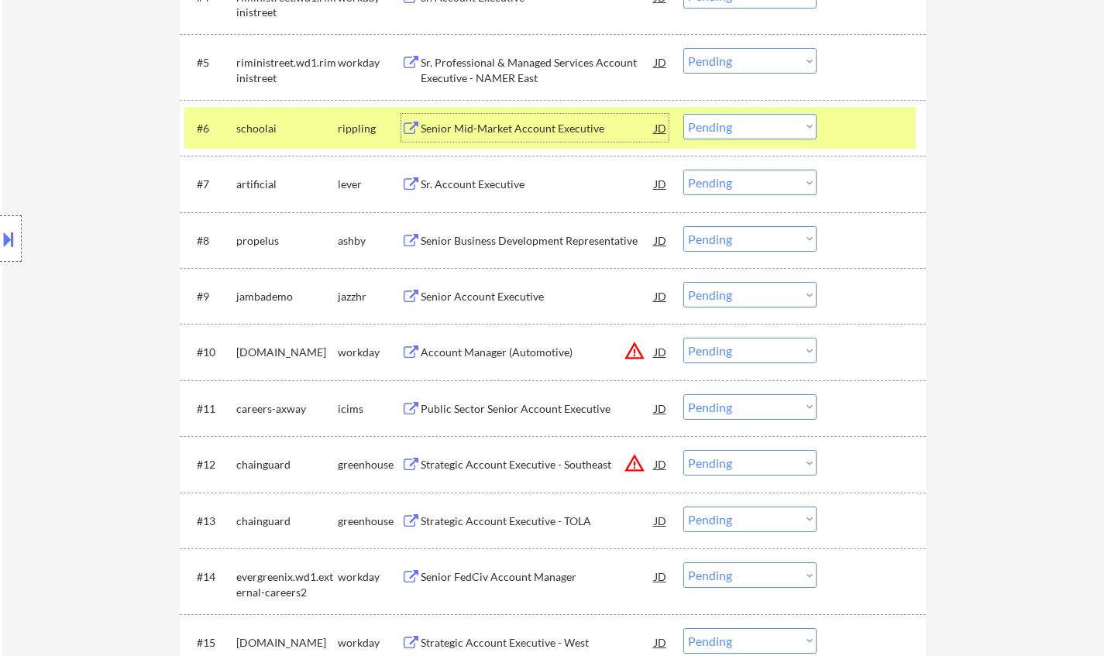
click at [774, 130] on select "Choose an option... Pending Applied Excluded (Questions) Excluded (Expired) Exc…" at bounding box center [749, 127] width 133 height 26
click at [683, 114] on select "Choose an option... Pending Applied Excluded (Questions) Excluded (Expired) Exc…" at bounding box center [749, 127] width 133 height 26
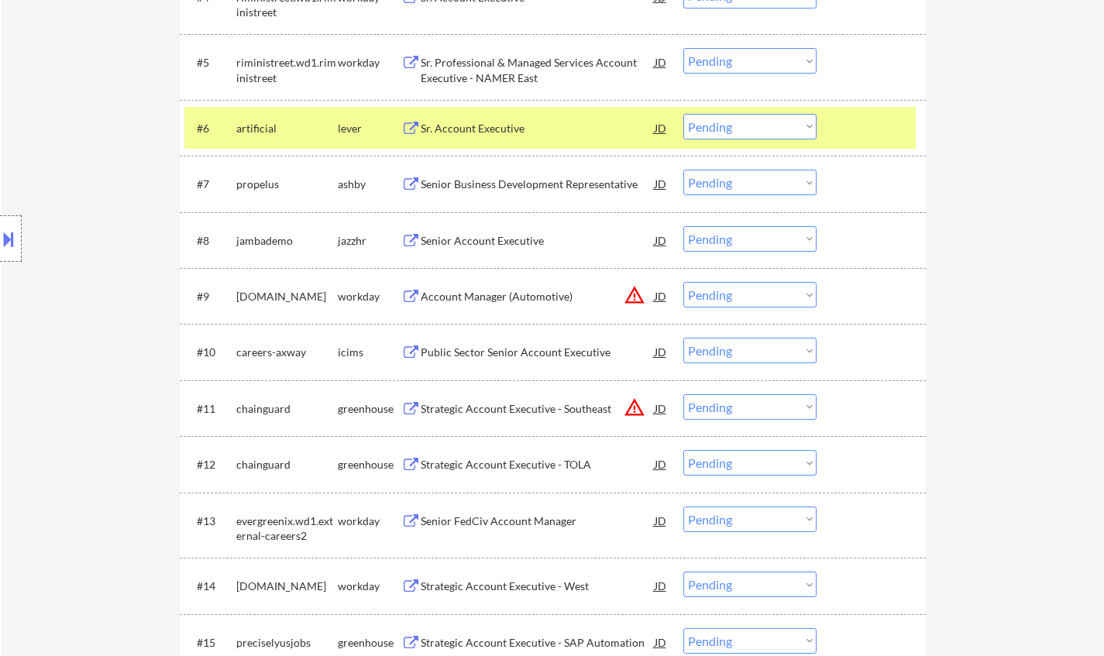
click at [477, 132] on div "Sr. Account Executive" at bounding box center [538, 128] width 234 height 15
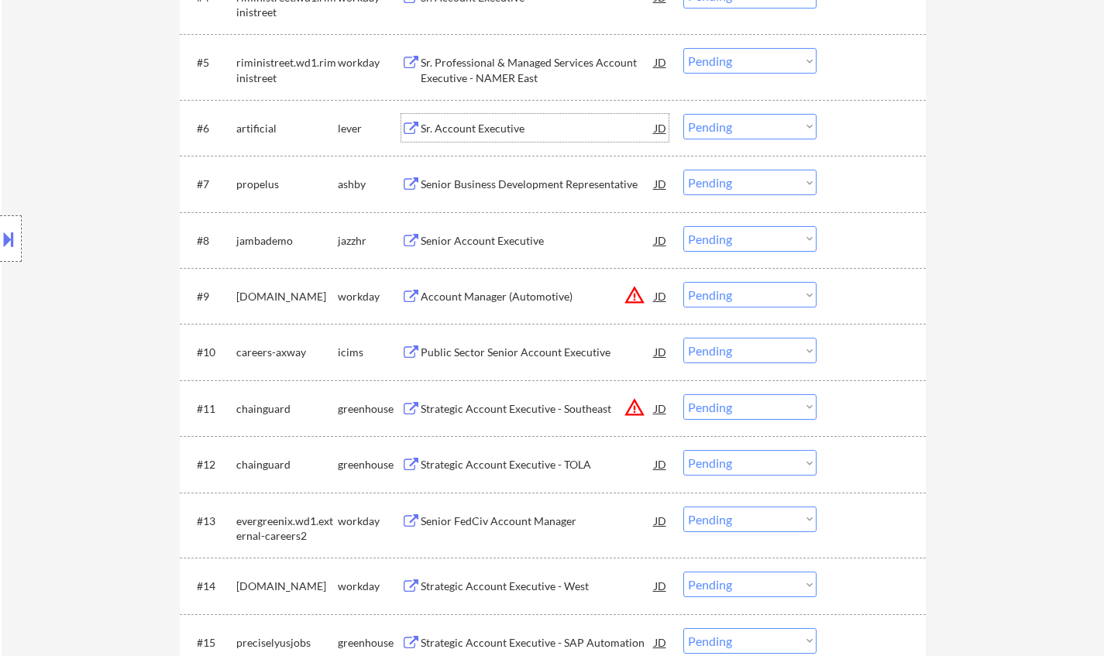
drag, startPoint x: 724, startPoint y: 127, endPoint x: 731, endPoint y: 137, distance: 12.2
click at [724, 127] on select "Choose an option... Pending Applied Excluded (Questions) Excluded (Expired) Exc…" at bounding box center [749, 127] width 133 height 26
click at [683, 114] on select "Choose an option... Pending Applied Excluded (Questions) Excluded (Expired) Exc…" at bounding box center [749, 127] width 133 height 26
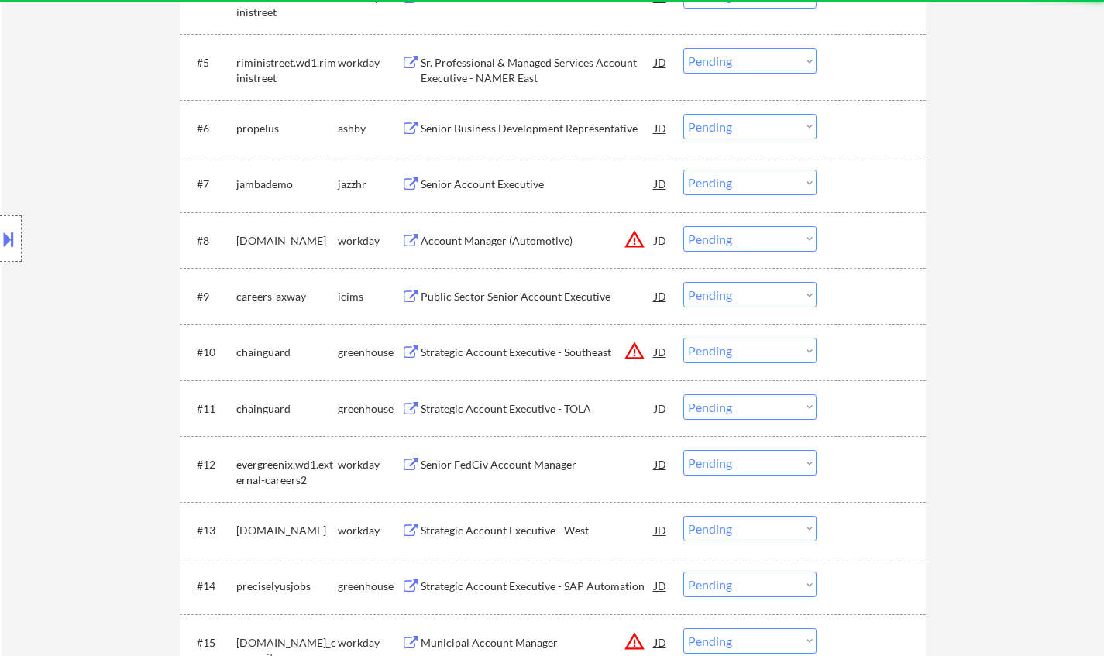
click at [512, 124] on div "Senior Business Development Representative" at bounding box center [538, 128] width 234 height 15
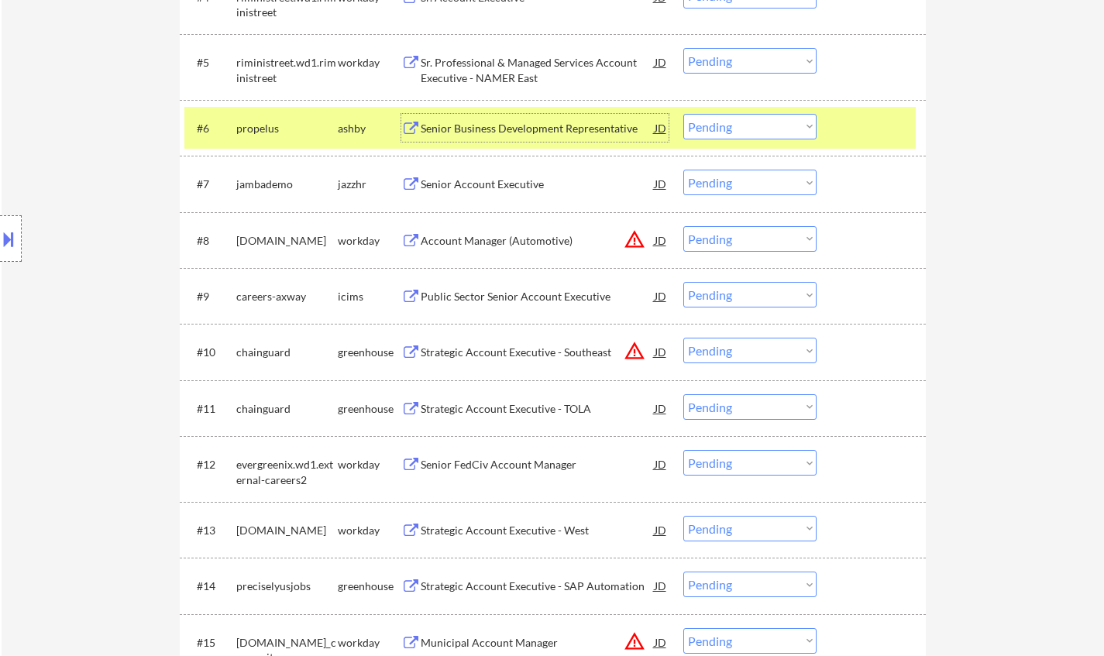
click at [762, 136] on select "Choose an option... Pending Applied Excluded (Questions) Excluded (Expired) Exc…" at bounding box center [749, 127] width 133 height 26
click at [683, 114] on select "Choose an option... Pending Applied Excluded (Questions) Excluded (Expired) Exc…" at bounding box center [749, 127] width 133 height 26
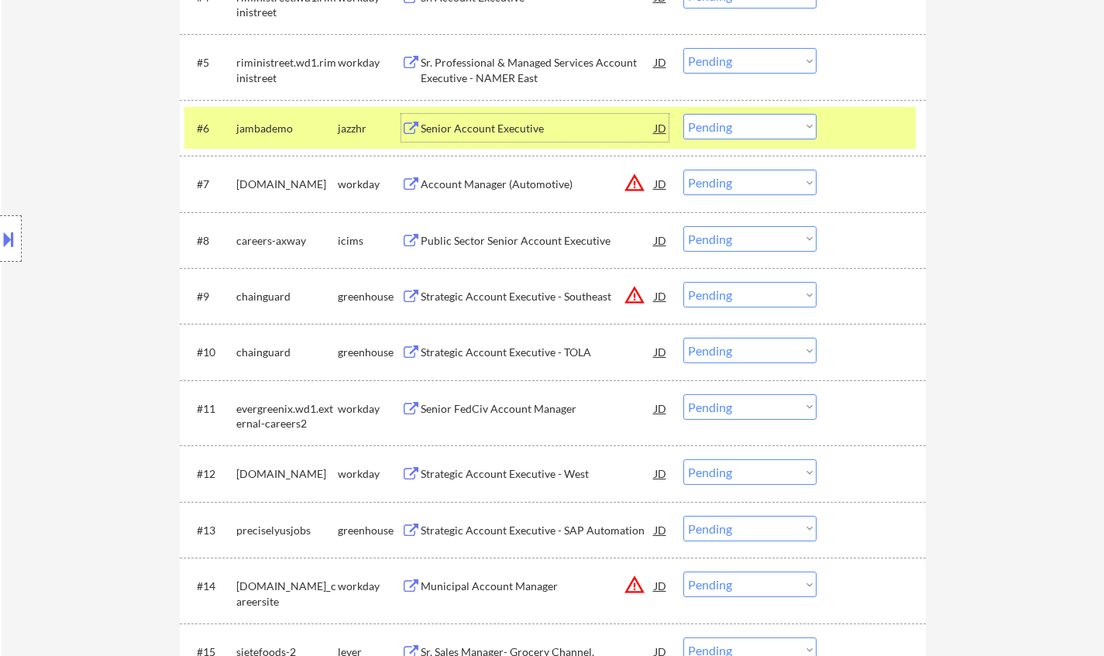
click at [476, 128] on div "Senior Account Executive" at bounding box center [538, 128] width 234 height 15
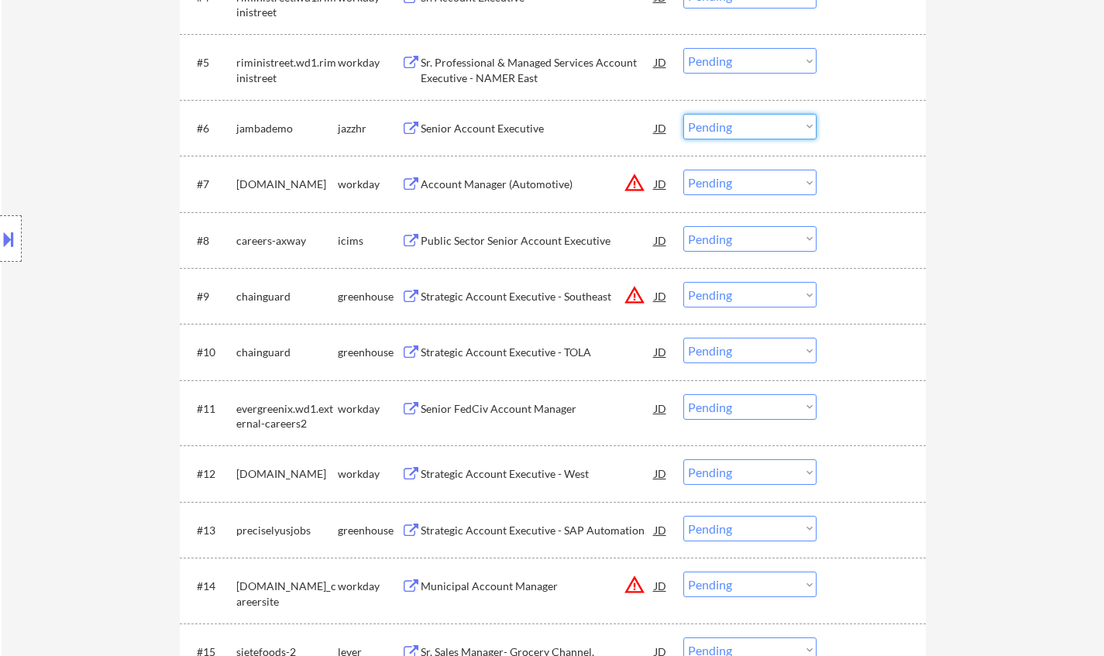
drag, startPoint x: 725, startPoint y: 115, endPoint x: 748, endPoint y: 138, distance: 32.9
click at [725, 115] on select "Choose an option... Pending Applied Excluded (Questions) Excluded (Expired) Exc…" at bounding box center [749, 127] width 133 height 26
click at [683, 114] on select "Choose an option... Pending Applied Excluded (Questions) Excluded (Expired) Exc…" at bounding box center [749, 127] width 133 height 26
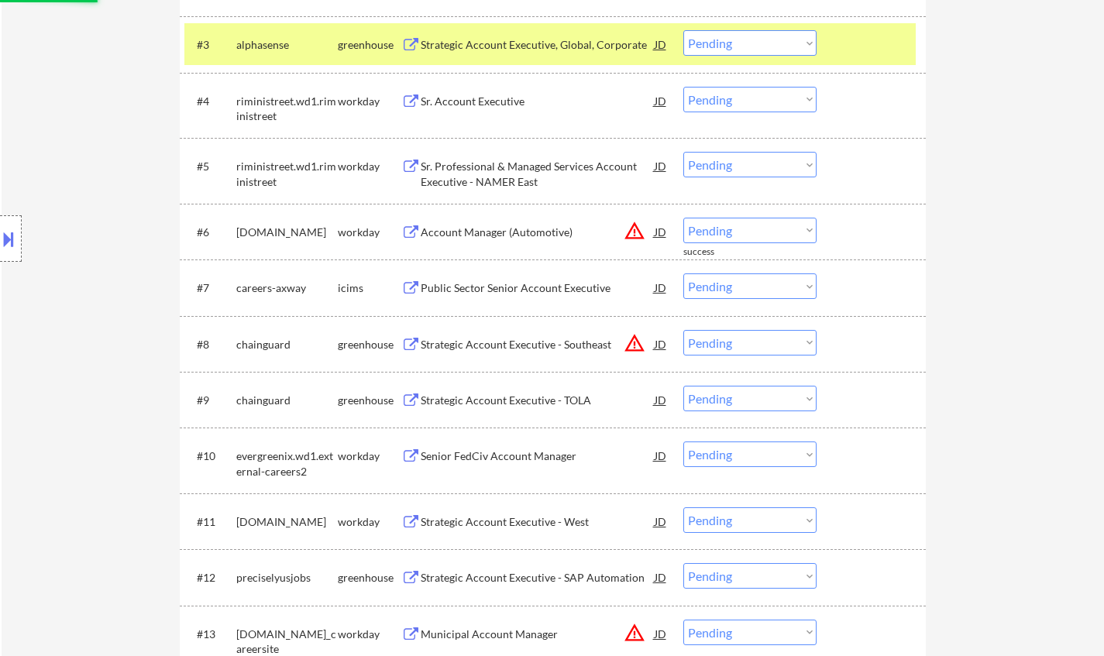
scroll to position [574, 0]
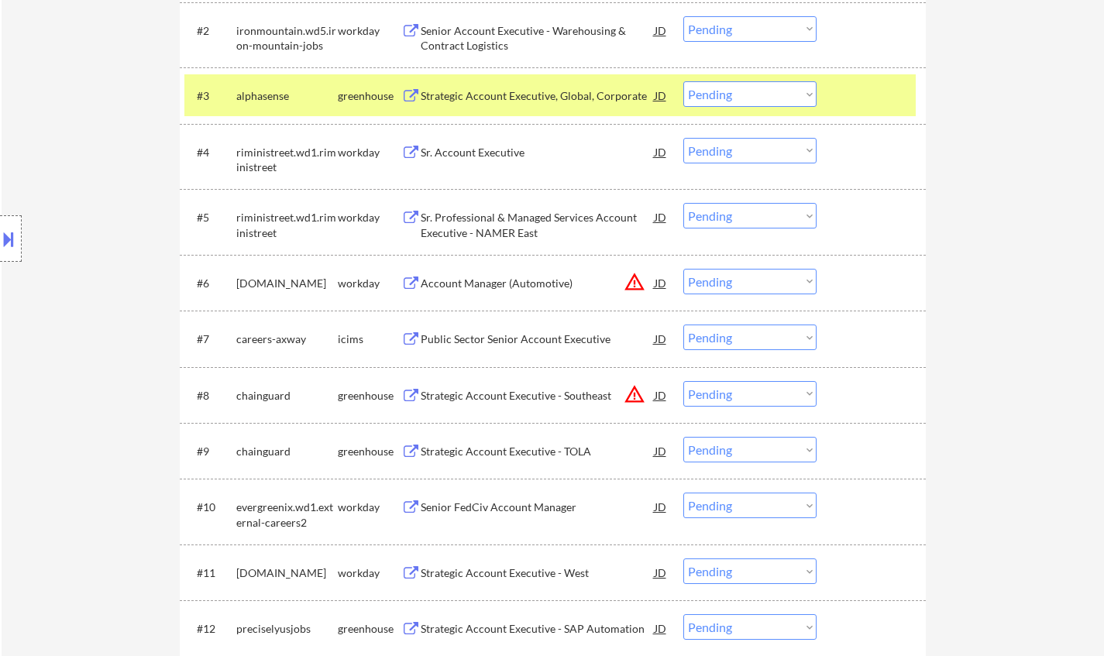
click at [776, 290] on select "Choose an option... Pending Applied Excluded (Questions) Excluded (Expired) Exc…" at bounding box center [749, 282] width 133 height 26
click at [683, 269] on select "Choose an option... Pending Applied Excluded (Questions) Excluded (Expired) Exc…" at bounding box center [749, 282] width 133 height 26
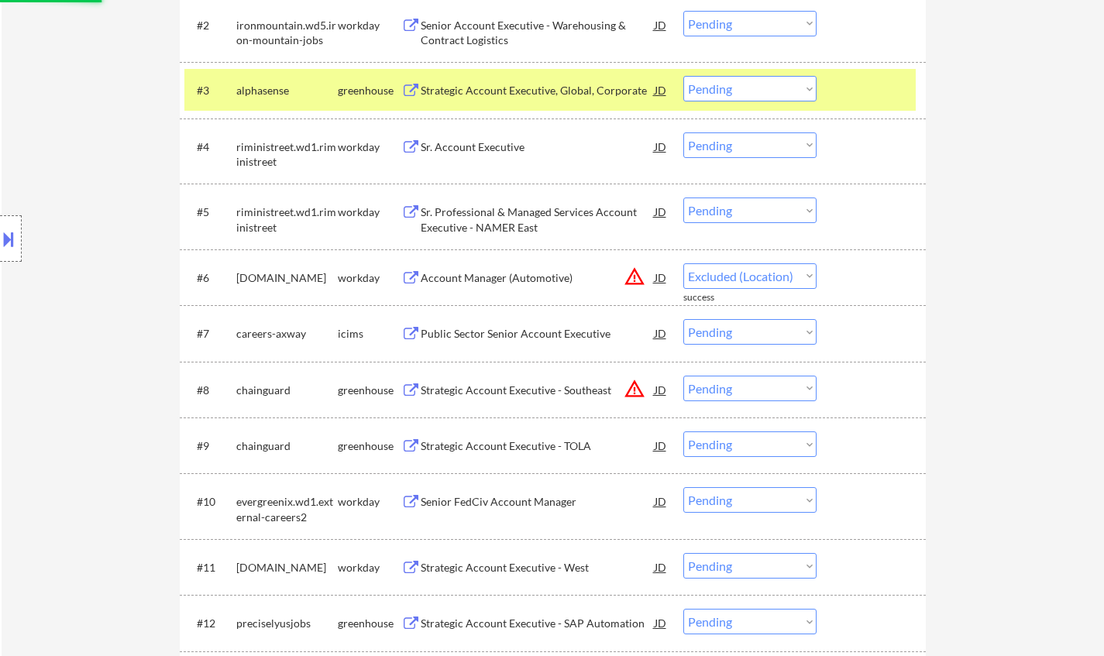
select select ""pending""
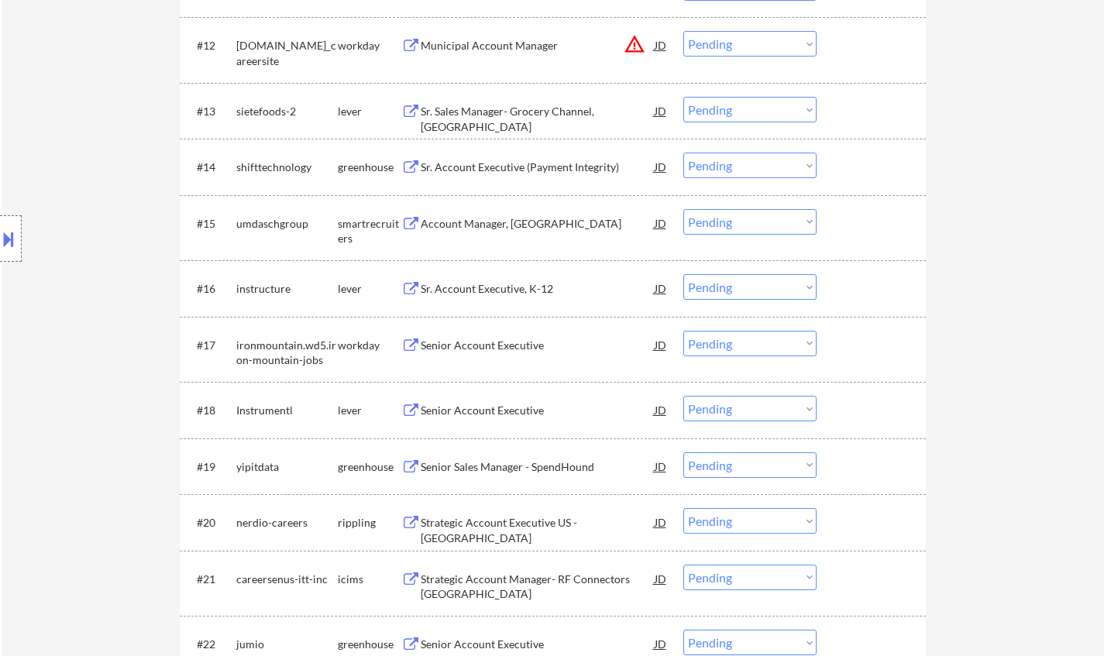
scroll to position [1271, 0]
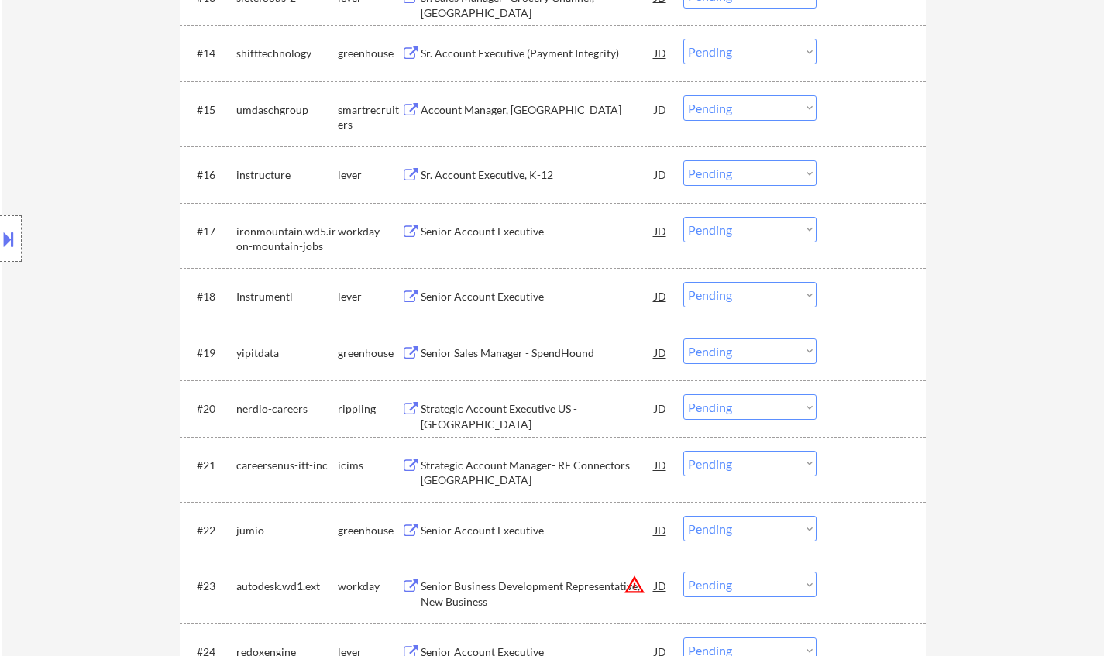
click at [499, 306] on div "Senior Account Executive" at bounding box center [538, 296] width 234 height 28
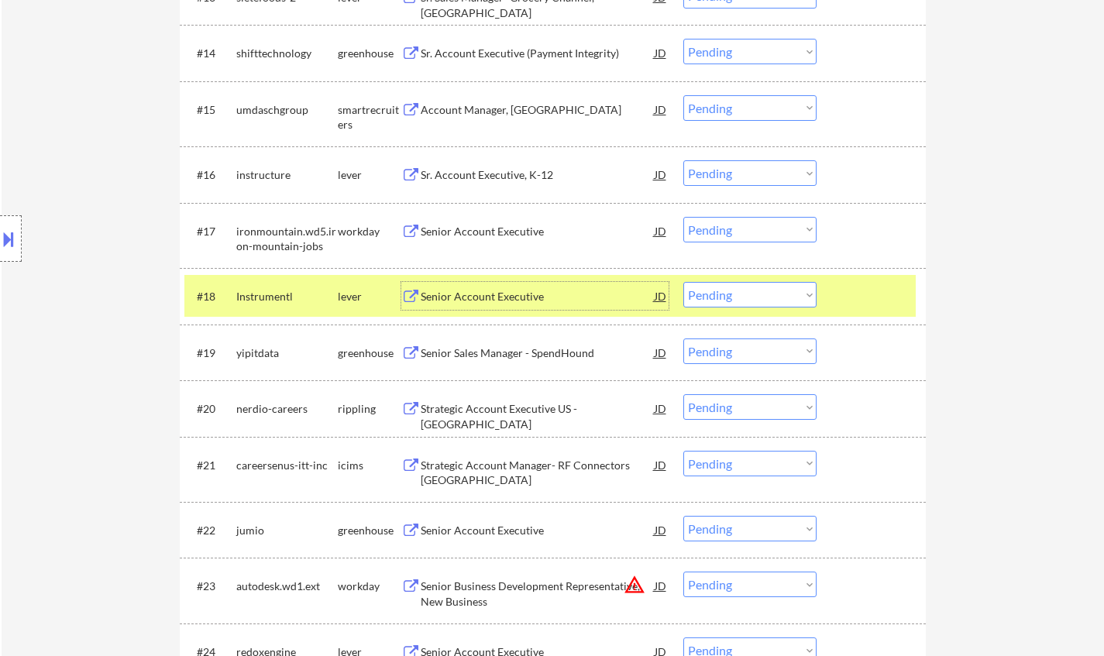
drag, startPoint x: 771, startPoint y: 293, endPoint x: 778, endPoint y: 306, distance: 15.3
click at [771, 293] on select "Choose an option... Pending Applied Excluded (Questions) Excluded (Expired) Exc…" at bounding box center [749, 295] width 133 height 26
click at [683, 282] on select "Choose an option... Pending Applied Excluded (Questions) Excluded (Expired) Exc…" at bounding box center [749, 295] width 133 height 26
select select ""pending""
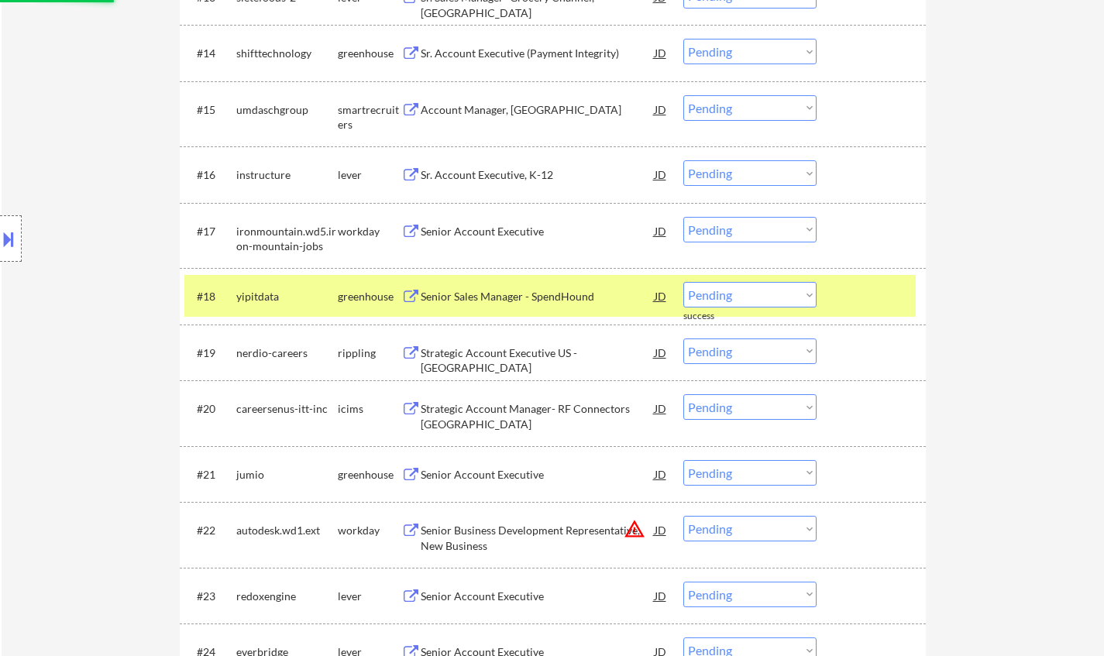
scroll to position [1348, 0]
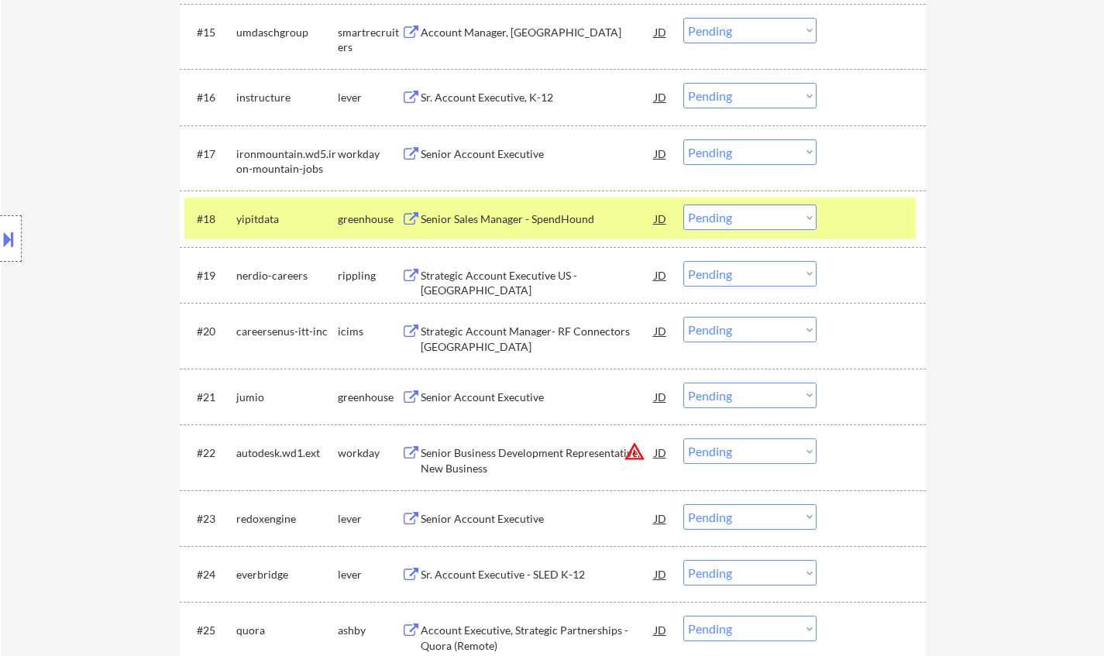
click at [503, 272] on div "Strategic Account Executive US - [GEOGRAPHIC_DATA]" at bounding box center [538, 283] width 234 height 30
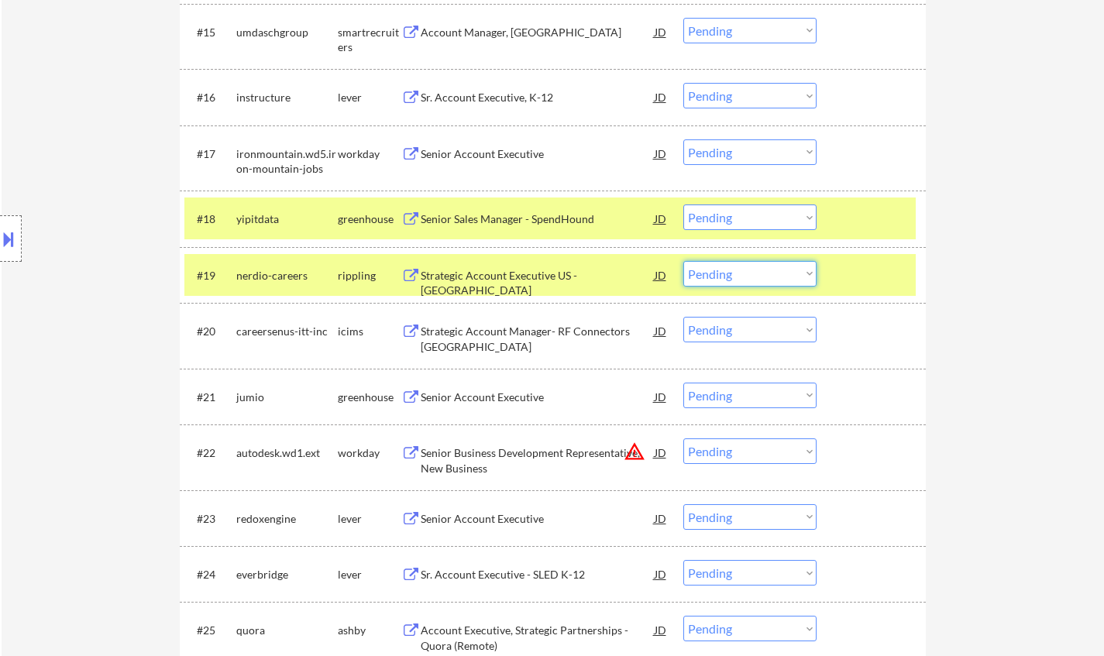
click at [758, 276] on select "Choose an option... Pending Applied Excluded (Questions) Excluded (Expired) Exc…" at bounding box center [749, 274] width 133 height 26
click at [683, 261] on select "Choose an option... Pending Applied Excluded (Questions) Excluded (Expired) Exc…" at bounding box center [749, 274] width 133 height 26
select select ""pending""
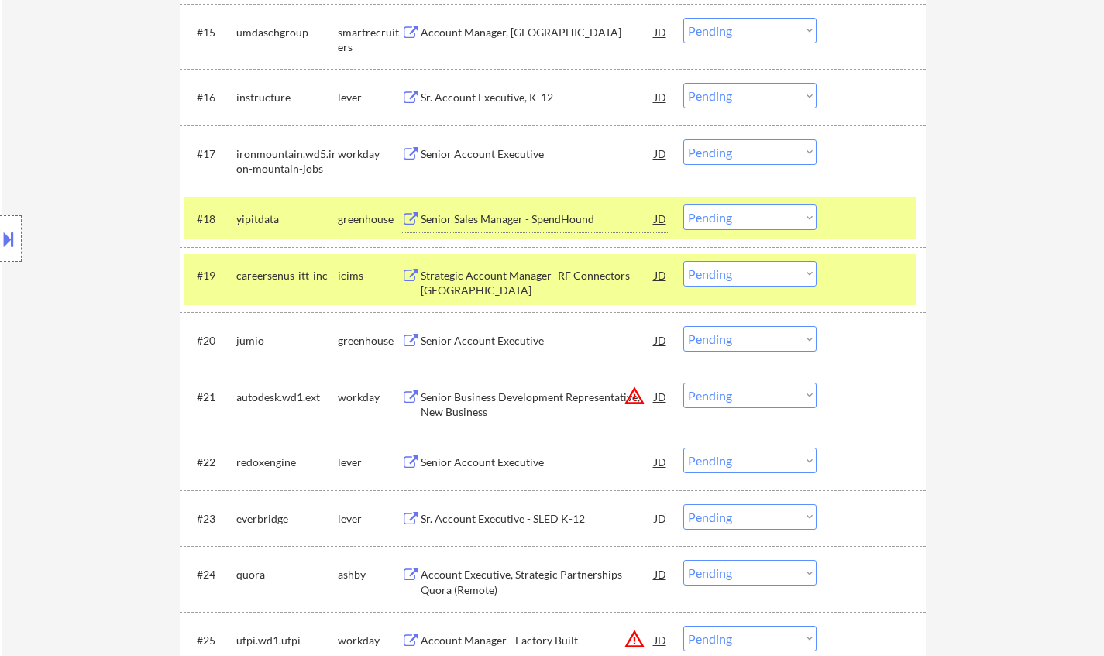
click at [506, 209] on div "Senior Sales Manager - SpendHound" at bounding box center [538, 218] width 234 height 28
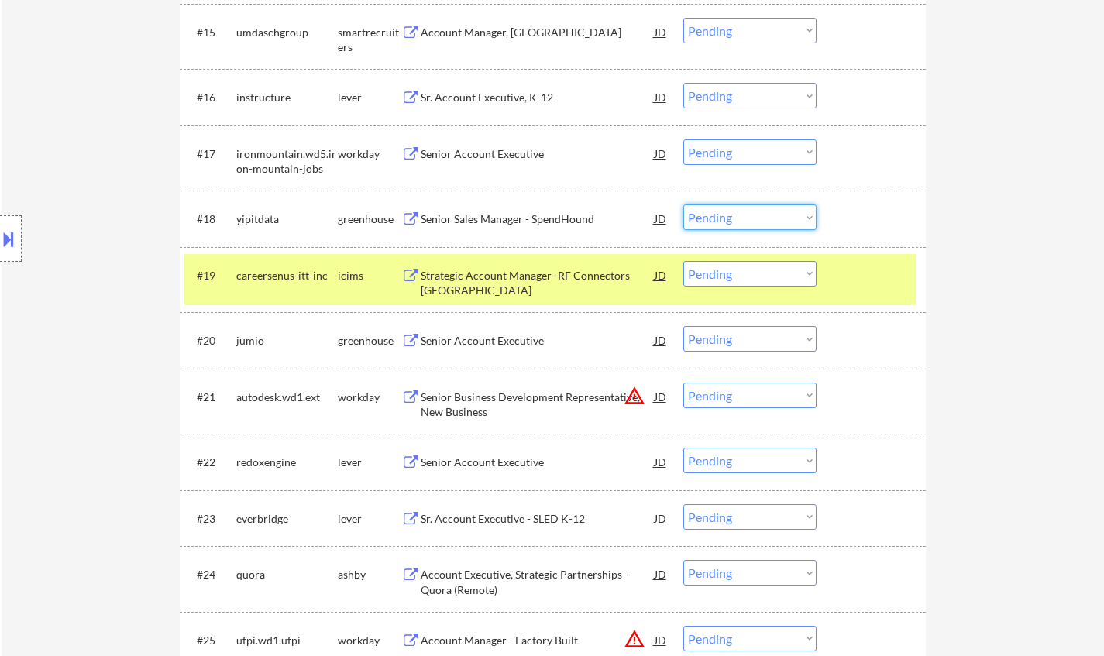
drag, startPoint x: 750, startPoint y: 221, endPoint x: 753, endPoint y: 229, distance: 9.1
click at [750, 221] on select "Choose an option... Pending Applied Excluded (Questions) Excluded (Expired) Exc…" at bounding box center [749, 217] width 133 height 26
click at [683, 204] on select "Choose an option... Pending Applied Excluded (Questions) Excluded (Expired) Exc…" at bounding box center [749, 217] width 133 height 26
select select ""pending""
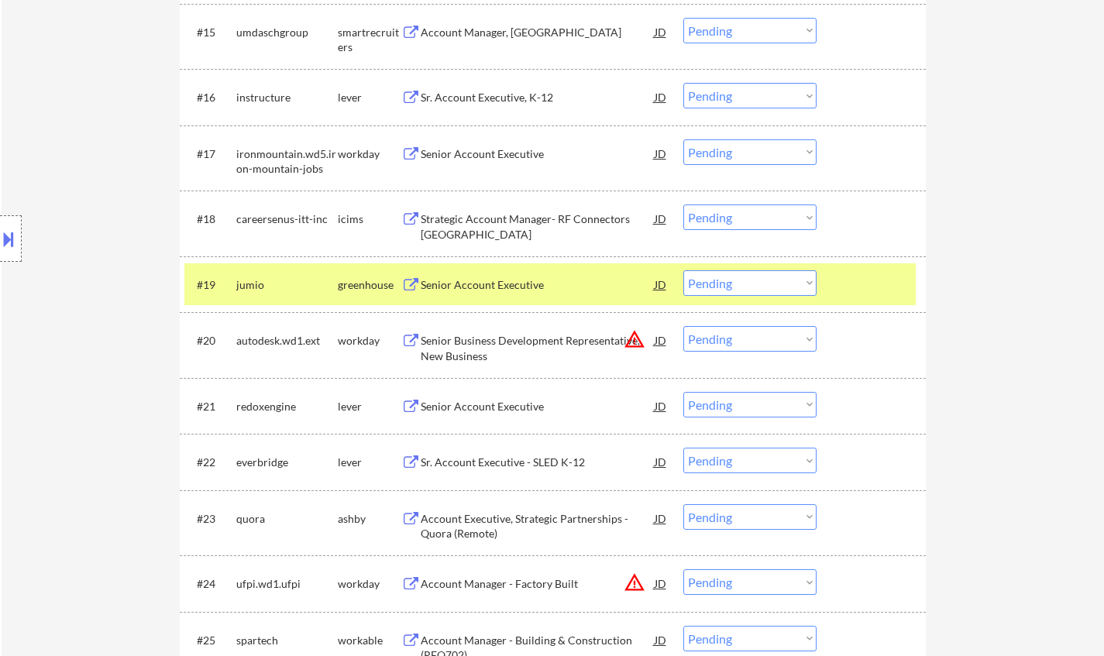
click at [513, 405] on div "Senior Account Executive" at bounding box center [538, 406] width 234 height 15
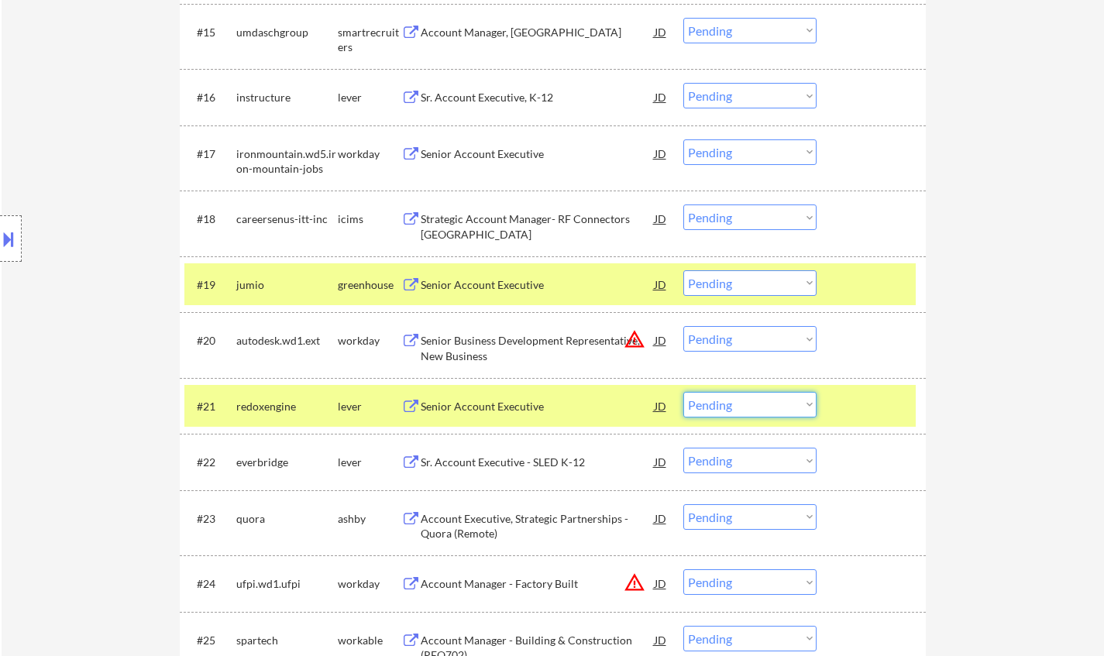
click at [747, 402] on select "Choose an option... Pending Applied Excluded (Questions) Excluded (Expired) Exc…" at bounding box center [749, 405] width 133 height 26
click at [683, 392] on select "Choose an option... Pending Applied Excluded (Questions) Excluded (Expired) Exc…" at bounding box center [749, 405] width 133 height 26
select select ""pending""
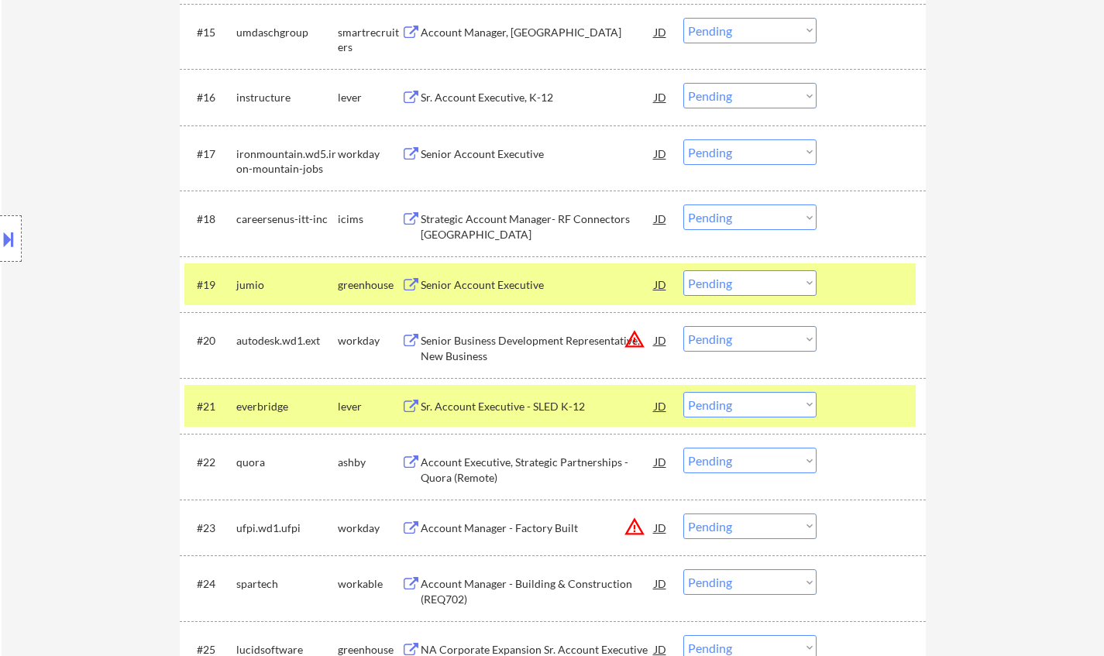
click at [758, 337] on select "Choose an option... Pending Applied Excluded (Questions) Excluded (Expired) Exc…" at bounding box center [749, 339] width 133 height 26
click at [683, 326] on select "Choose an option... Pending Applied Excluded (Questions) Excluded (Expired) Exc…" at bounding box center [749, 339] width 133 height 26
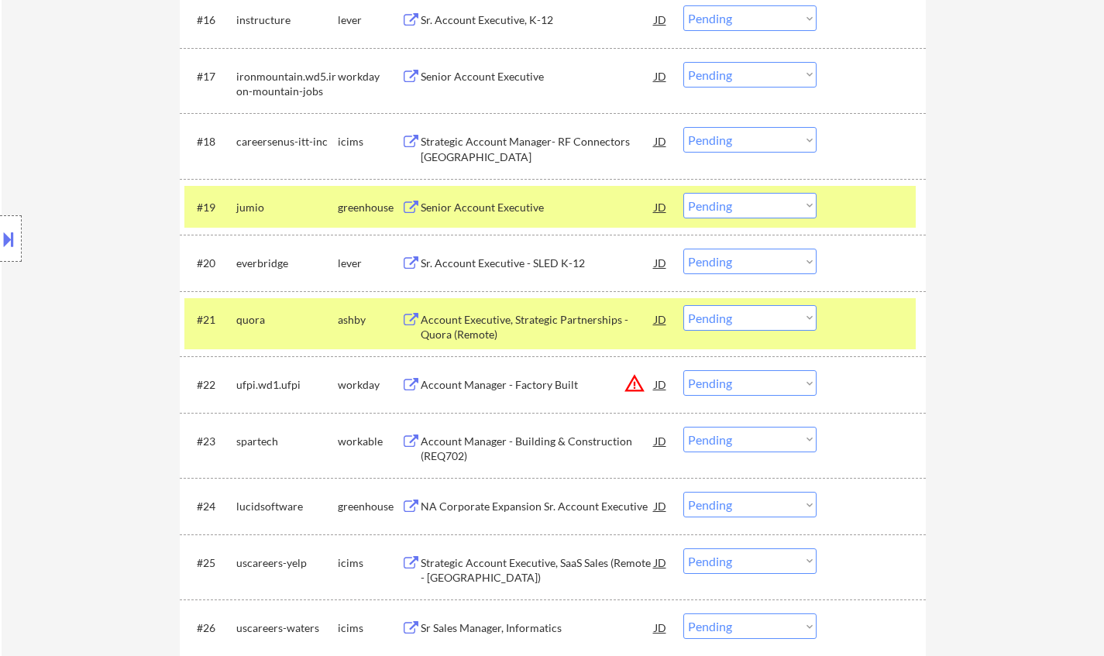
click at [505, 262] on div "Sr. Account Executive - SLED K-12" at bounding box center [538, 263] width 234 height 15
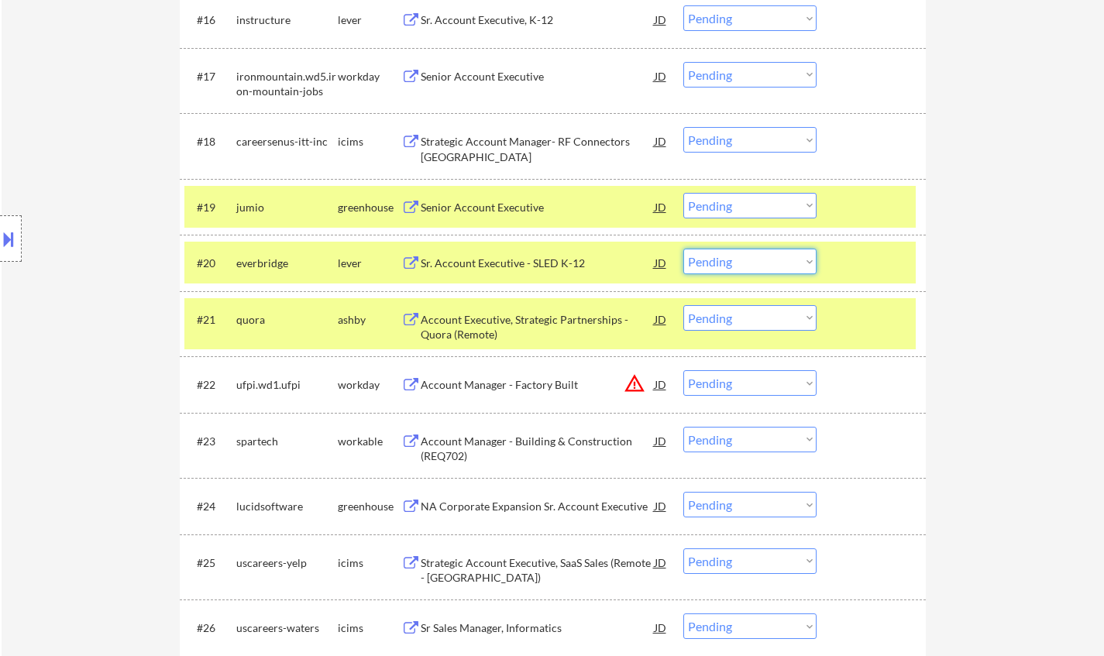
click at [760, 258] on select "Choose an option... Pending Applied Excluded (Questions) Excluded (Expired) Exc…" at bounding box center [749, 262] width 133 height 26
click at [683, 249] on select "Choose an option... Pending Applied Excluded (Questions) Excluded (Expired) Exc…" at bounding box center [749, 262] width 133 height 26
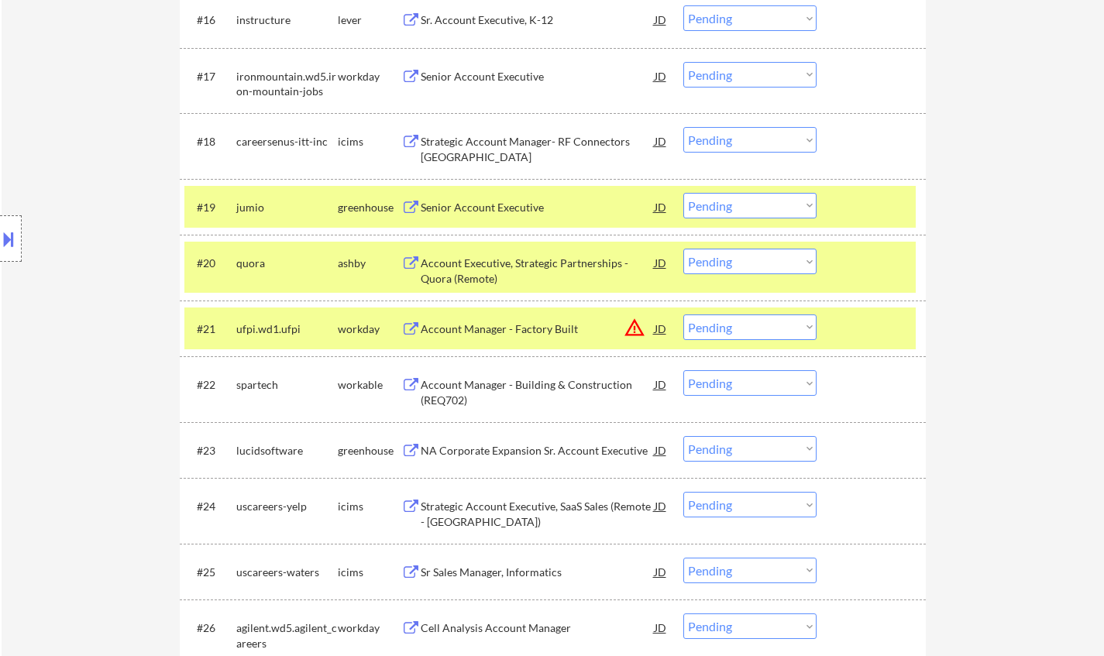
click at [503, 262] on div "Account Executive, Strategic Partnerships - Quora (Remote)" at bounding box center [538, 271] width 234 height 30
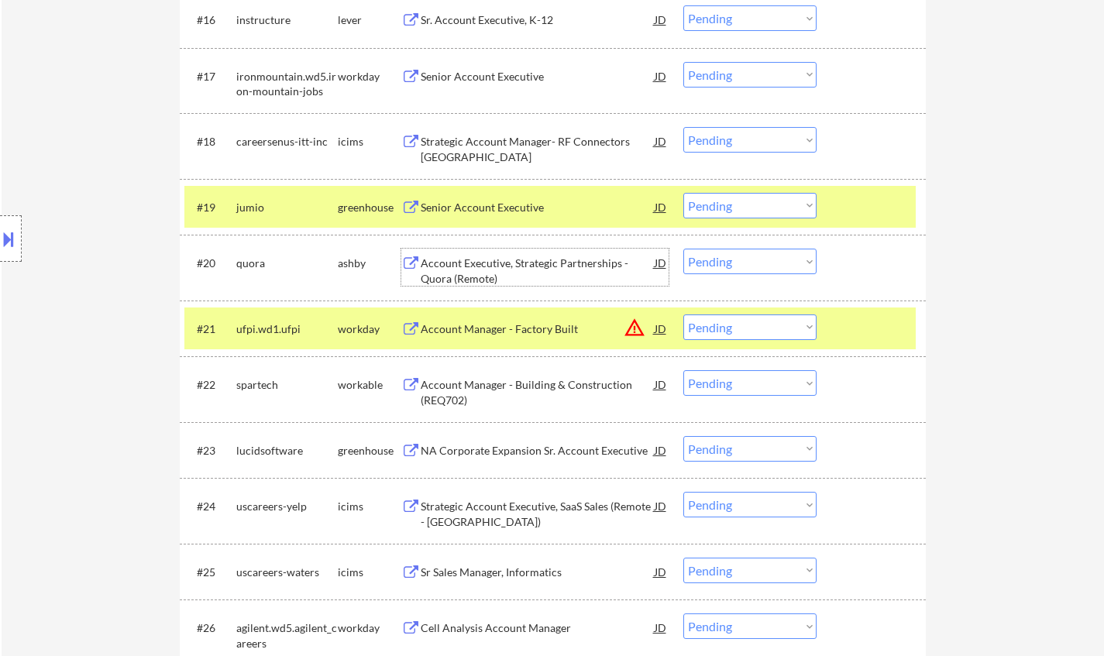
click at [740, 251] on select "Choose an option... Pending Applied Excluded (Questions) Excluded (Expired) Exc…" at bounding box center [749, 262] width 133 height 26
click at [683, 249] on select "Choose an option... Pending Applied Excluded (Questions) Excluded (Expired) Exc…" at bounding box center [749, 262] width 133 height 26
click at [506, 203] on div "Senior Account Executive" at bounding box center [538, 207] width 234 height 15
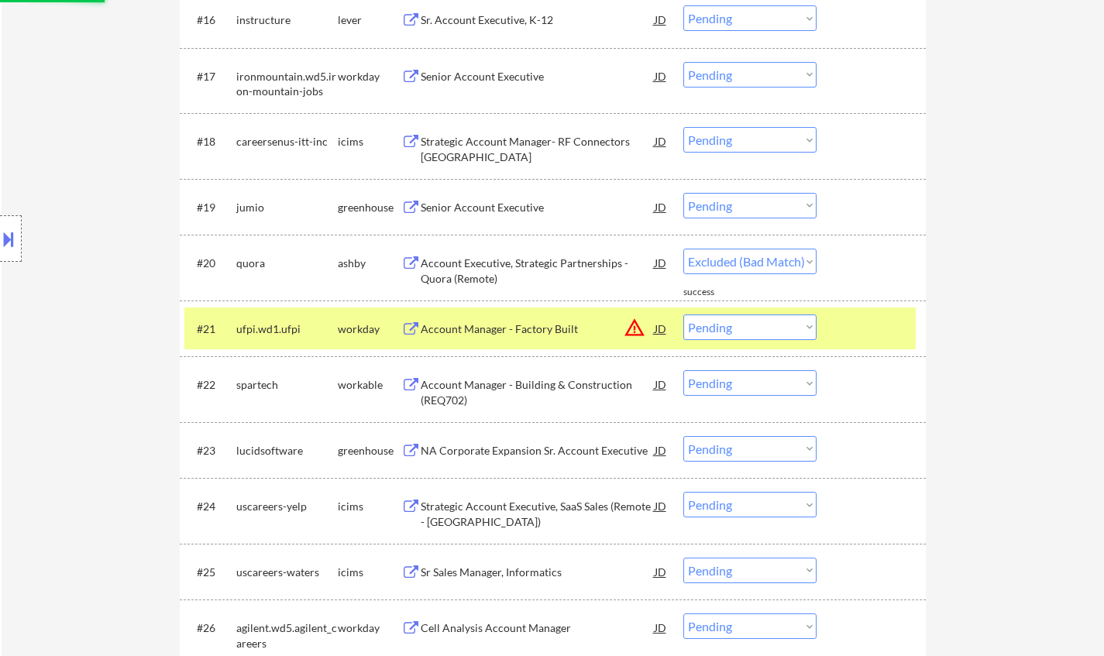
select select ""pending""
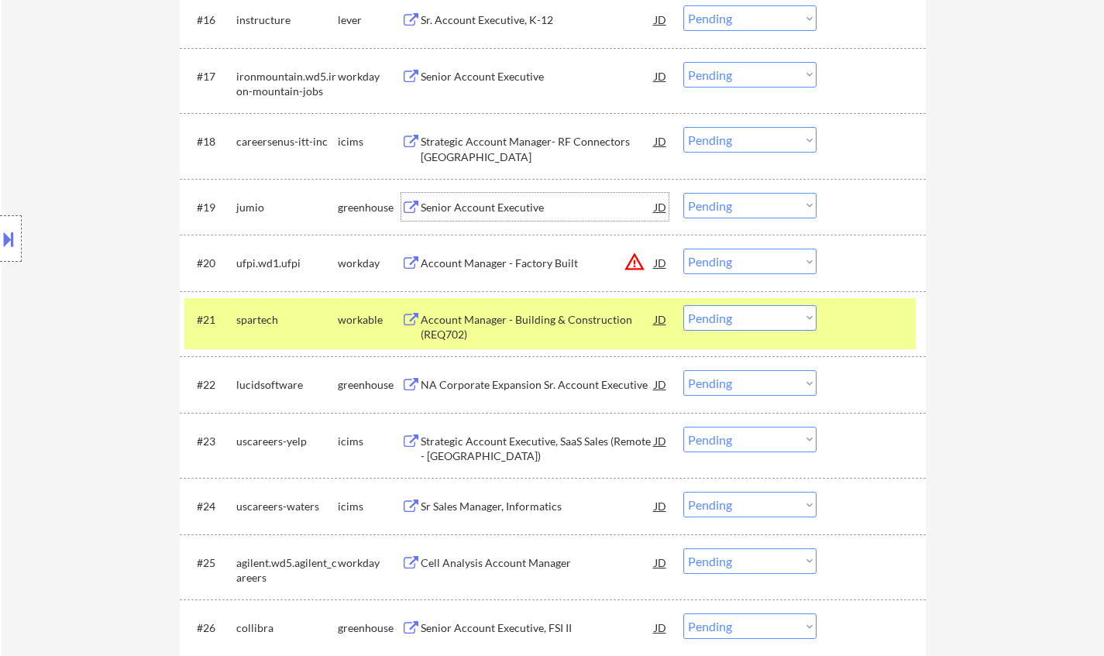
click at [527, 322] on div "Account Manager - Building & Construction (REQ702)" at bounding box center [538, 327] width 234 height 30
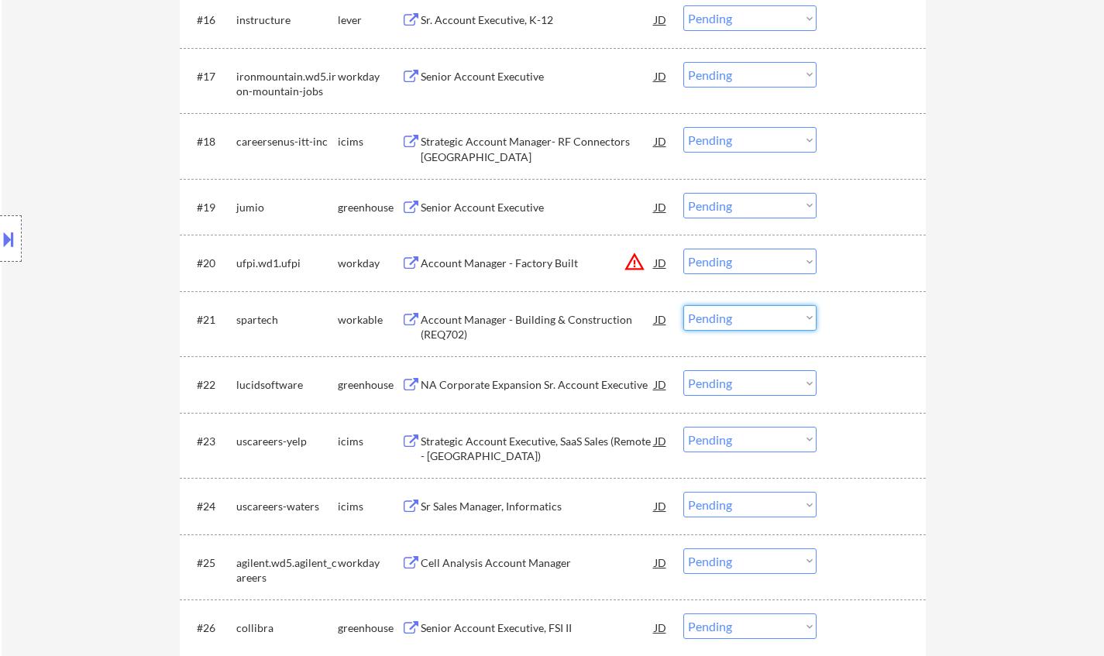
click at [782, 316] on select "Choose an option... Pending Applied Excluded (Questions) Excluded (Expired) Exc…" at bounding box center [749, 318] width 133 height 26
click at [683, 305] on select "Choose an option... Pending Applied Excluded (Questions) Excluded (Expired) Exc…" at bounding box center [749, 318] width 133 height 26
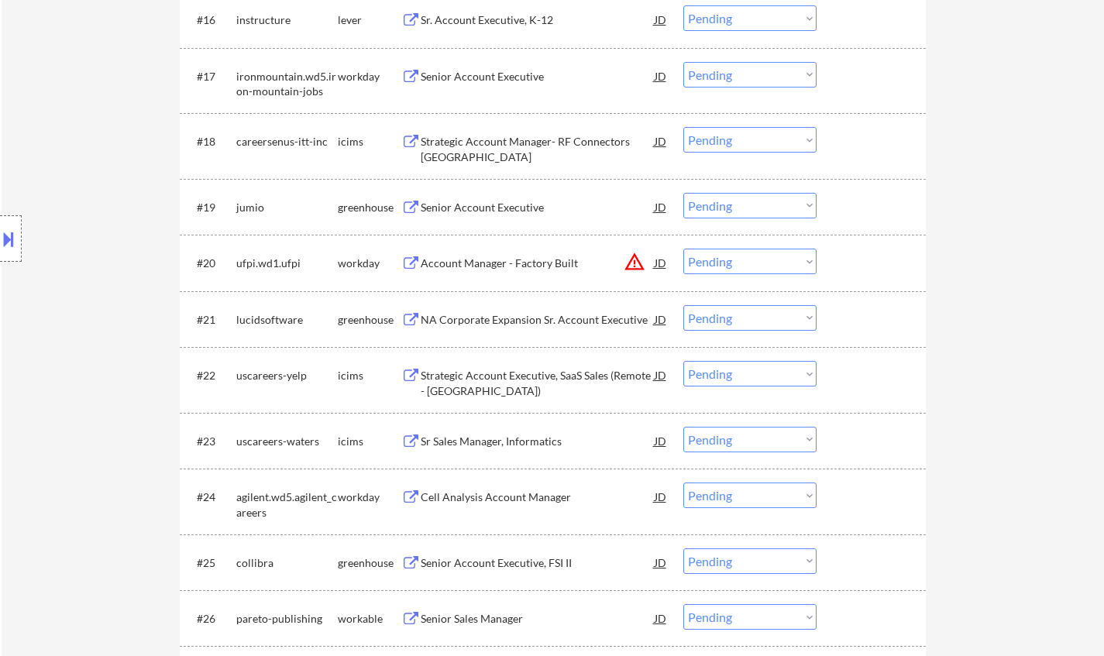
click at [518, 311] on div "NA Corporate Expansion Sr. Account Executive" at bounding box center [538, 319] width 234 height 28
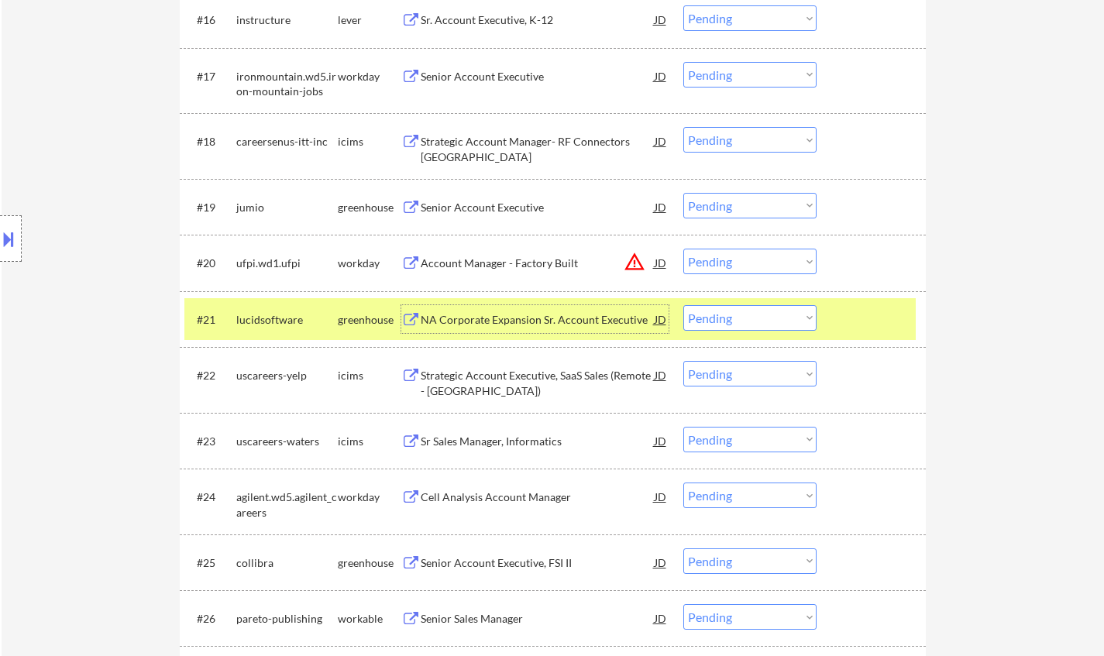
click at [756, 325] on select "Choose an option... Pending Applied Excluded (Questions) Excluded (Expired) Exc…" at bounding box center [749, 318] width 133 height 26
click at [683, 305] on select "Choose an option... Pending Applied Excluded (Questions) Excluded (Expired) Exc…" at bounding box center [749, 318] width 133 height 26
select select ""pending""
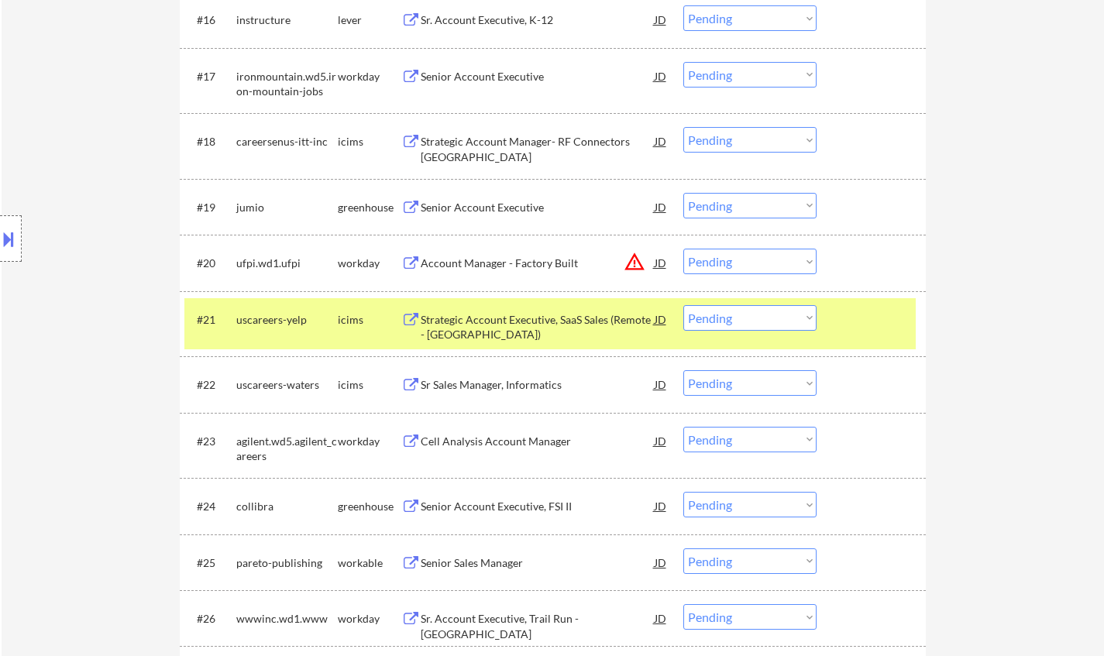
drag, startPoint x: 764, startPoint y: 265, endPoint x: 771, endPoint y: 273, distance: 11.5
click at [764, 265] on select "Choose an option... Pending Applied Excluded (Questions) Excluded (Expired) Exc…" at bounding box center [749, 262] width 133 height 26
click at [683, 249] on select "Choose an option... Pending Applied Excluded (Questions) Excluded (Expired) Exc…" at bounding box center [749, 262] width 133 height 26
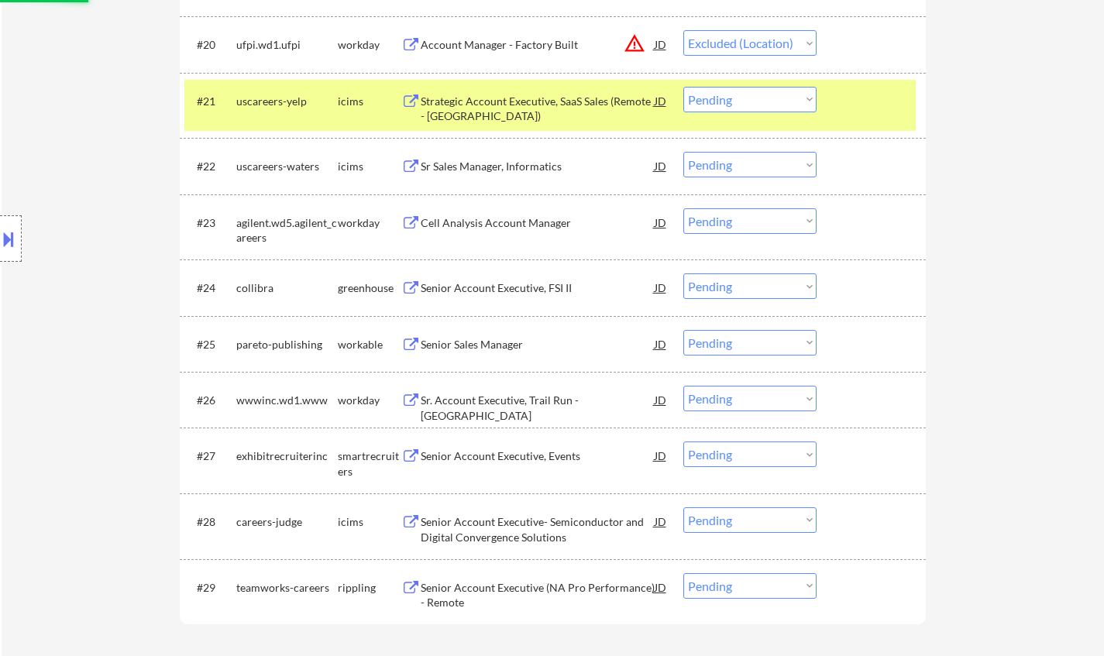
scroll to position [1658, 0]
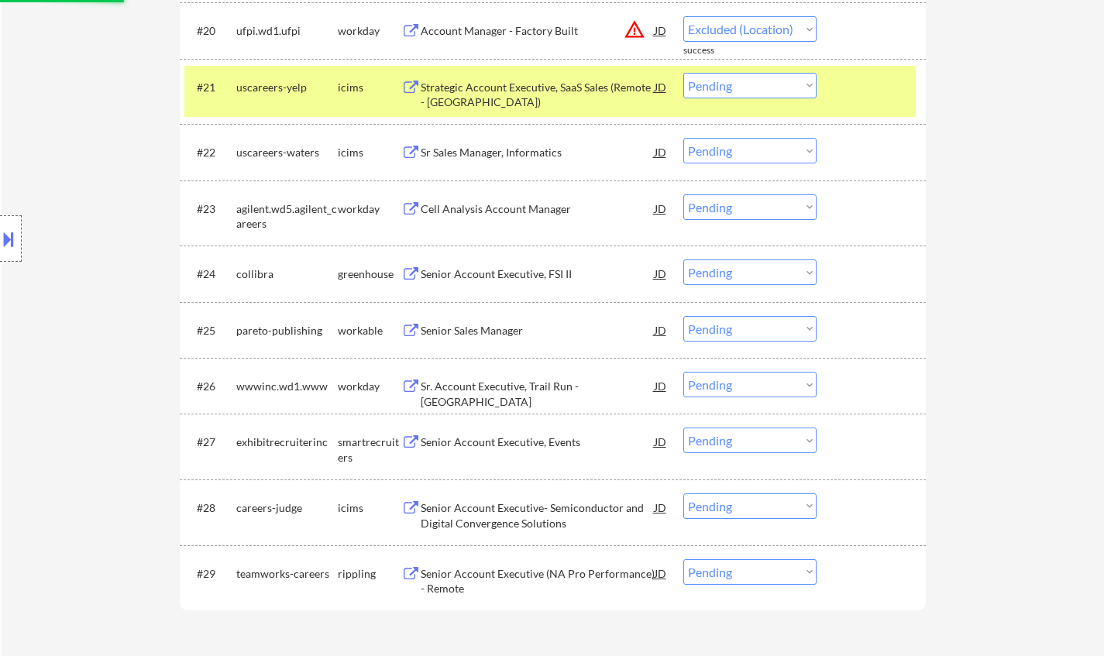
select select ""pending""
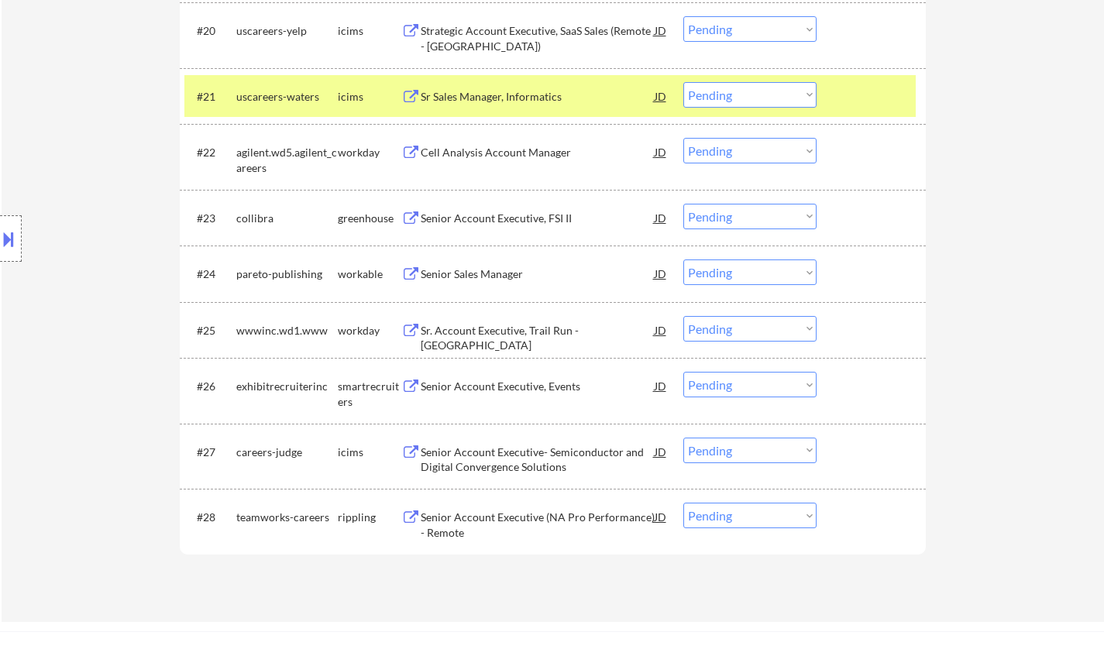
click at [479, 210] on div "Senior Account Executive, FSI II" at bounding box center [538, 218] width 234 height 28
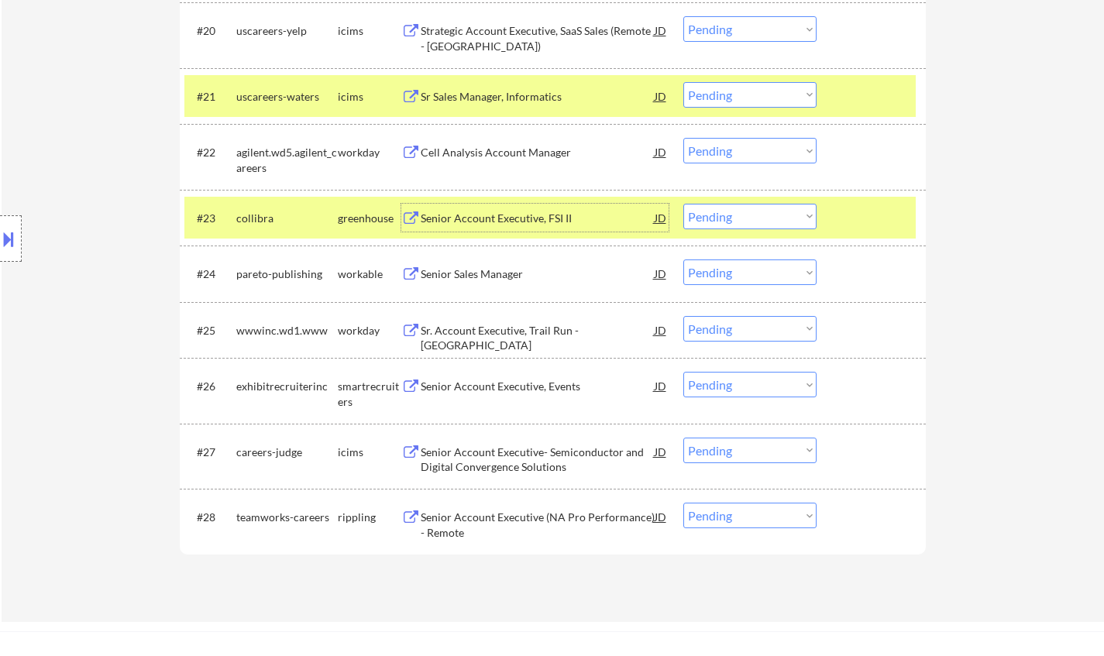
click at [749, 217] on select "Choose an option... Pending Applied Excluded (Questions) Excluded (Expired) Exc…" at bounding box center [749, 217] width 133 height 26
click at [683, 204] on select "Choose an option... Pending Applied Excluded (Questions) Excluded (Expired) Exc…" at bounding box center [749, 217] width 133 height 26
select select ""pending""
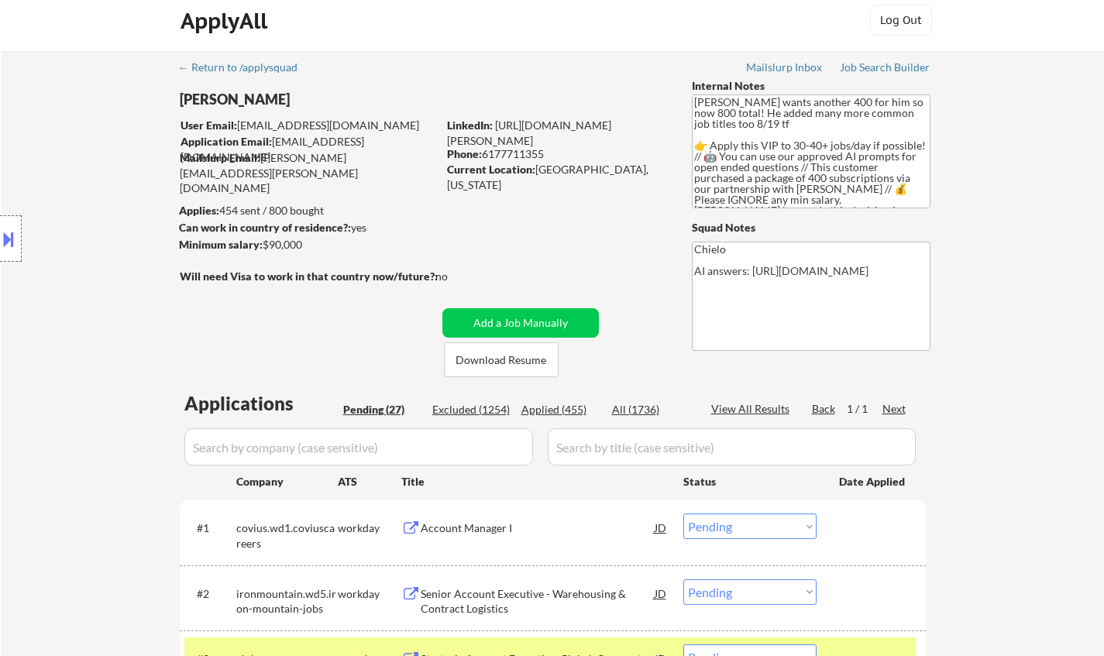
scroll to position [0, 0]
